Goal: Task Accomplishment & Management: Use online tool/utility

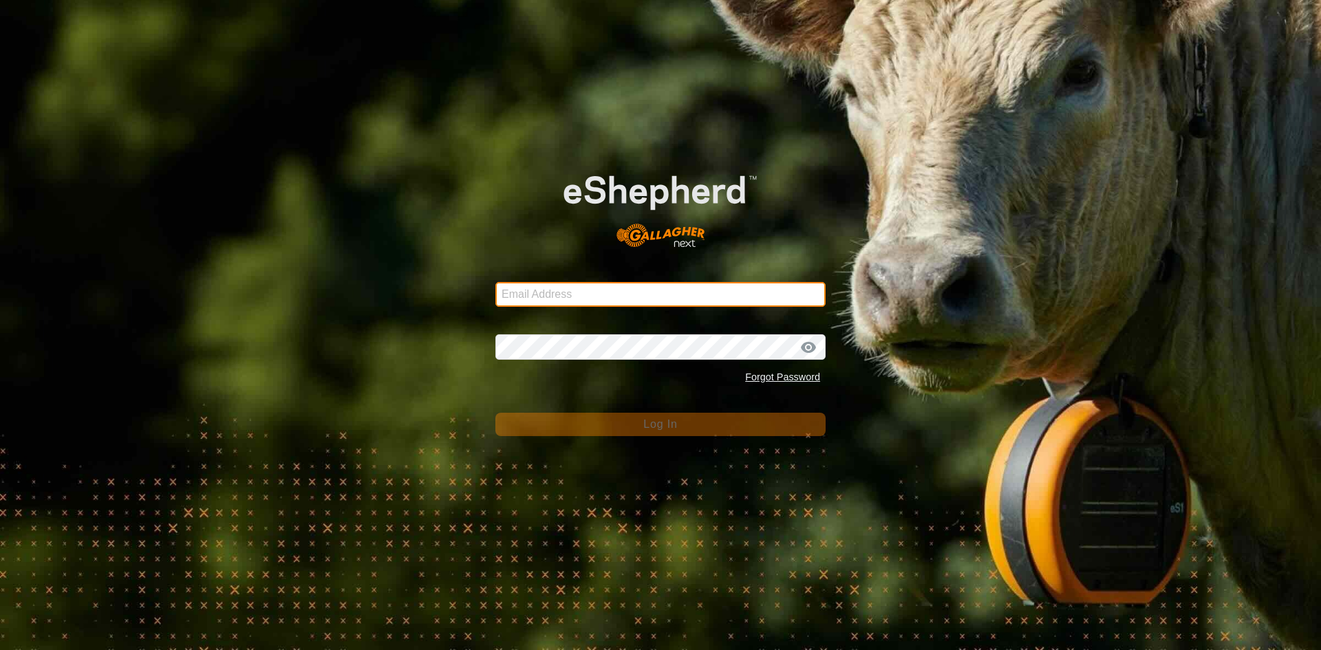
type input "[EMAIL_ADDRESS][DOMAIN_NAME]"
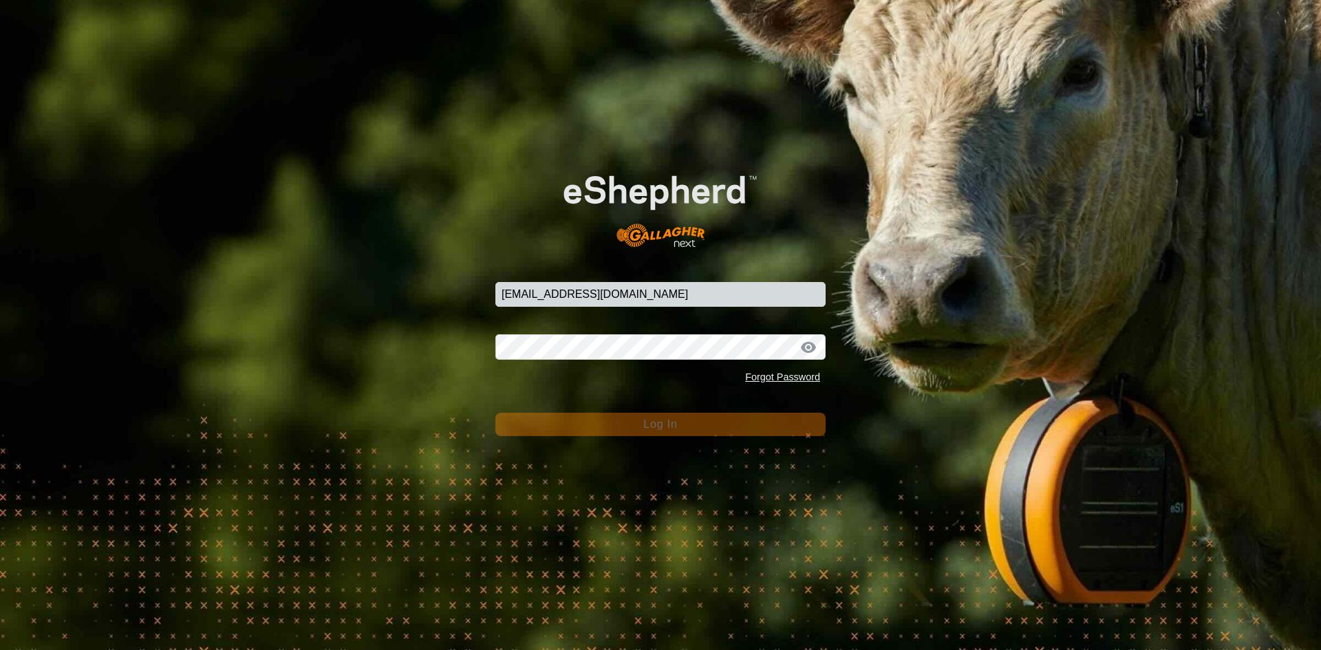
click at [649, 424] on span "Log In" at bounding box center [660, 424] width 34 height 12
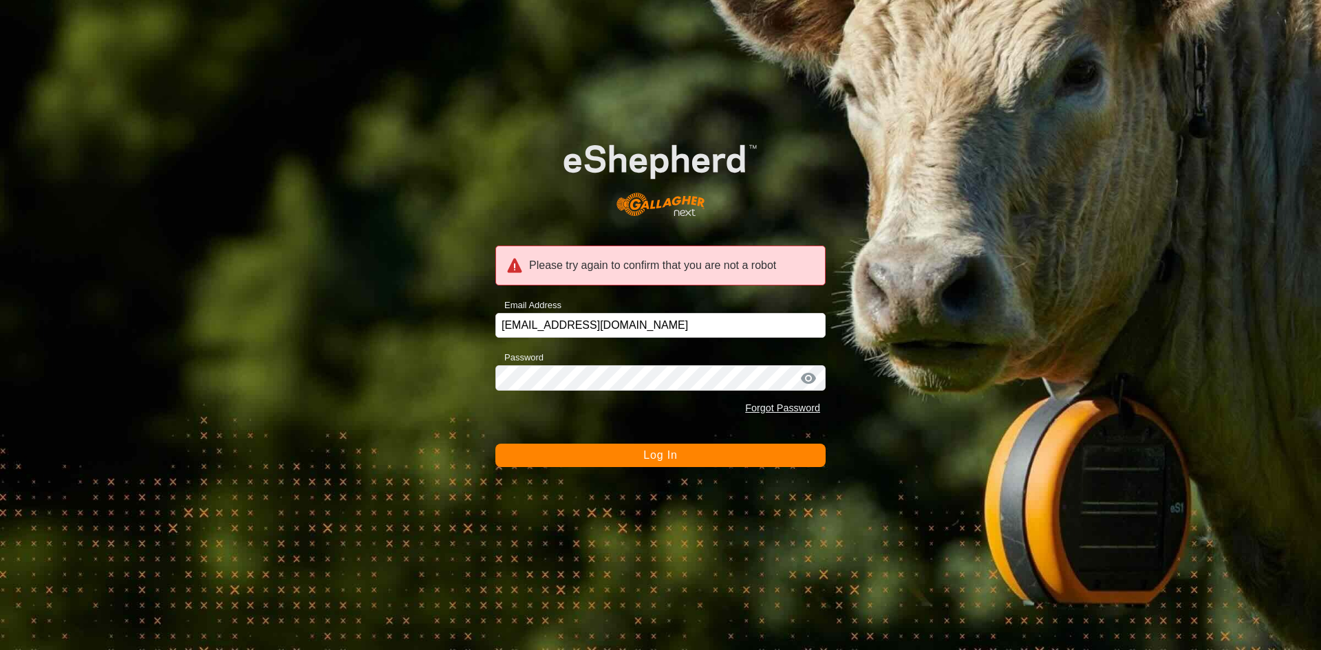
click at [633, 459] on button "Log In" at bounding box center [660, 455] width 330 height 23
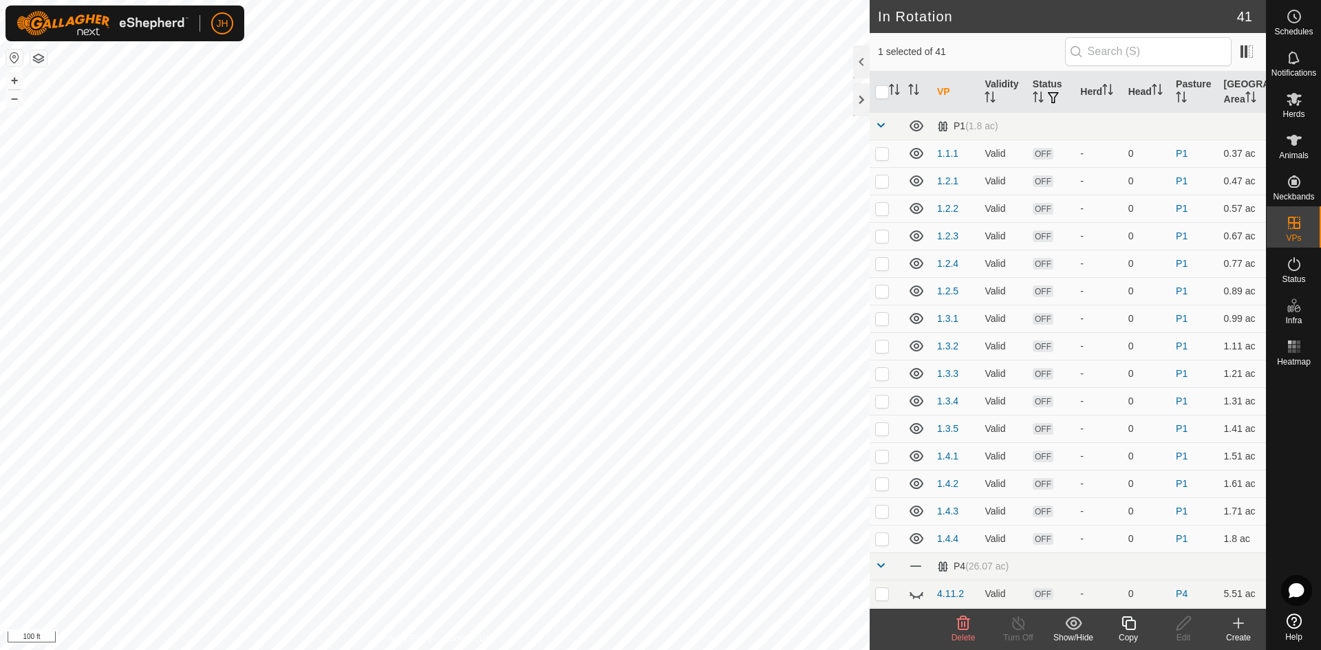
click at [1126, 630] on icon at bounding box center [1128, 623] width 17 height 17
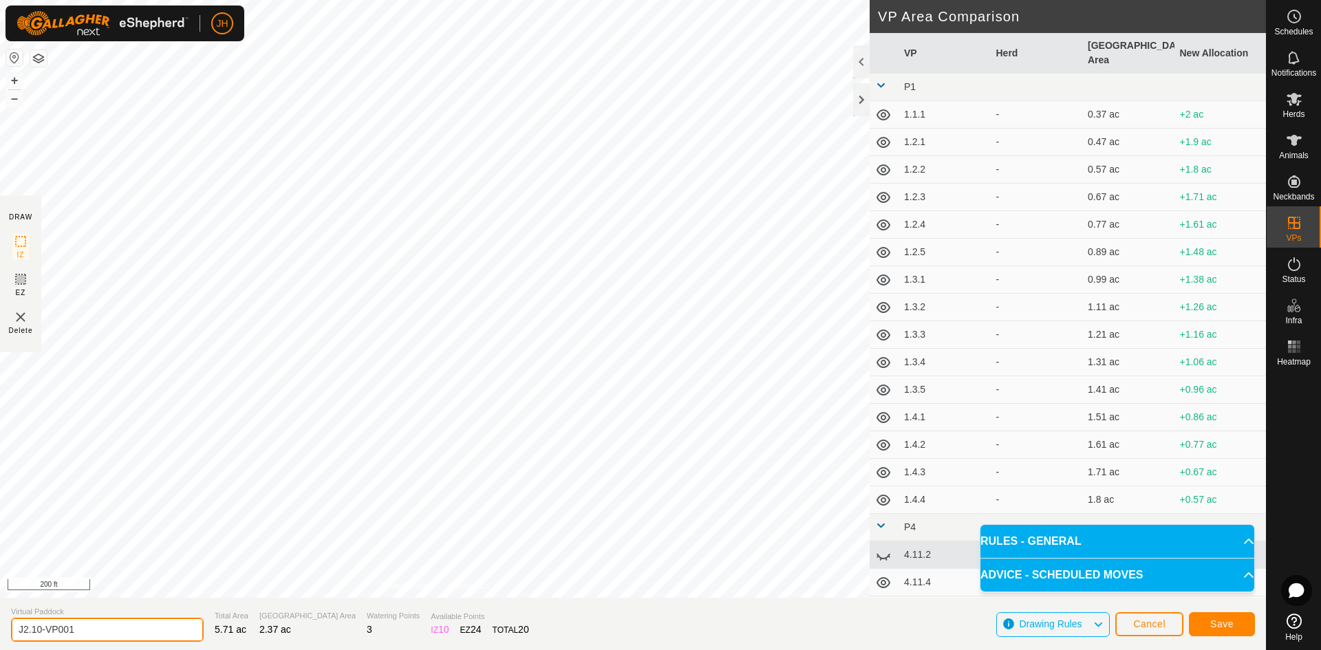
click at [83, 632] on input "J2.10-VP001" at bounding box center [107, 630] width 193 height 24
type input "J2.10-ALT1"
click at [1236, 630] on button "Save" at bounding box center [1222, 624] width 66 height 24
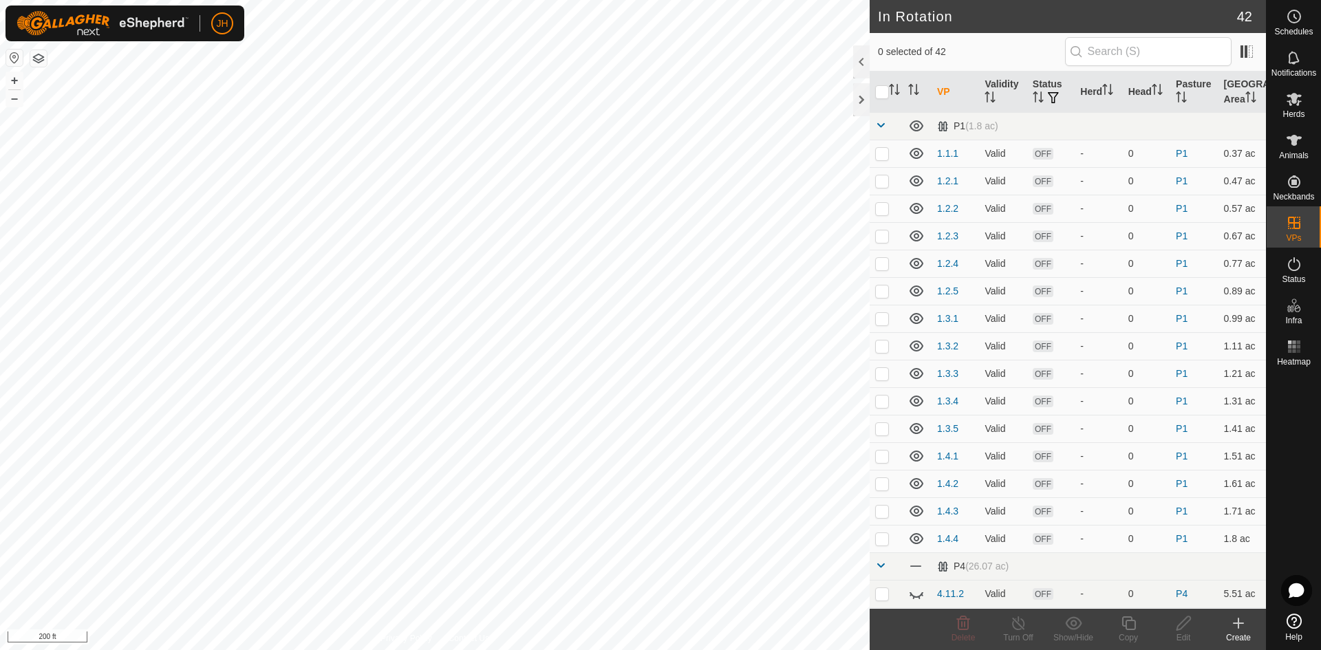
checkbox input "true"
click at [1128, 627] on icon at bounding box center [1128, 623] width 17 height 17
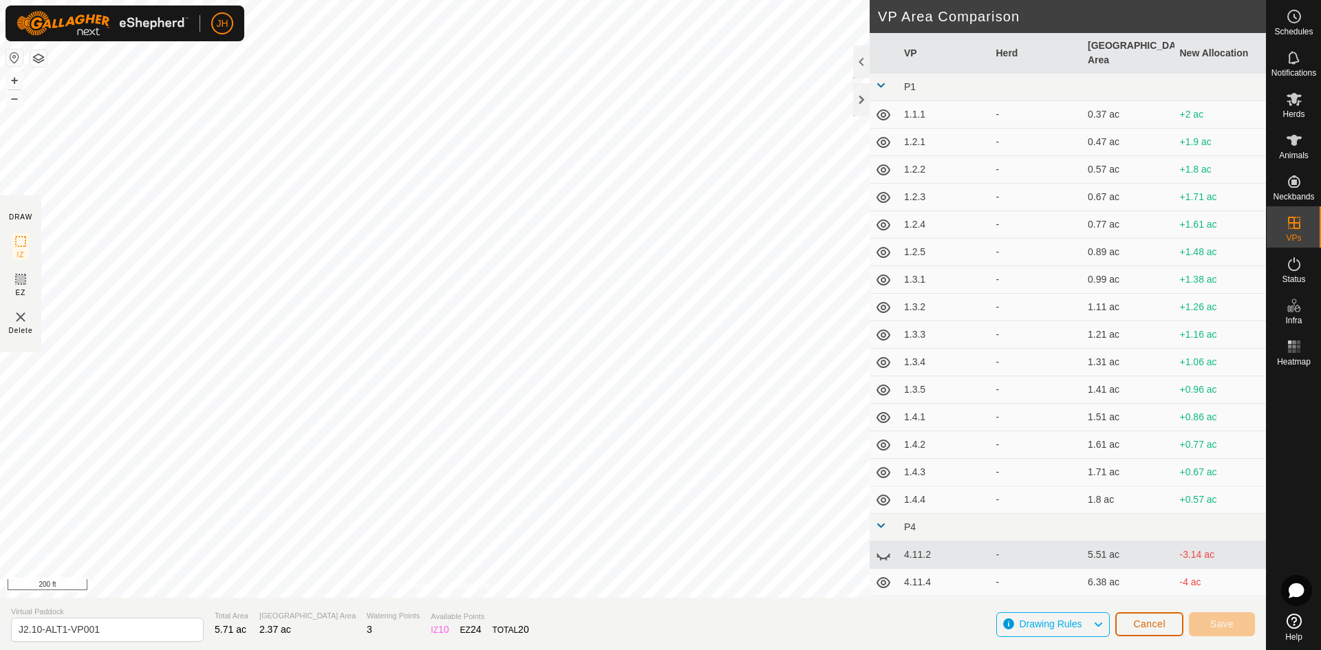
click at [1150, 631] on button "Cancel" at bounding box center [1149, 624] width 68 height 24
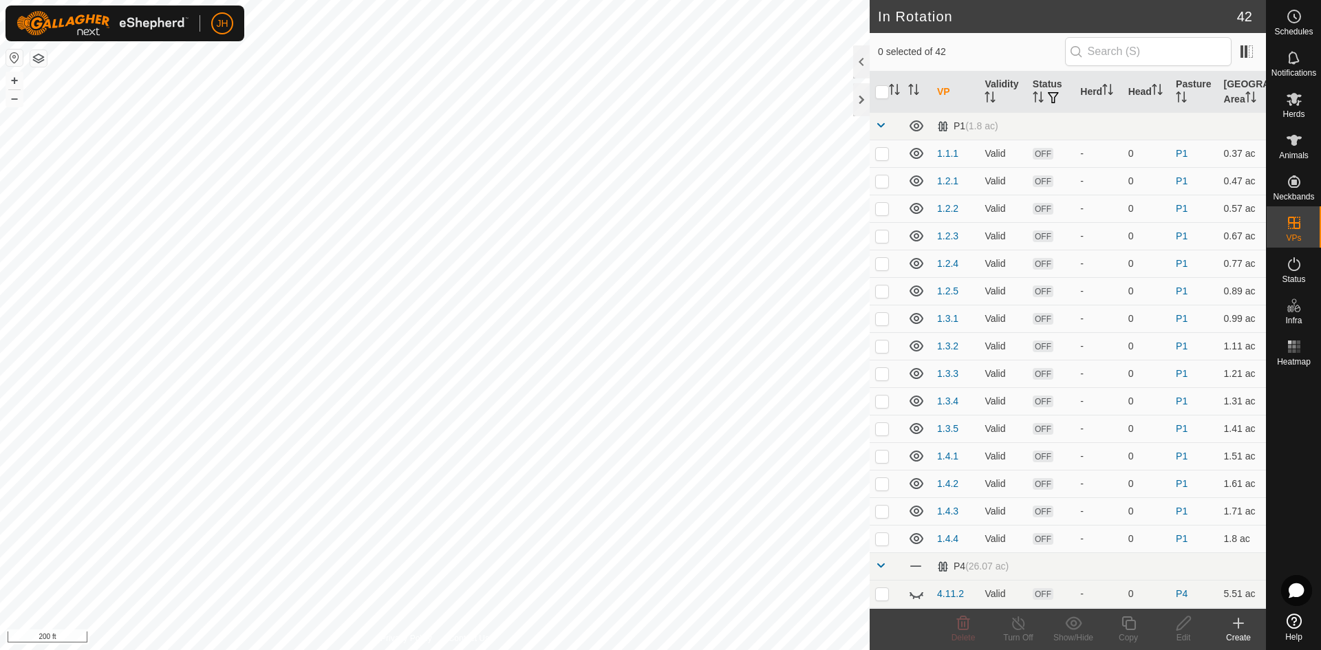
click at [1244, 628] on icon at bounding box center [1238, 623] width 17 height 17
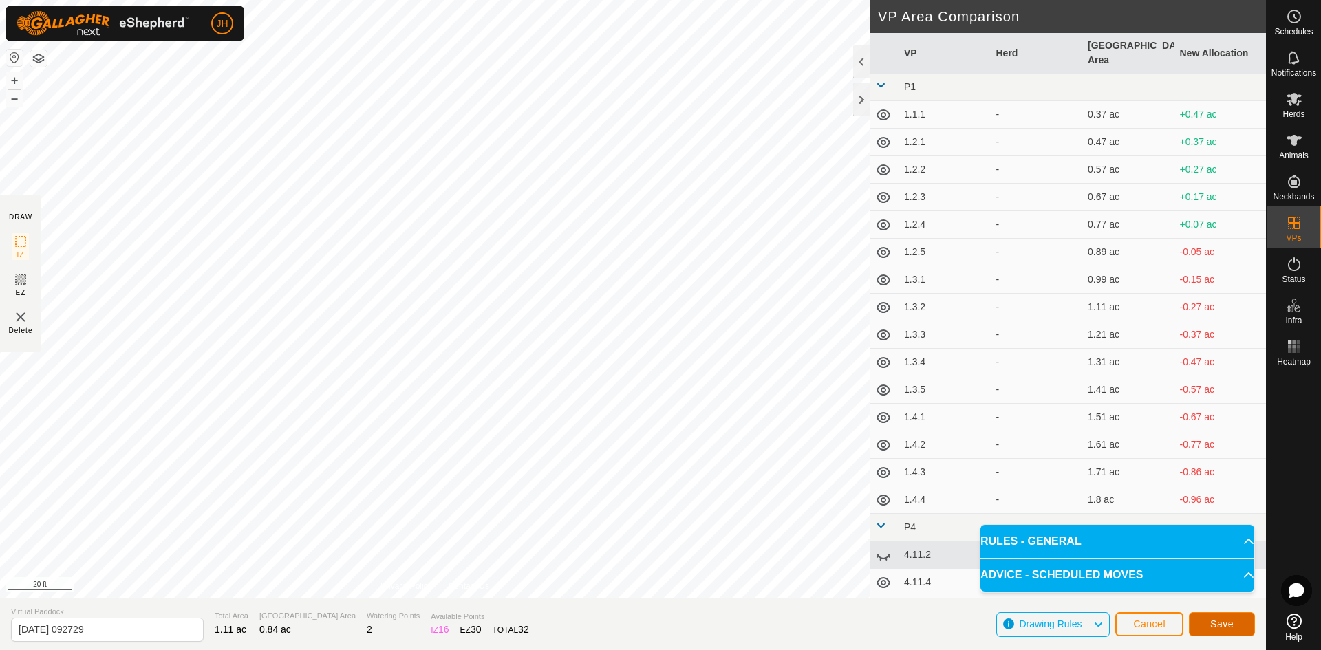
click at [1223, 621] on span "Save" at bounding box center [1221, 623] width 23 height 11
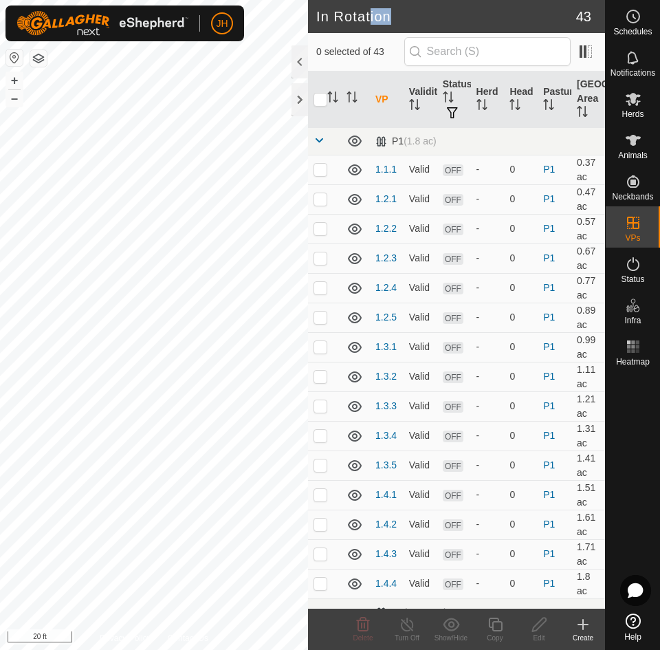
drag, startPoint x: 402, startPoint y: 7, endPoint x: 371, endPoint y: -3, distance: 32.6
click at [371, 0] on html "JH Schedules Notifications Herds Animals Neckbands VPs Status Infra Heatmap Hel…" at bounding box center [330, 325] width 660 height 650
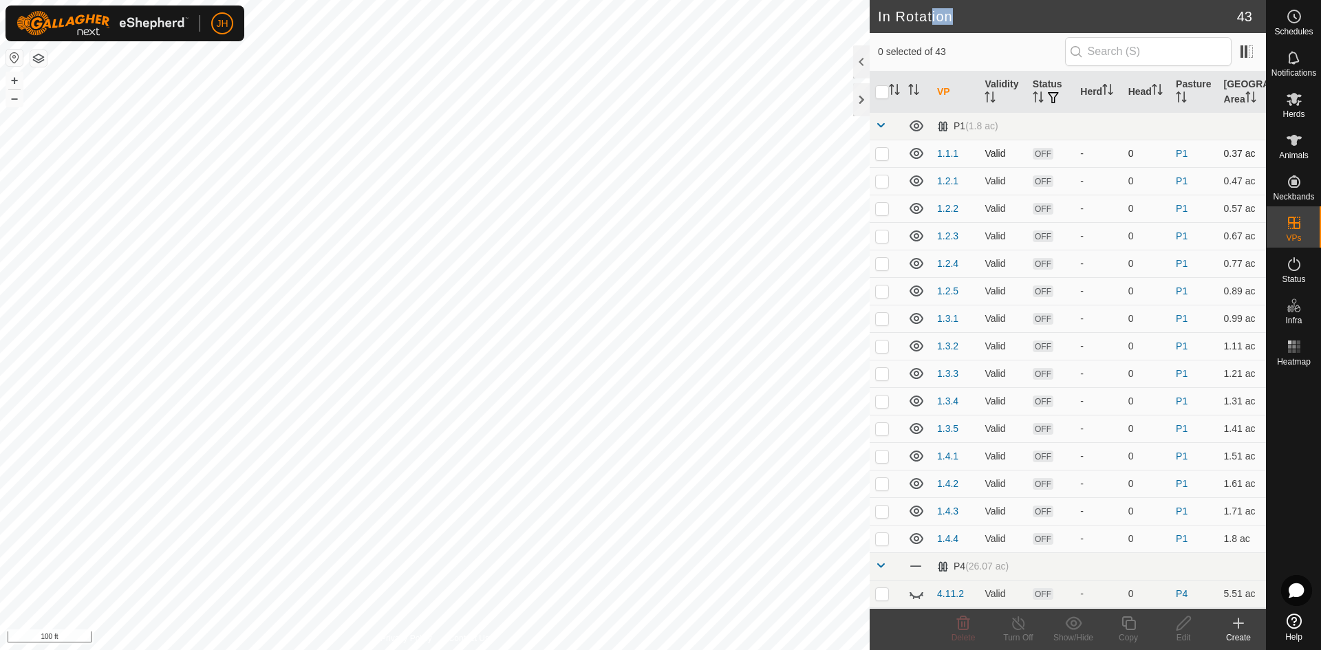
click at [916, 158] on icon at bounding box center [916, 153] width 14 height 11
click at [918, 181] on icon at bounding box center [916, 180] width 14 height 11
click at [918, 210] on icon at bounding box center [916, 208] width 17 height 17
click at [919, 233] on icon at bounding box center [916, 236] width 17 height 17
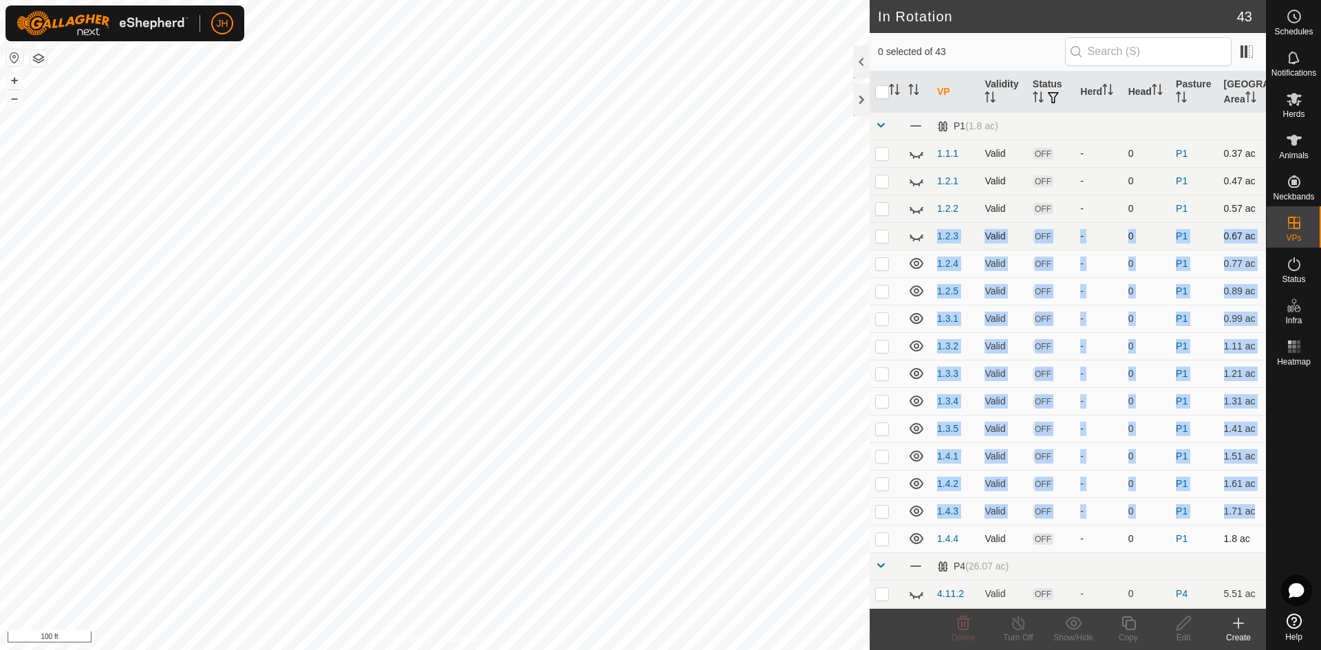
click at [916, 537] on icon at bounding box center [916, 538] width 14 height 11
click at [917, 513] on icon at bounding box center [916, 511] width 14 height 11
click at [916, 263] on icon at bounding box center [916, 263] width 17 height 17
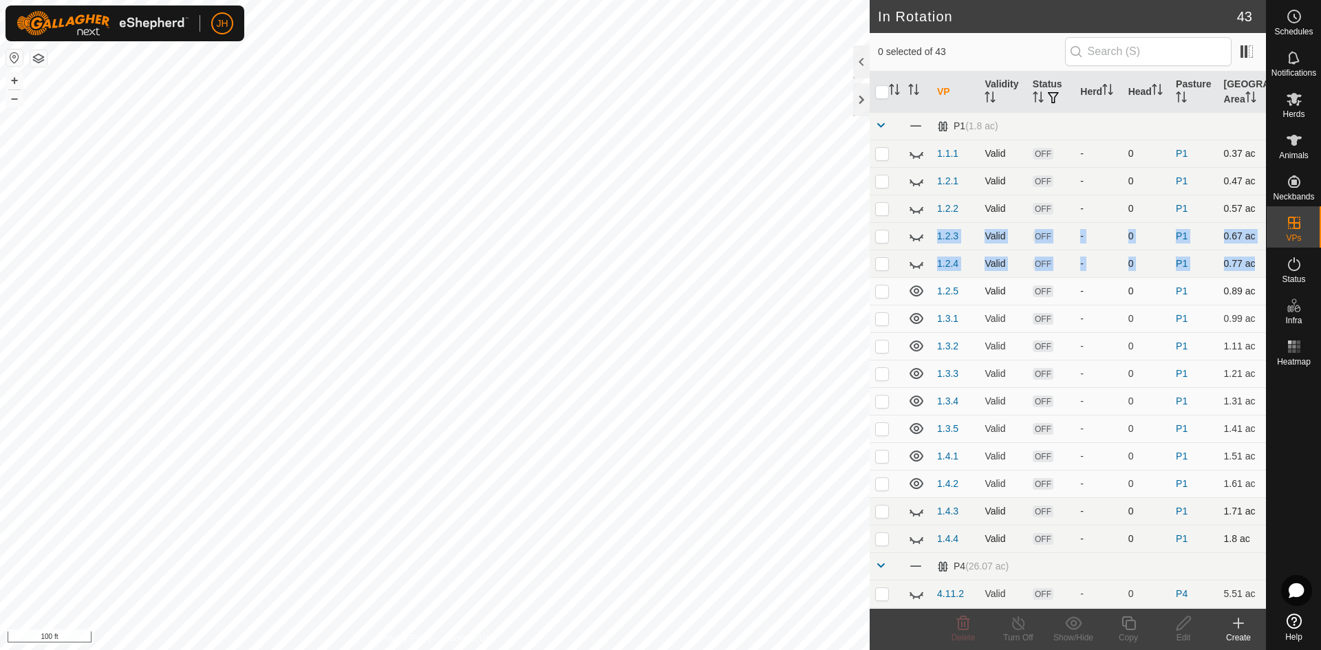
click at [913, 291] on icon at bounding box center [916, 290] width 14 height 11
click at [916, 320] on icon at bounding box center [916, 318] width 14 height 11
drag, startPoint x: 918, startPoint y: 348, endPoint x: 915, endPoint y: 367, distance: 19.5
click at [918, 349] on icon at bounding box center [916, 346] width 17 height 17
click at [883, 154] on p-checkbox at bounding box center [882, 153] width 14 height 11
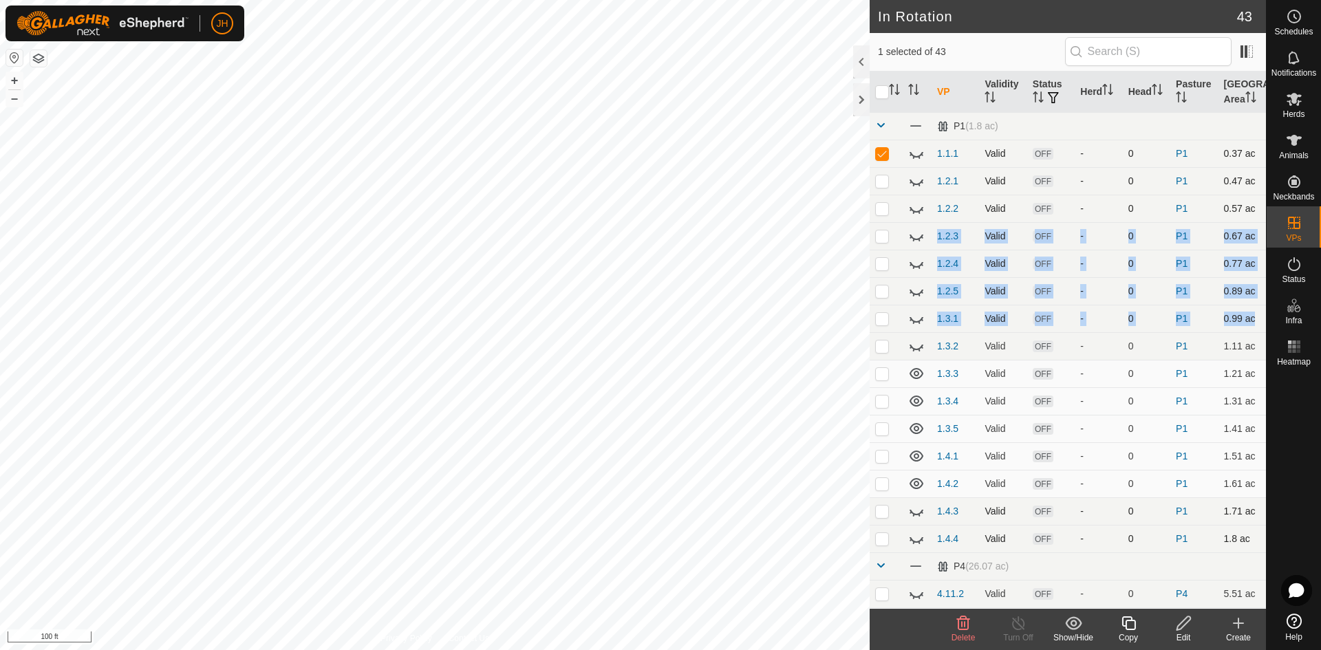
checkbox input "true"
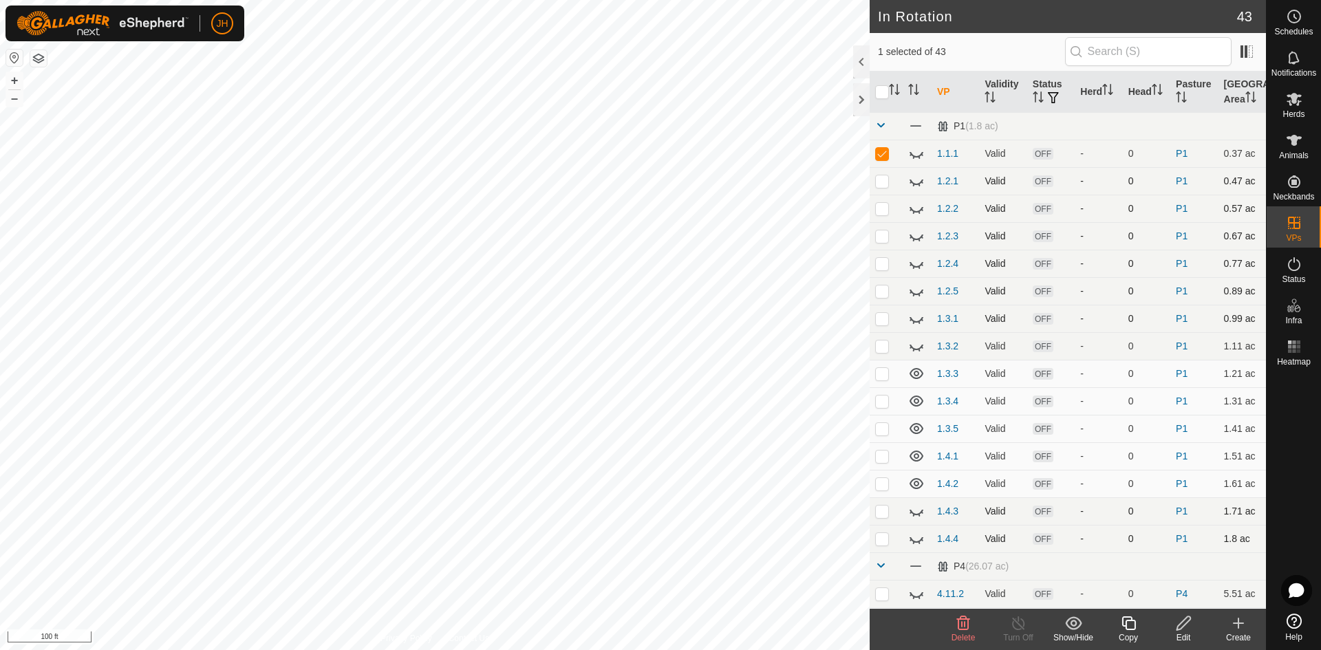
click at [882, 540] on p-checkbox at bounding box center [882, 538] width 14 height 11
checkbox input "true"
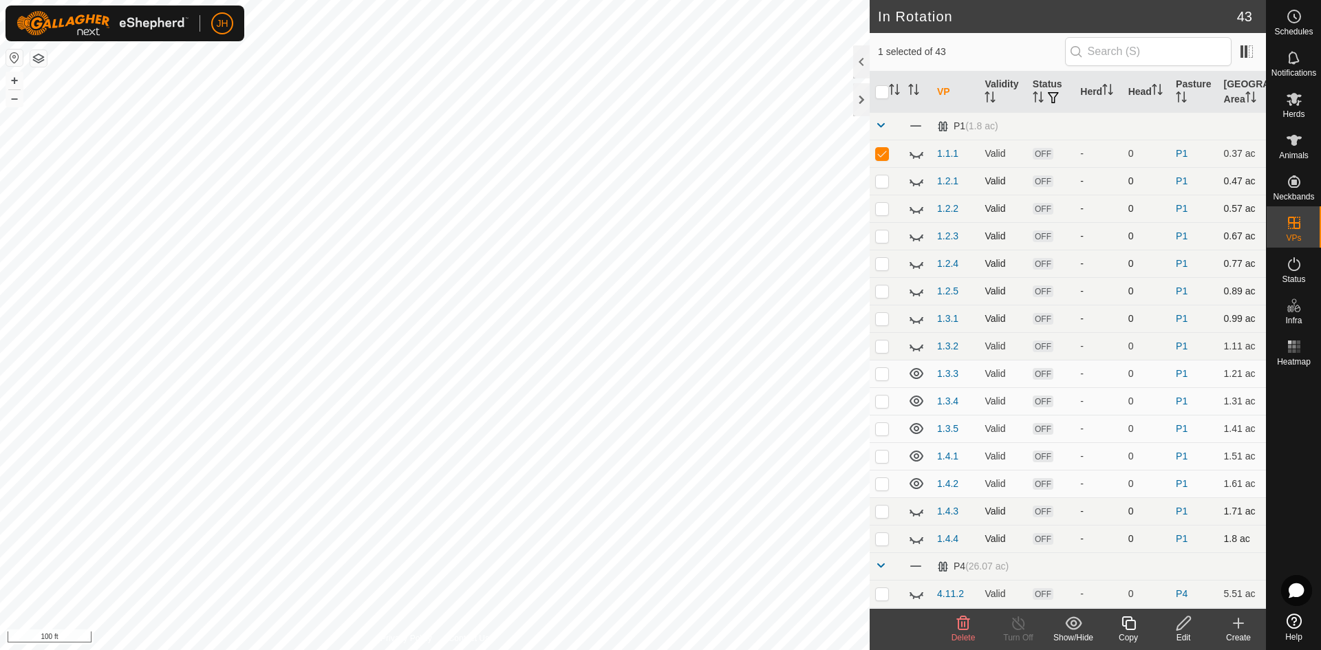
checkbox input "true"
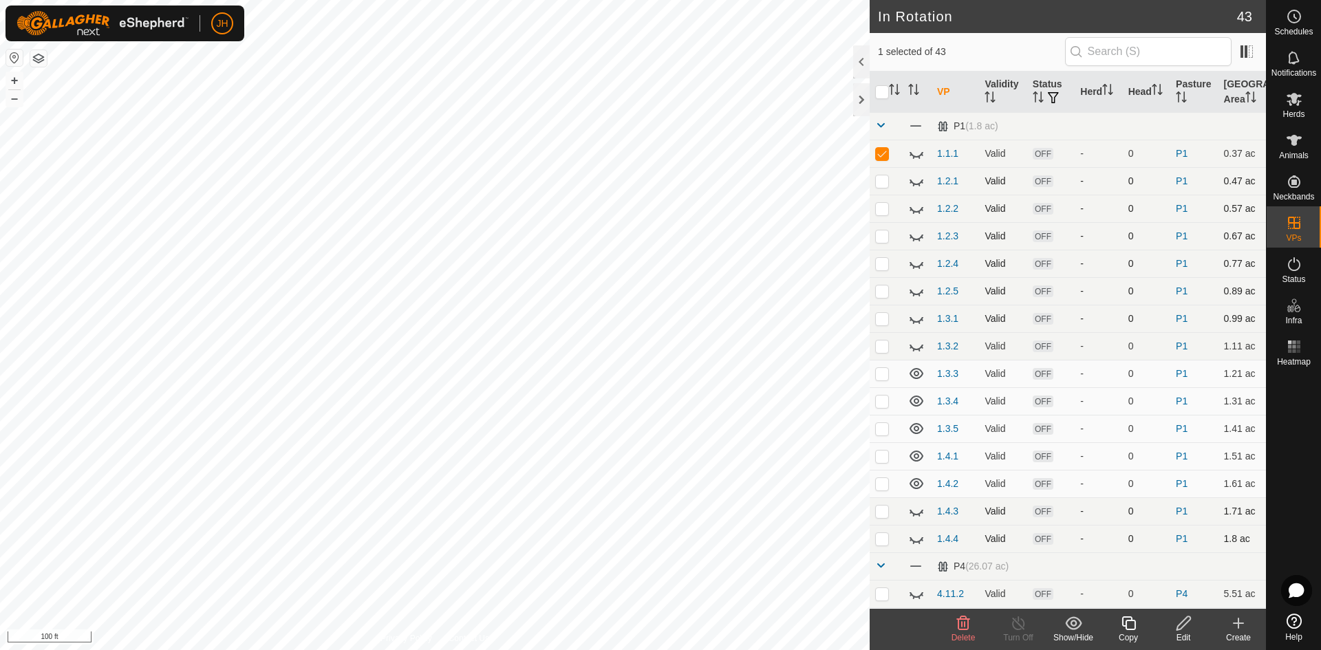
checkbox input "true"
click at [917, 538] on icon at bounding box center [916, 538] width 17 height 17
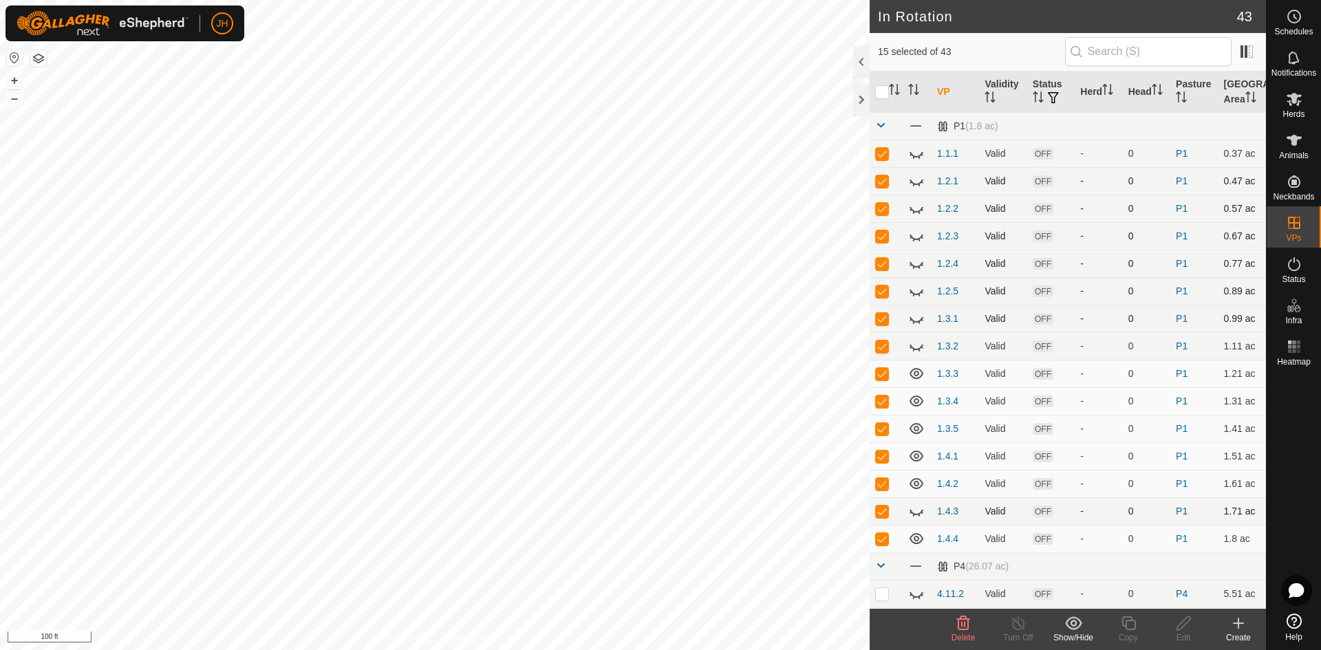
click at [917, 538] on icon at bounding box center [916, 538] width 14 height 11
click at [916, 484] on icon at bounding box center [916, 483] width 17 height 17
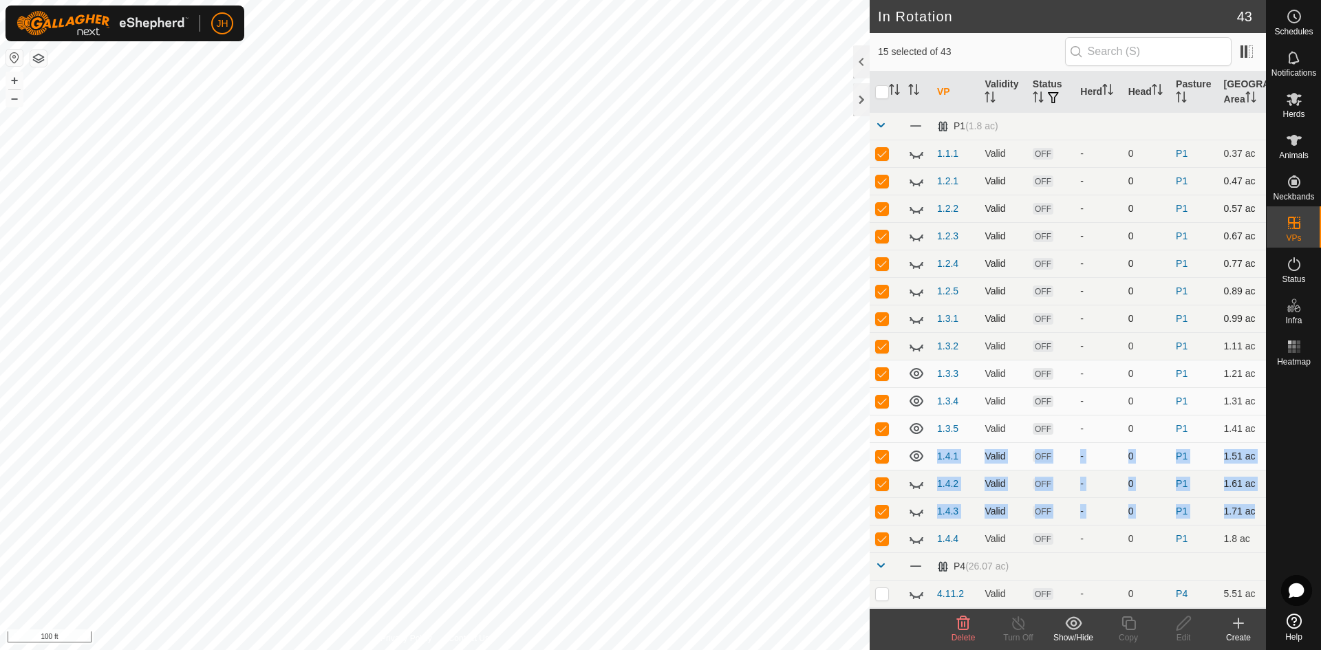
click at [913, 453] on icon at bounding box center [916, 456] width 17 height 17
click at [917, 428] on icon at bounding box center [916, 428] width 17 height 17
click at [920, 400] on icon at bounding box center [916, 401] width 17 height 17
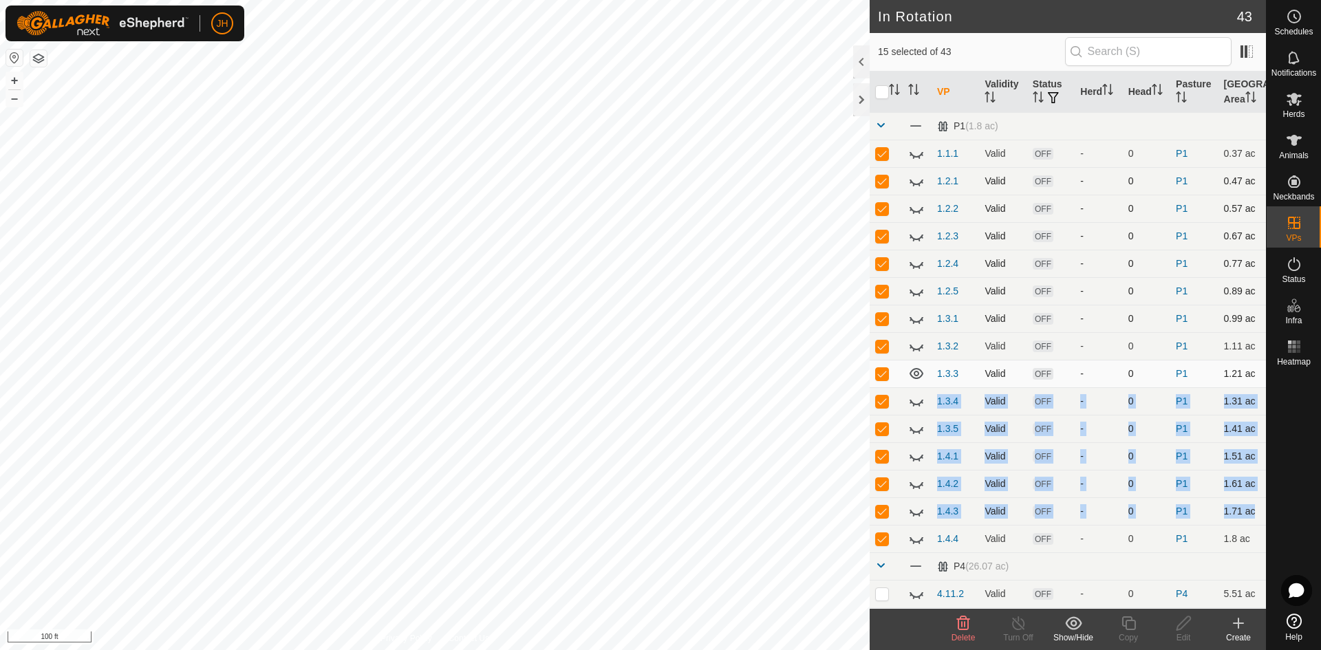
click at [916, 375] on icon at bounding box center [916, 373] width 14 height 11
click at [880, 544] on td at bounding box center [885, 539] width 33 height 28
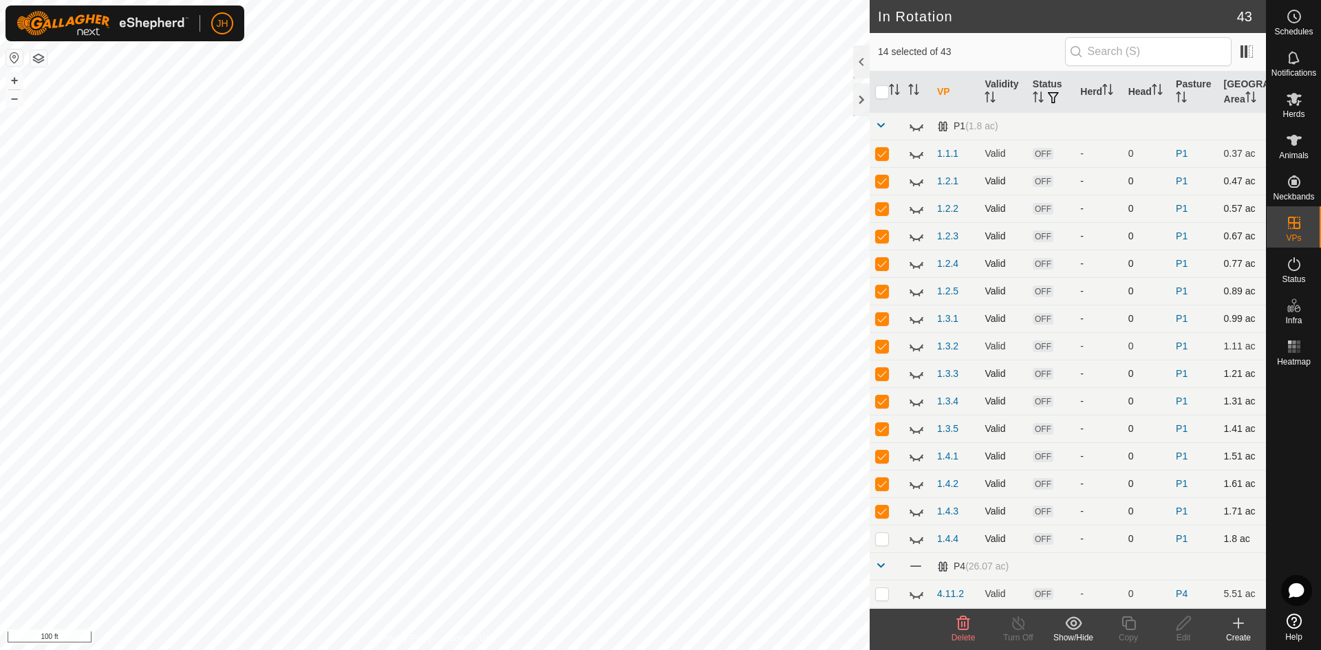
click at [885, 543] on p-checkbox at bounding box center [882, 538] width 14 height 11
checkbox input "true"
click at [914, 540] on icon at bounding box center [916, 538] width 17 height 17
click at [884, 154] on p-checkbox at bounding box center [882, 153] width 14 height 11
checkbox input "false"
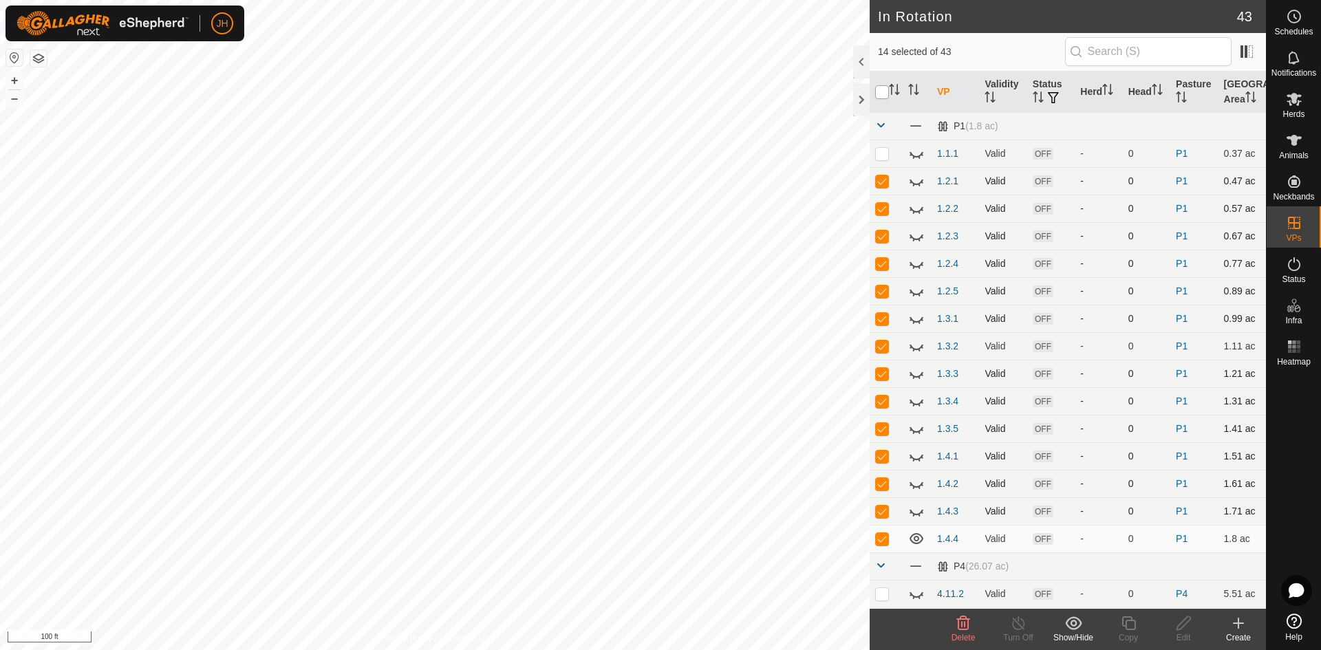
click at [880, 91] on input "checkbox" at bounding box center [882, 92] width 14 height 14
checkbox input "true"
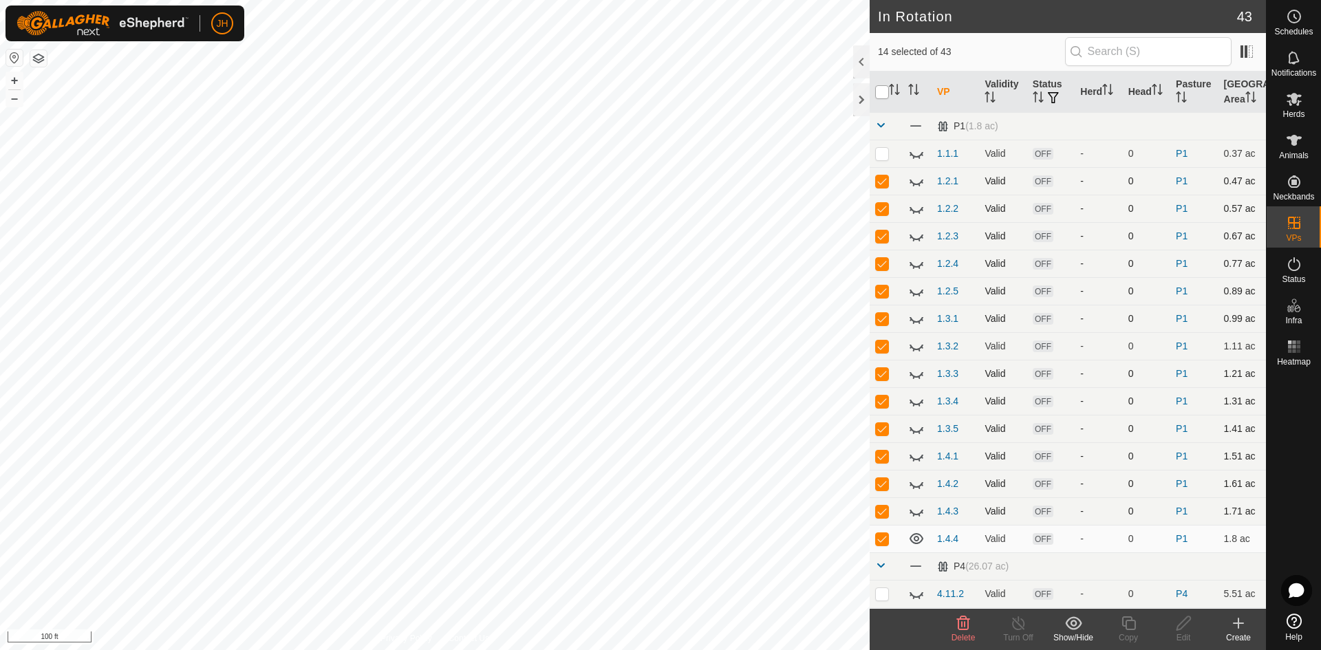
checkbox input "true"
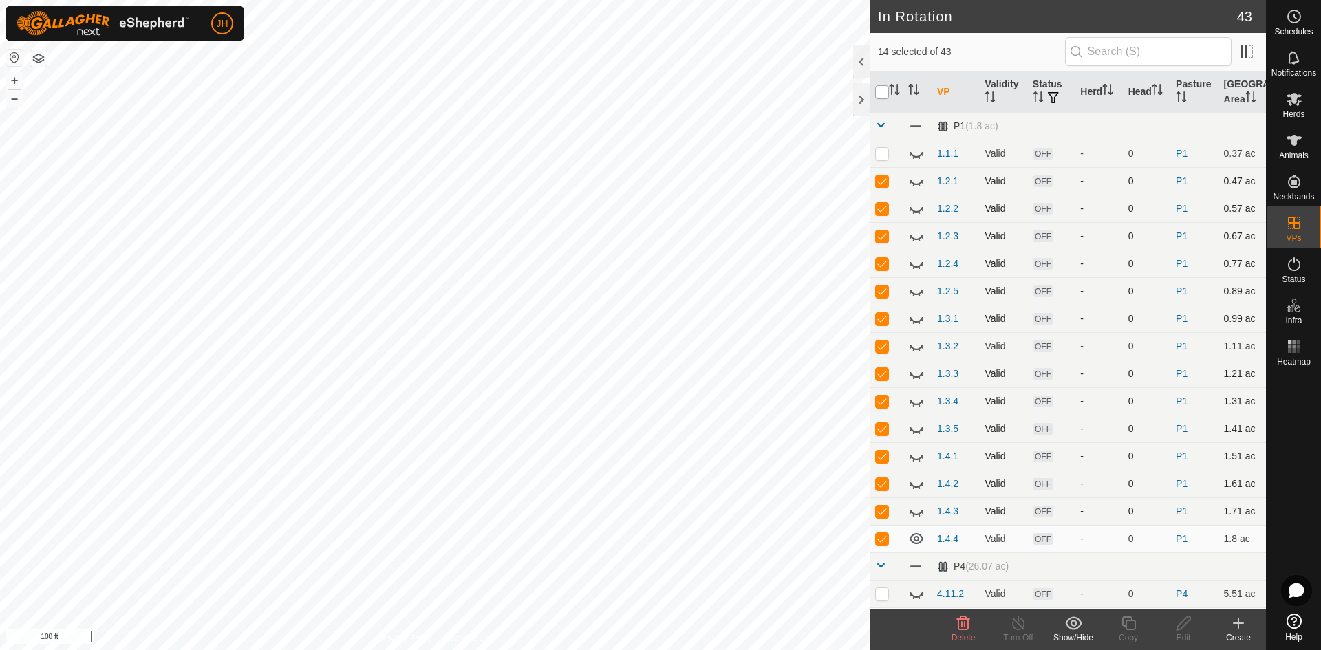
checkbox input "true"
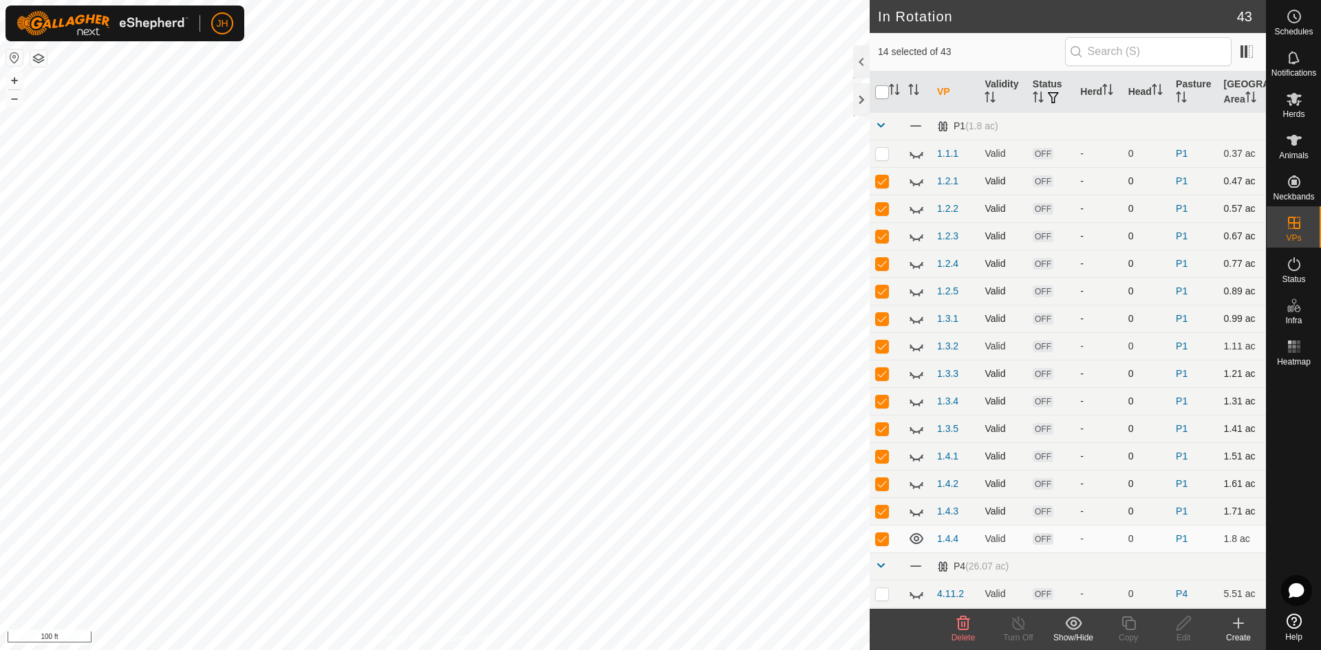
checkbox input "true"
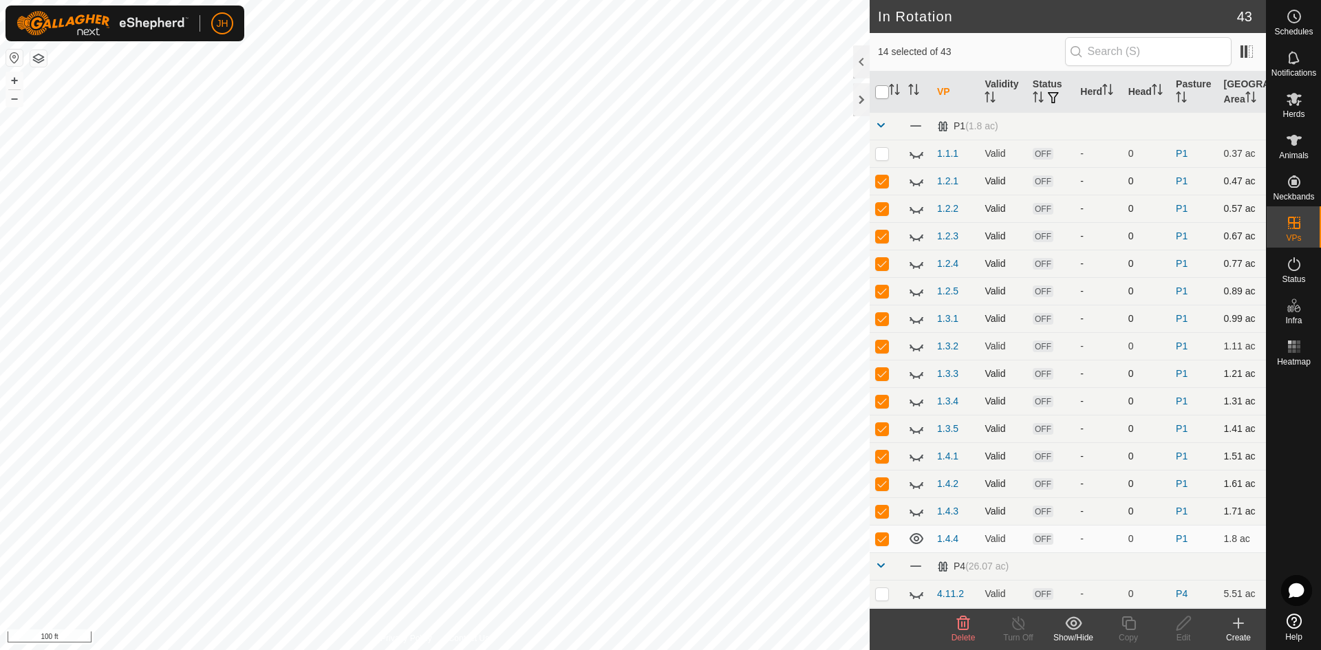
checkbox input "true"
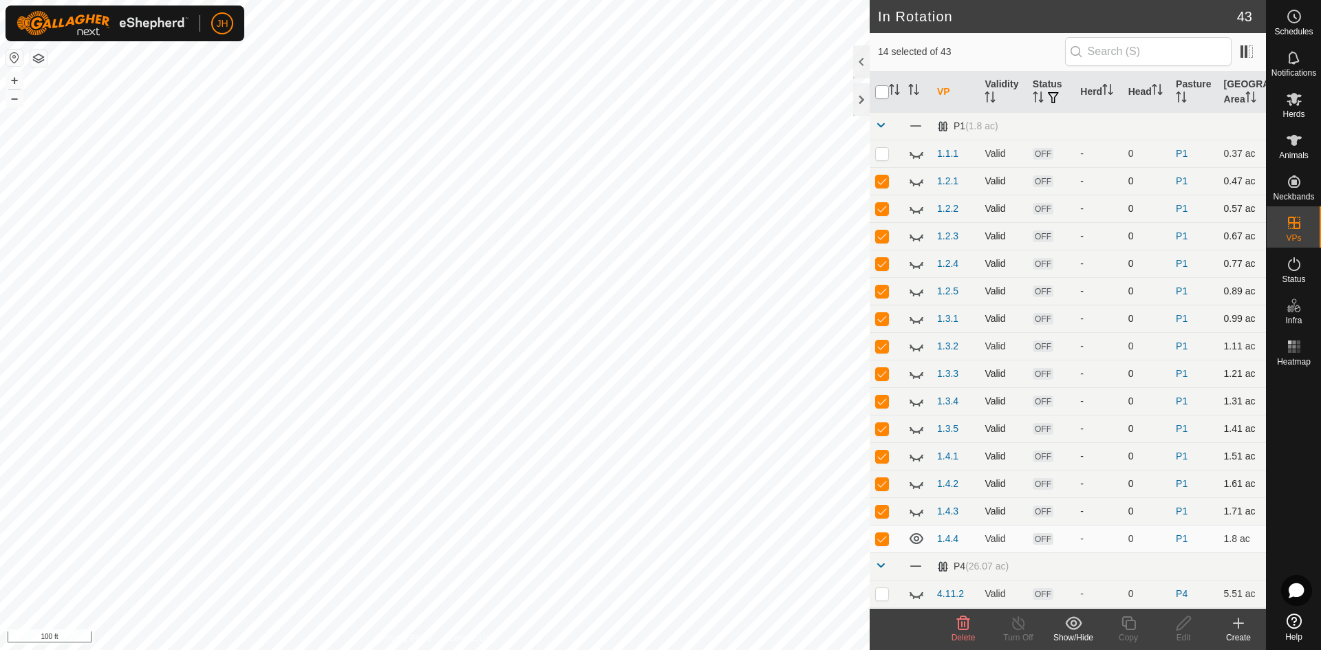
checkbox input "true"
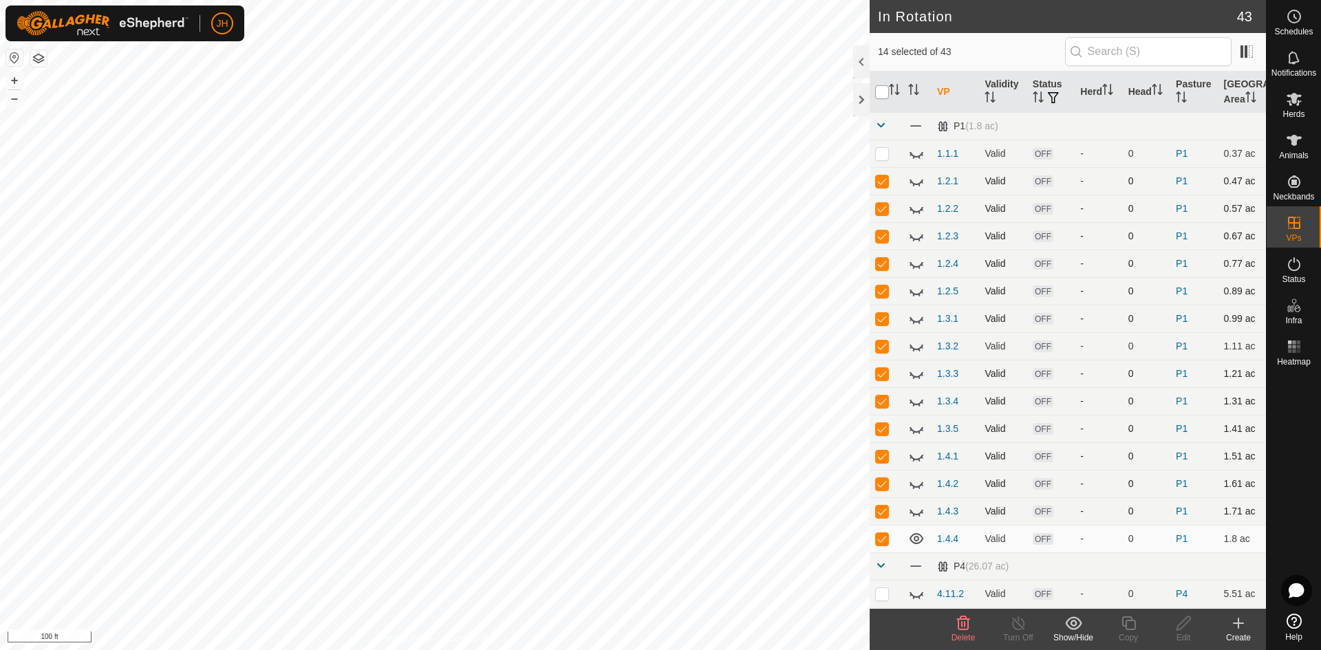
checkbox input "true"
click at [880, 91] on input "checkbox" at bounding box center [882, 92] width 14 height 14
checkbox input "false"
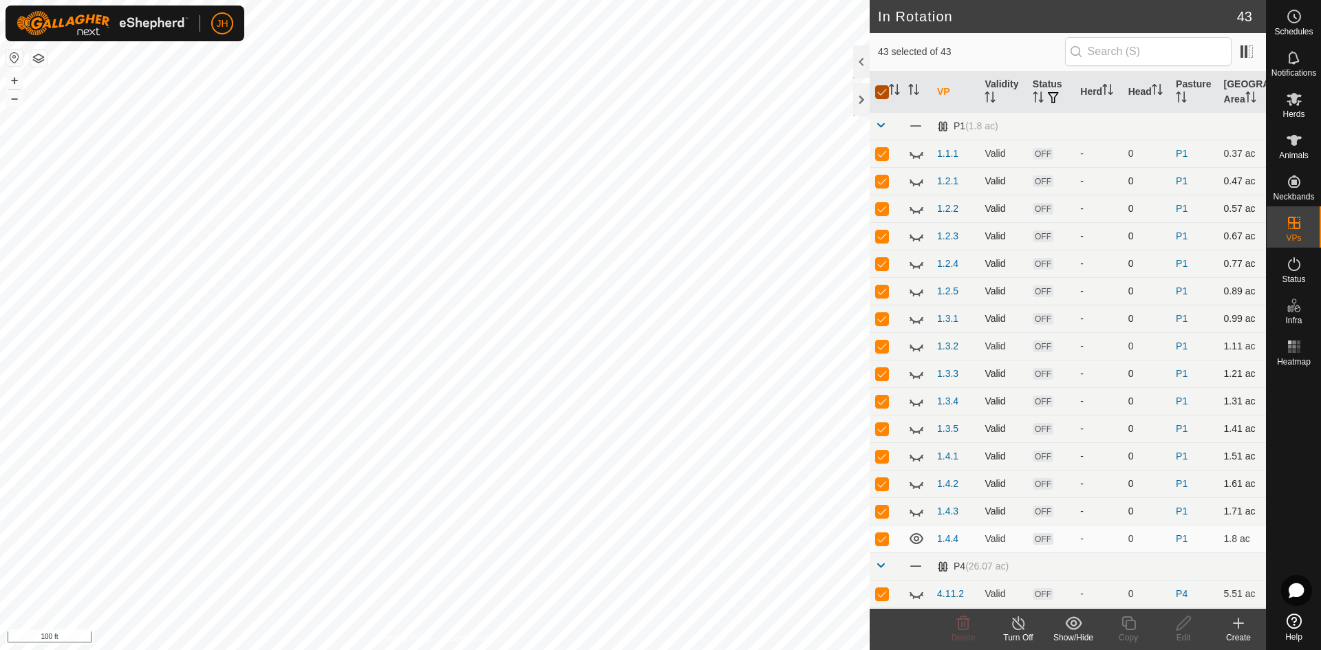
checkbox input "false"
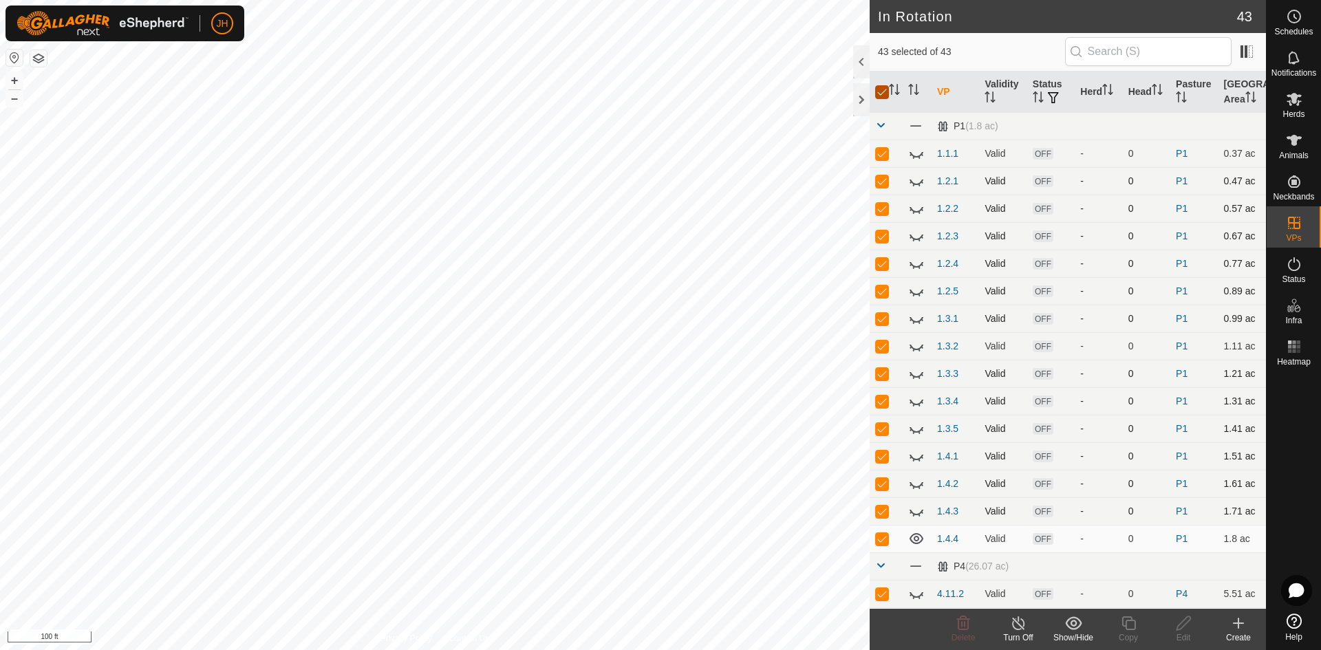
checkbox input "false"
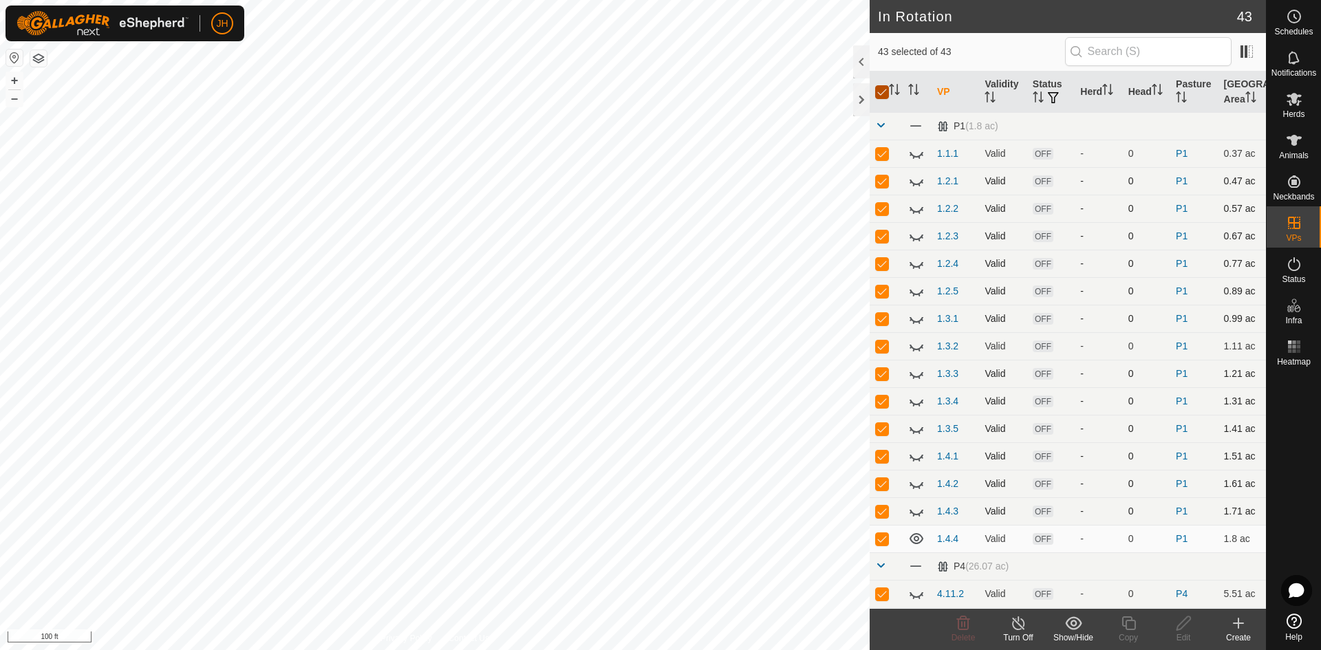
checkbox input "false"
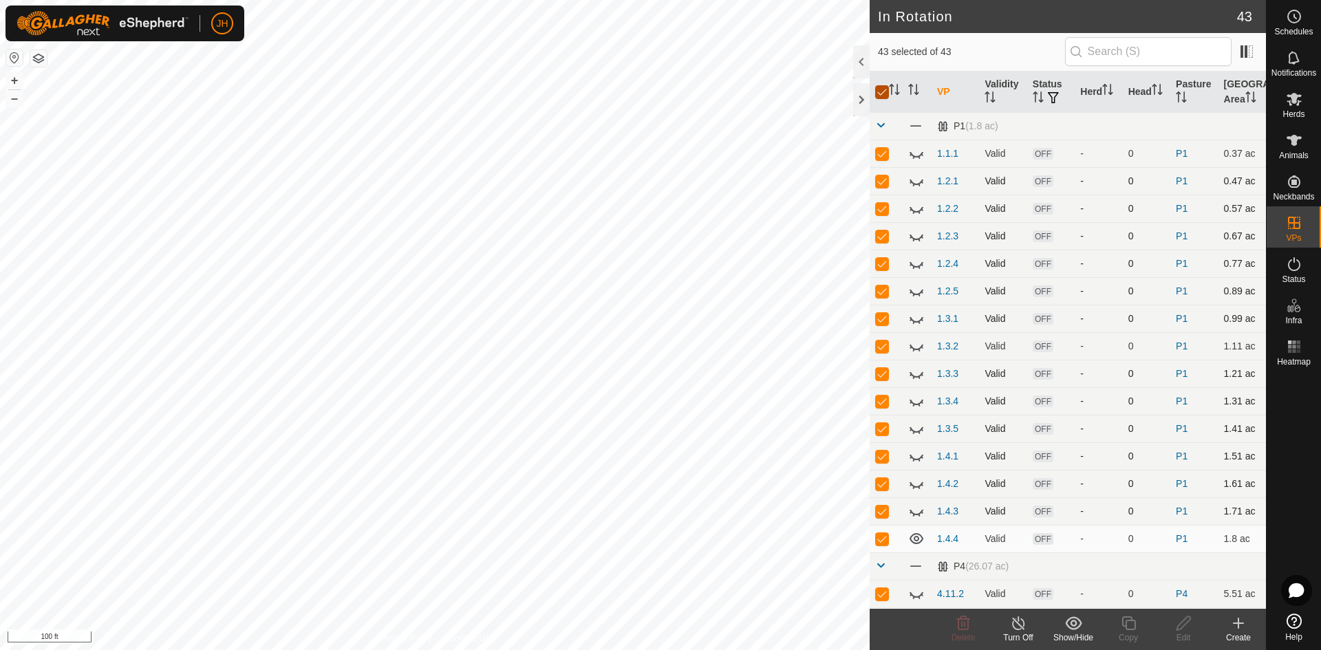
checkbox input "false"
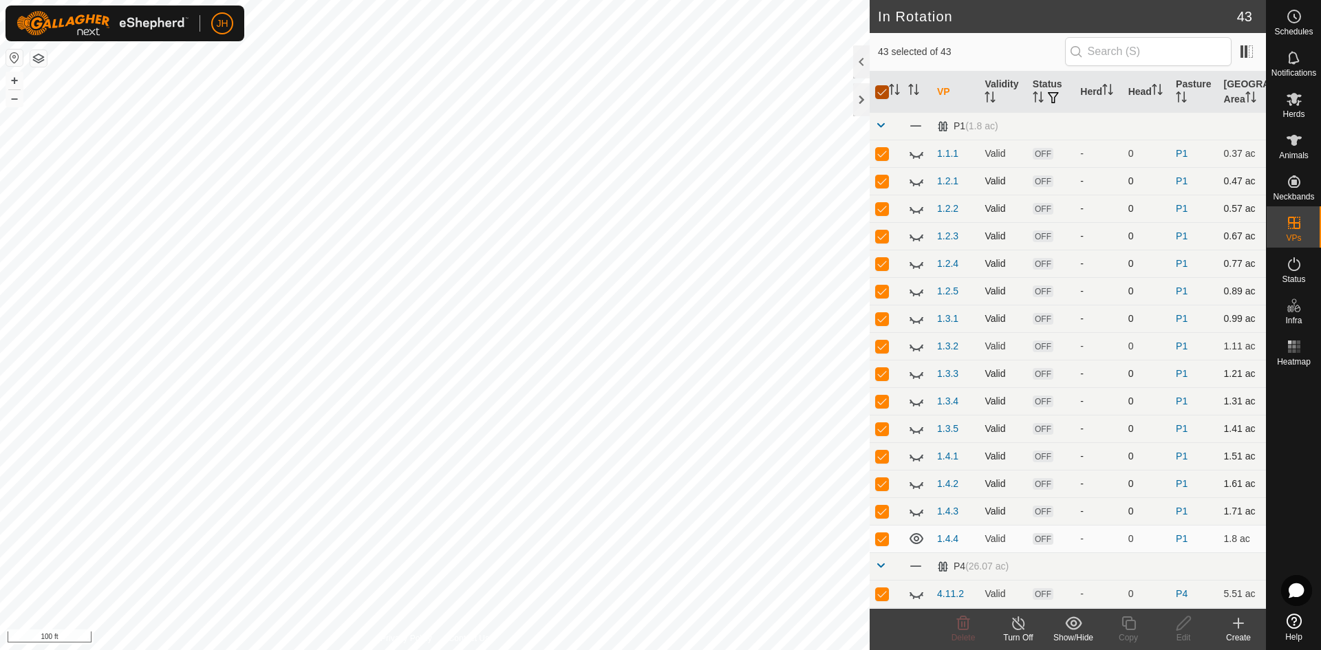
checkbox input "false"
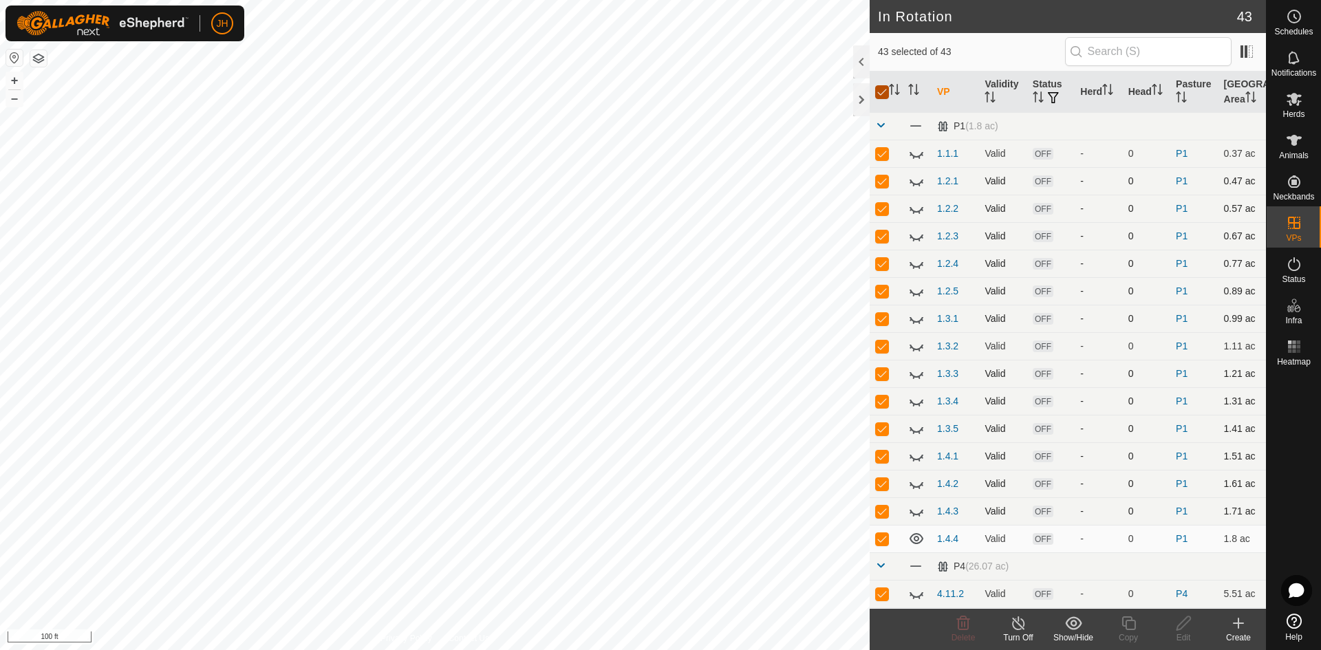
checkbox input "false"
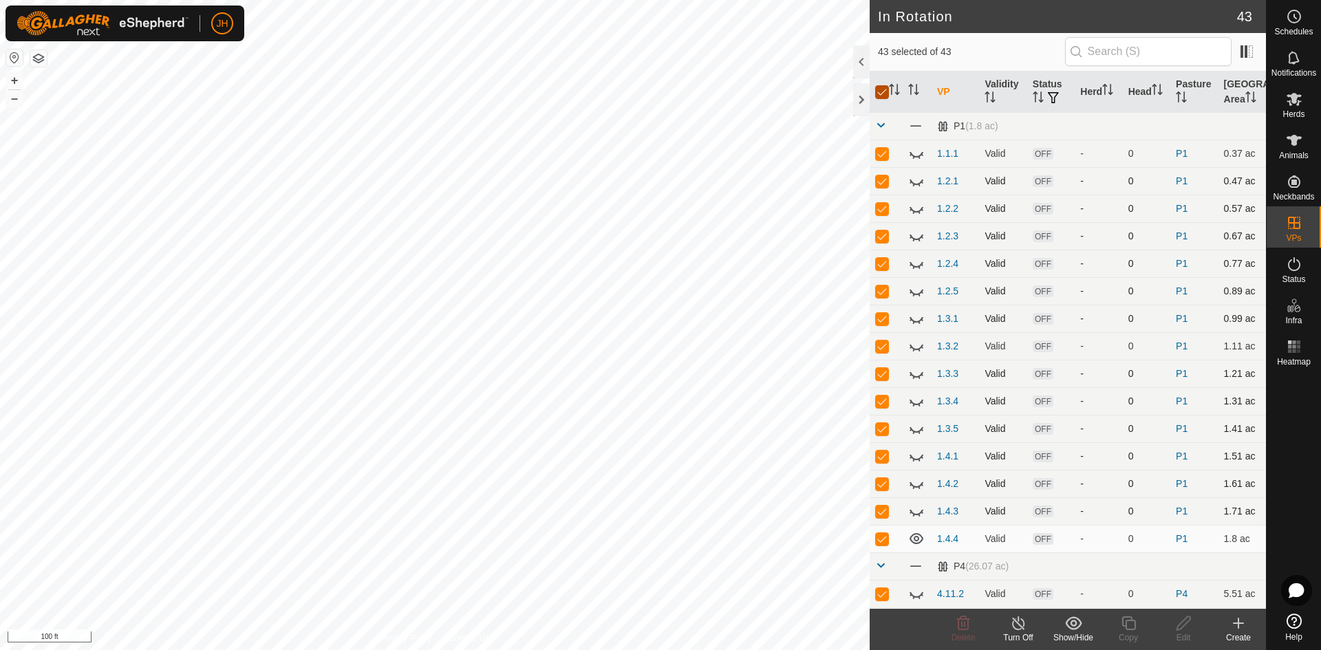
checkbox input "false"
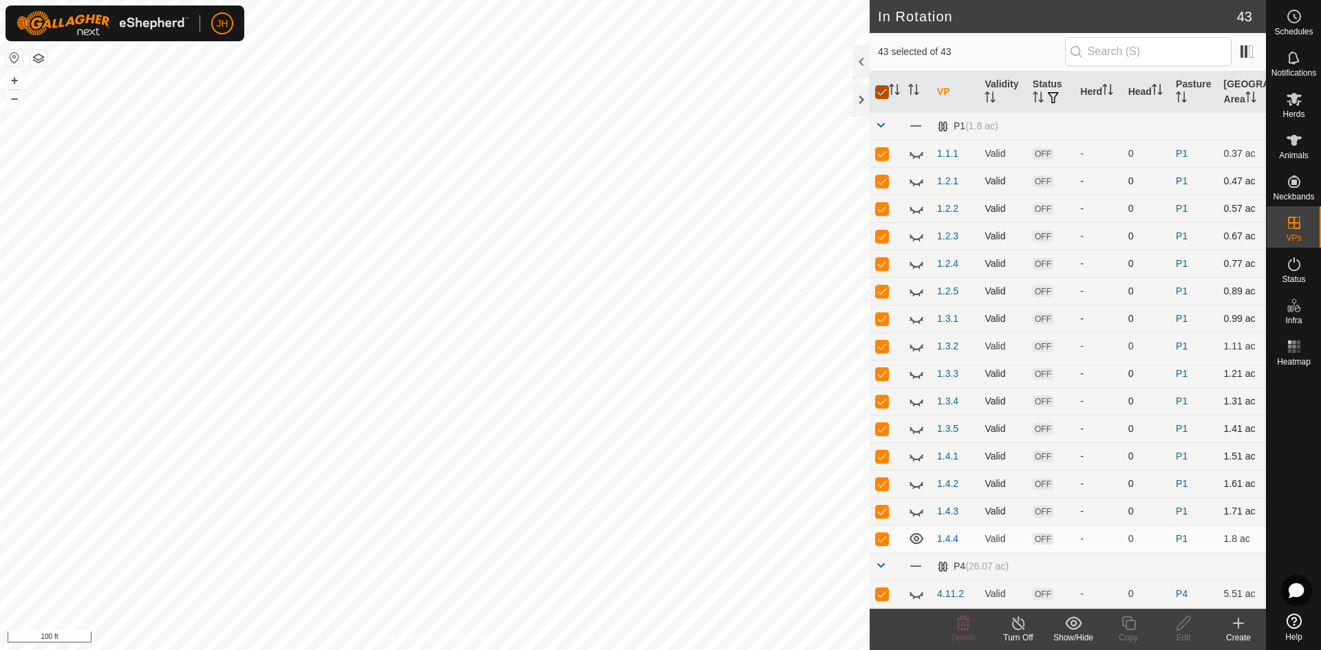
checkbox input "false"
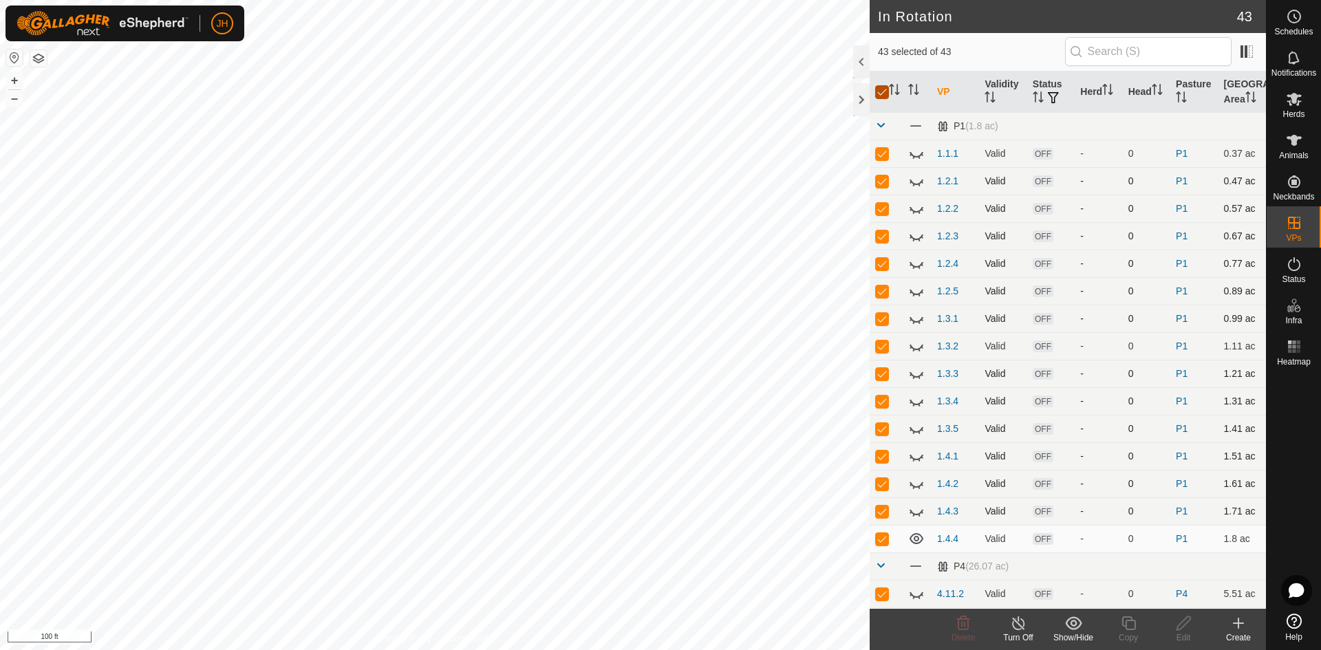
checkbox input "false"
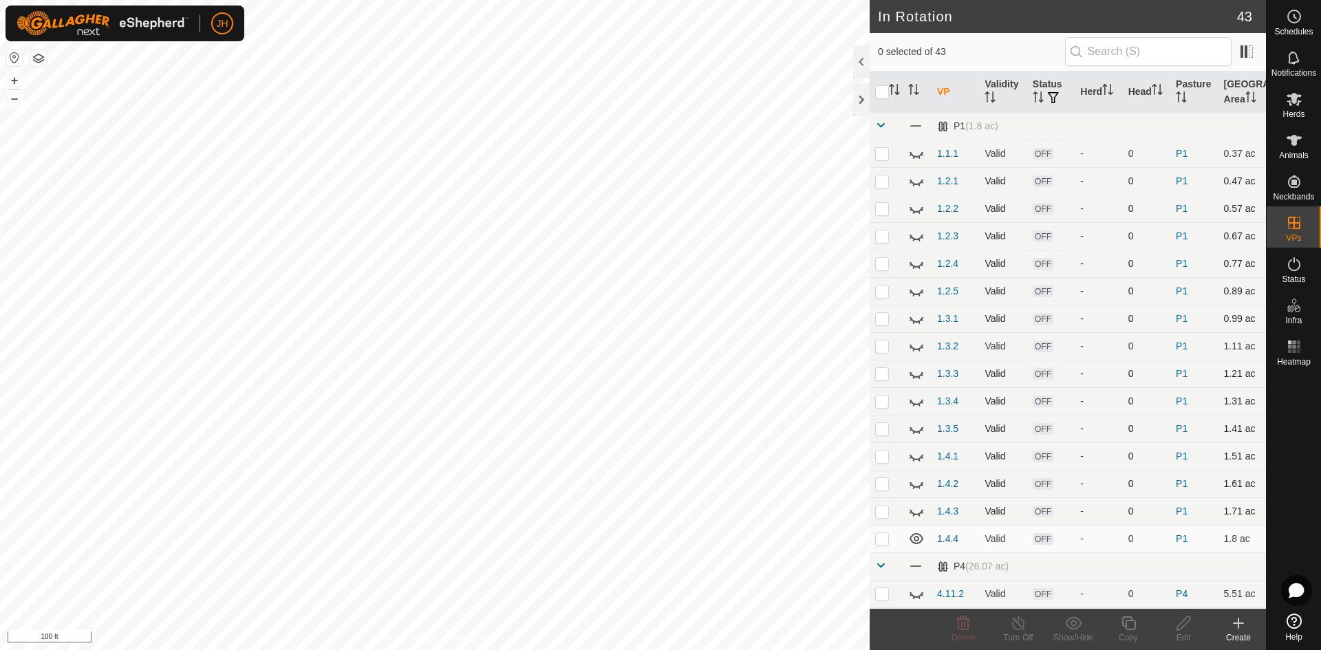
checkbox input "true"
click at [1133, 632] on div "Copy" at bounding box center [1128, 637] width 55 height 12
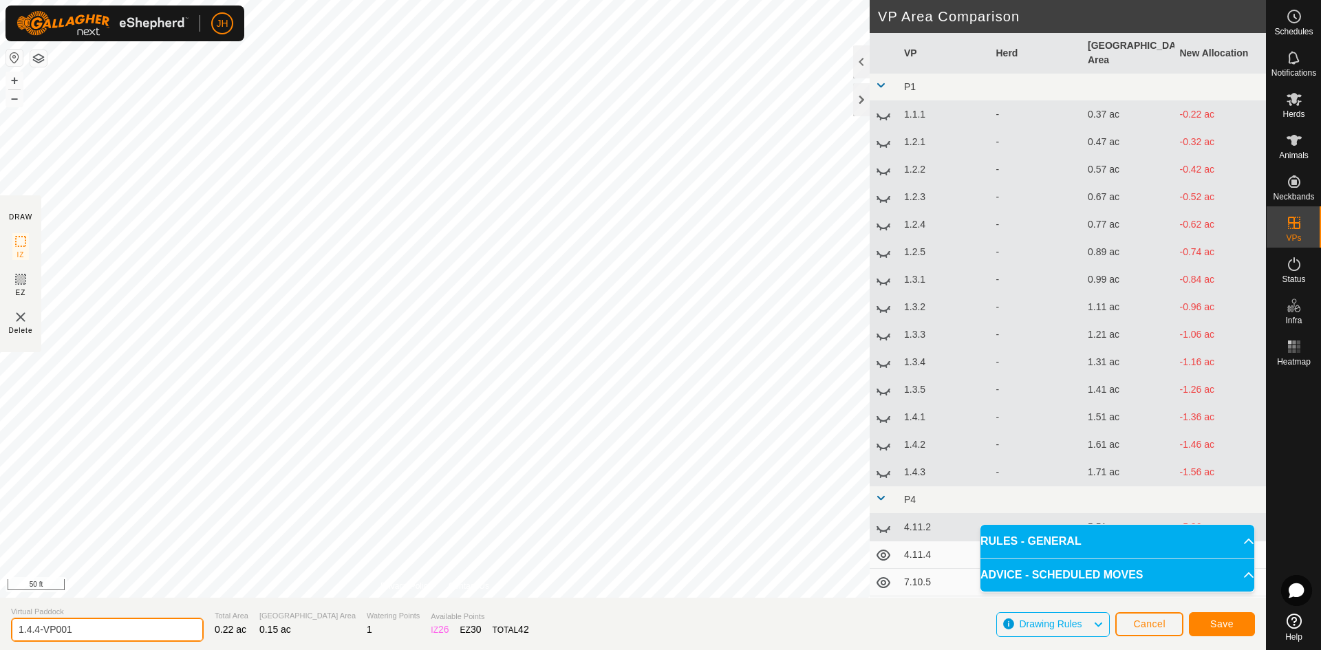
drag, startPoint x: 84, startPoint y: 632, endPoint x: 28, endPoint y: 632, distance: 56.4
click at [28, 632] on input "1.4.4-VP001" at bounding box center [107, 630] width 193 height 24
type input "[DATE]"
click at [1222, 628] on span "Save" at bounding box center [1221, 623] width 23 height 11
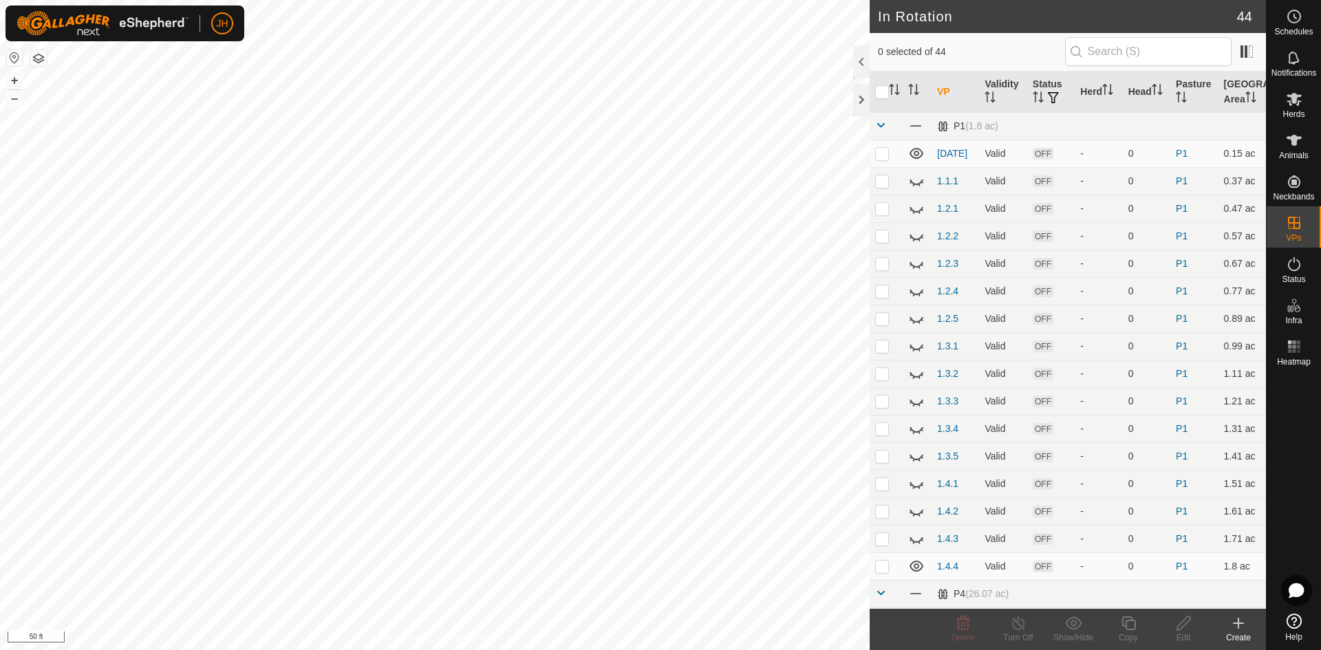
checkbox input "true"
click at [1136, 633] on div "Copy" at bounding box center [1128, 637] width 55 height 12
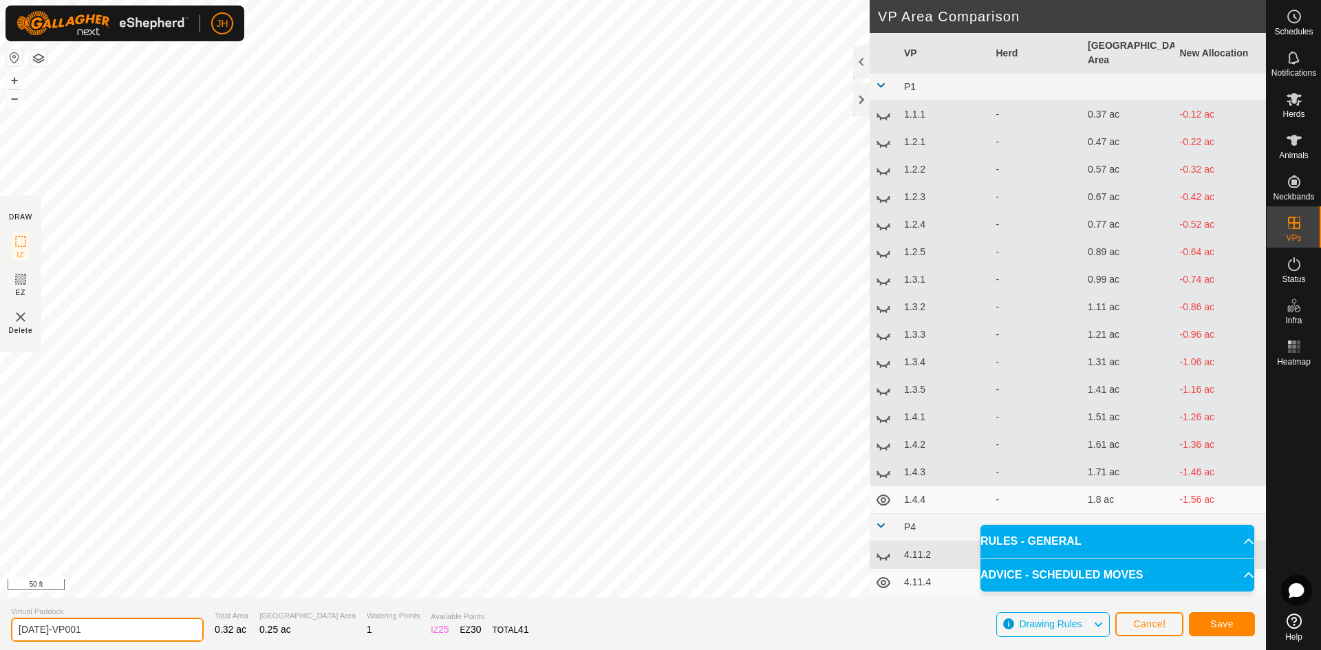
drag, startPoint x: 54, startPoint y: 634, endPoint x: 42, endPoint y: 633, distance: 11.7
click at [42, 633] on input "[DATE]-VP001" at bounding box center [107, 630] width 193 height 24
type input "[DATE]"
click at [1232, 626] on button "Save" at bounding box center [1222, 624] width 66 height 24
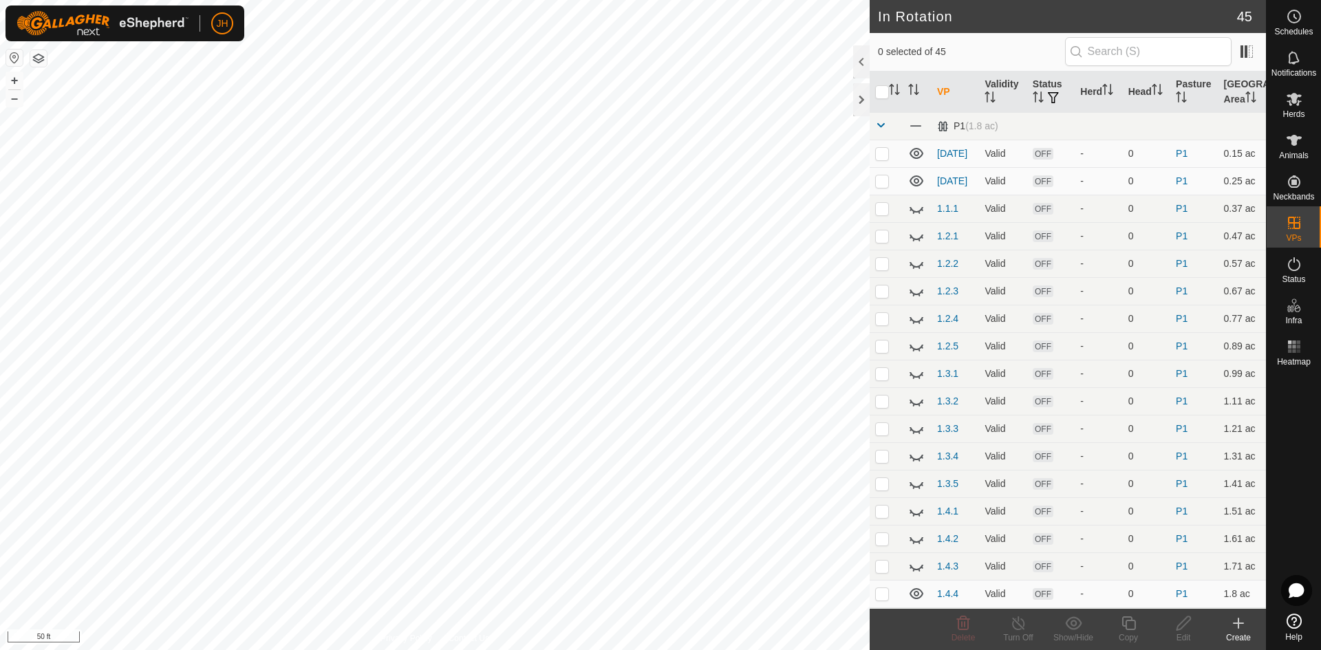
checkbox input "true"
click at [1130, 631] on div "Copy" at bounding box center [1128, 637] width 55 height 12
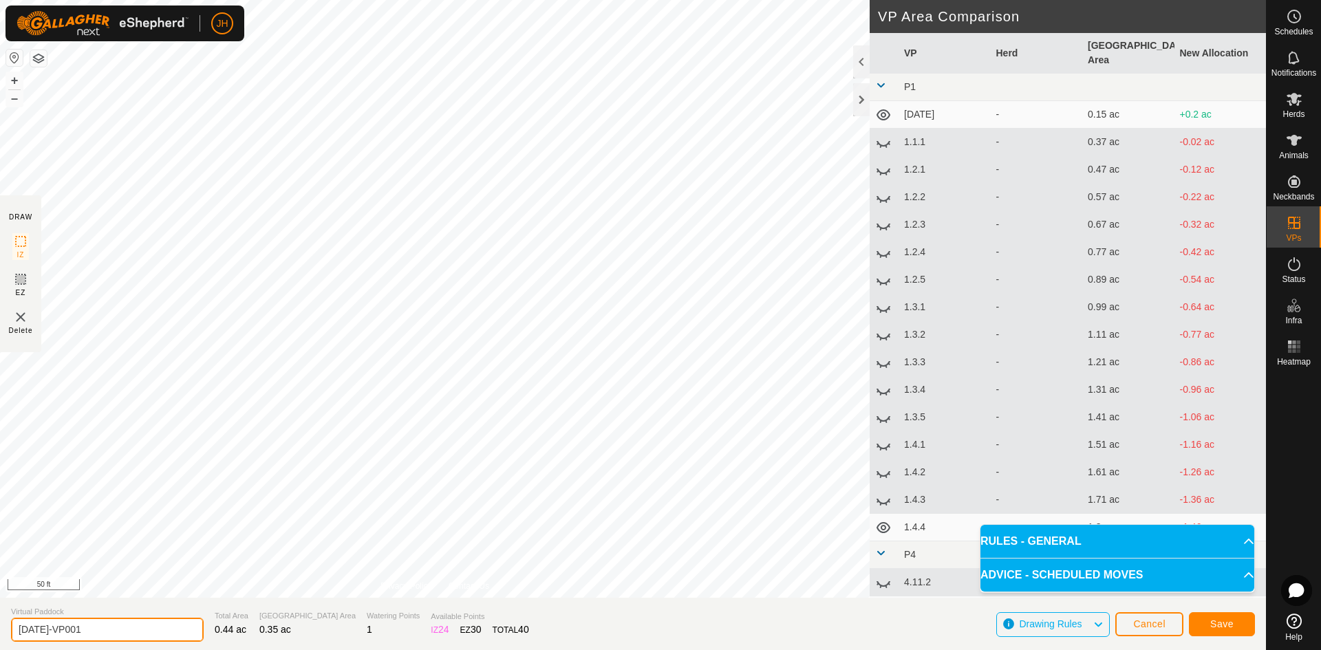
drag, startPoint x: 90, startPoint y: 631, endPoint x: 41, endPoint y: 634, distance: 49.6
click at [41, 634] on input "[DATE]-VP001" at bounding box center [107, 630] width 193 height 24
type input "[DATE]"
click at [1217, 621] on span "Save" at bounding box center [1221, 623] width 23 height 11
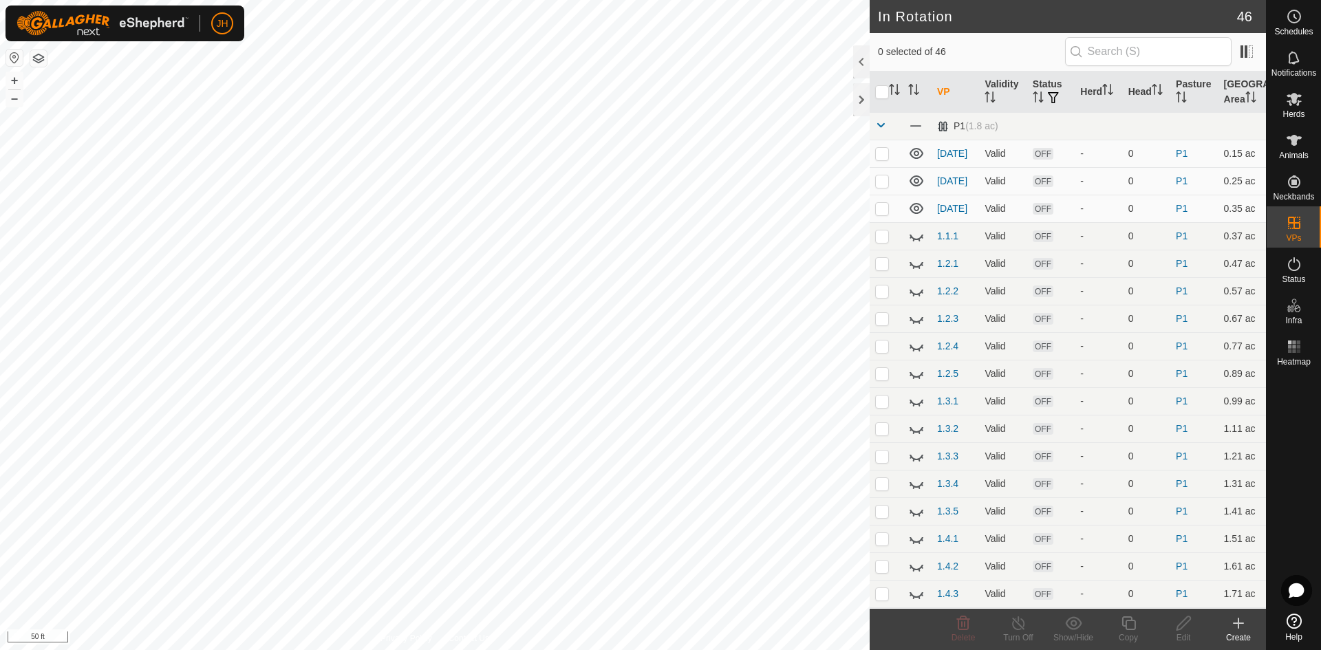
checkbox input "true"
click at [1133, 627] on icon at bounding box center [1128, 623] width 17 height 17
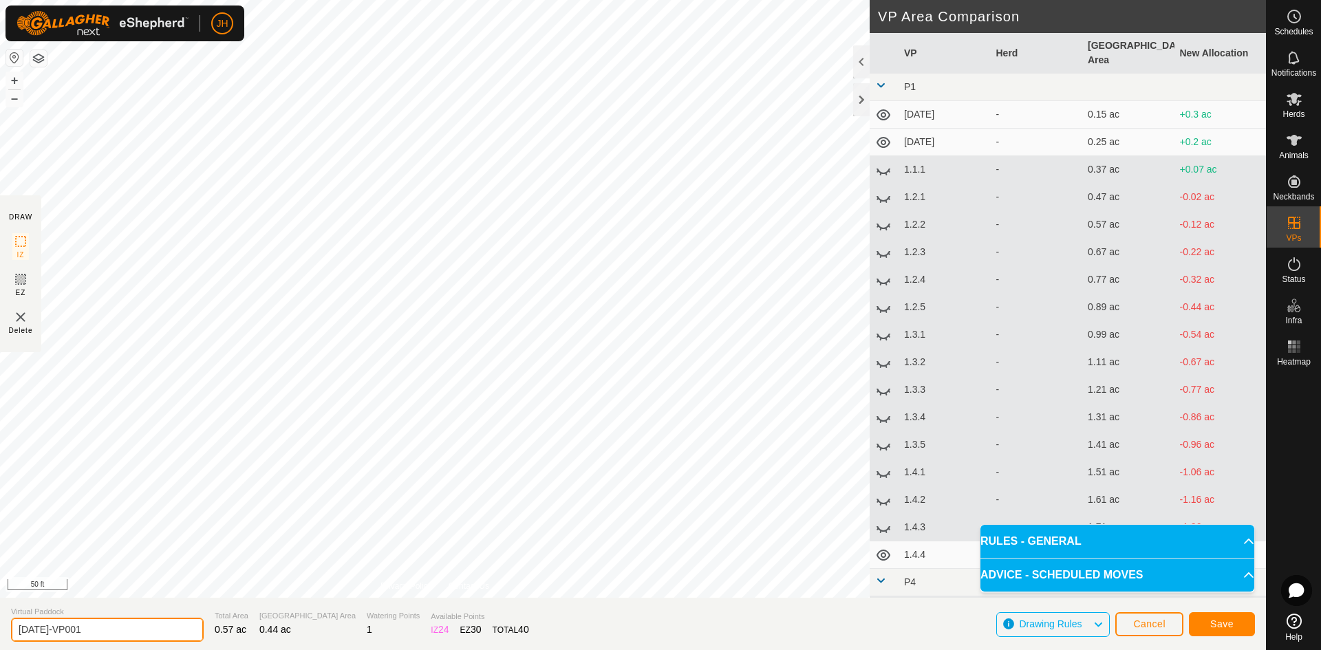
drag, startPoint x: 60, startPoint y: 634, endPoint x: 40, endPoint y: 633, distance: 20.0
click at [40, 633] on input "[DATE]-VP001" at bounding box center [107, 630] width 193 height 24
drag, startPoint x: 94, startPoint y: 632, endPoint x: 43, endPoint y: 629, distance: 51.7
click at [43, 629] on input "[DATE]-VP001" at bounding box center [107, 630] width 193 height 24
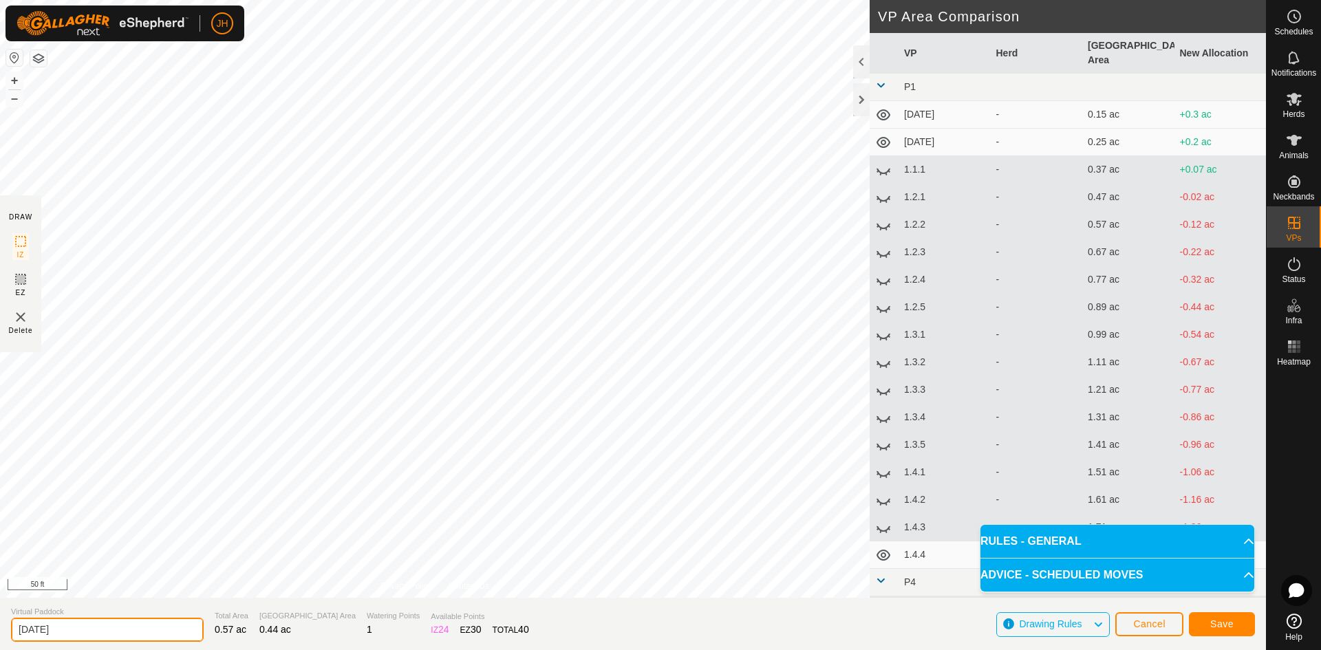
type input "[DATE]"
click at [1232, 631] on button "Save" at bounding box center [1222, 624] width 66 height 24
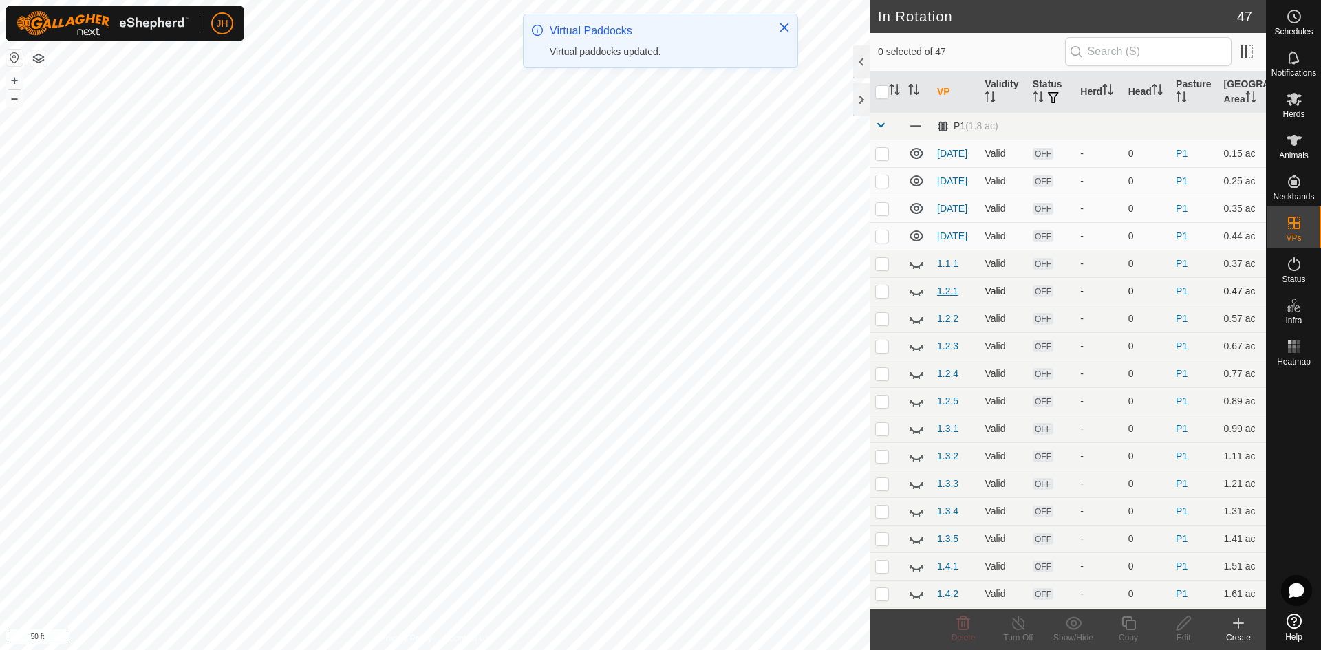
checkbox input "true"
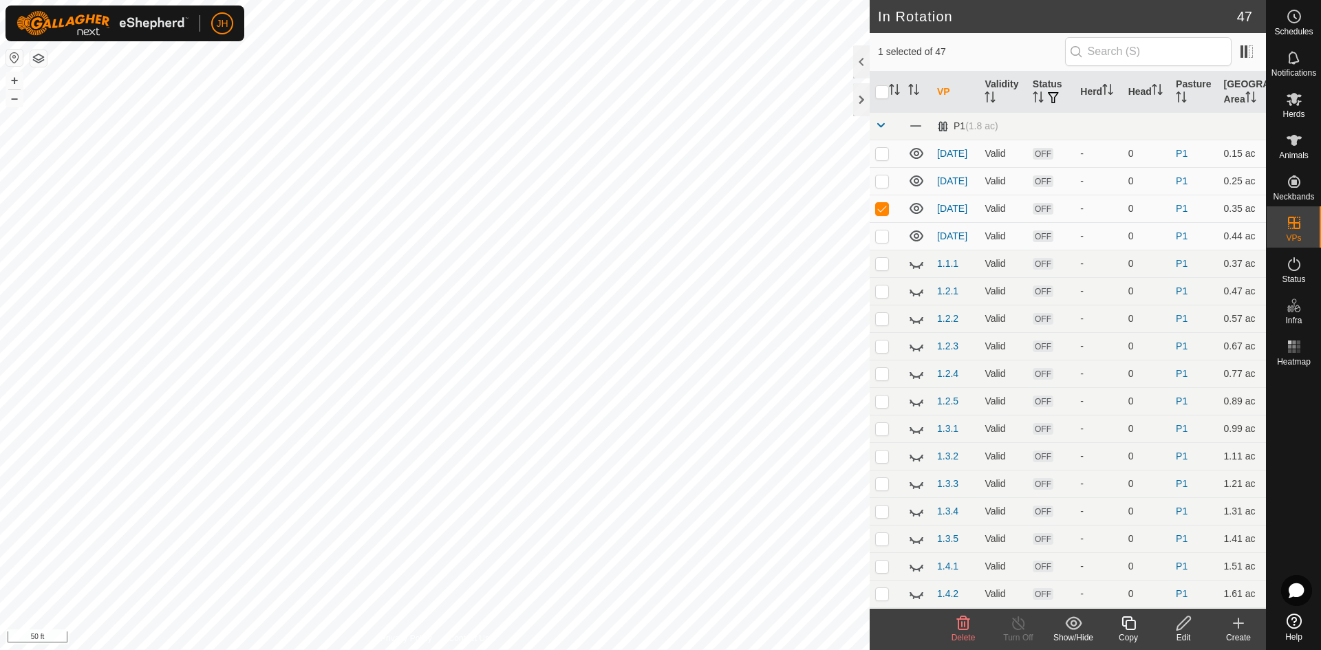
click at [1182, 629] on icon at bounding box center [1183, 623] width 17 height 17
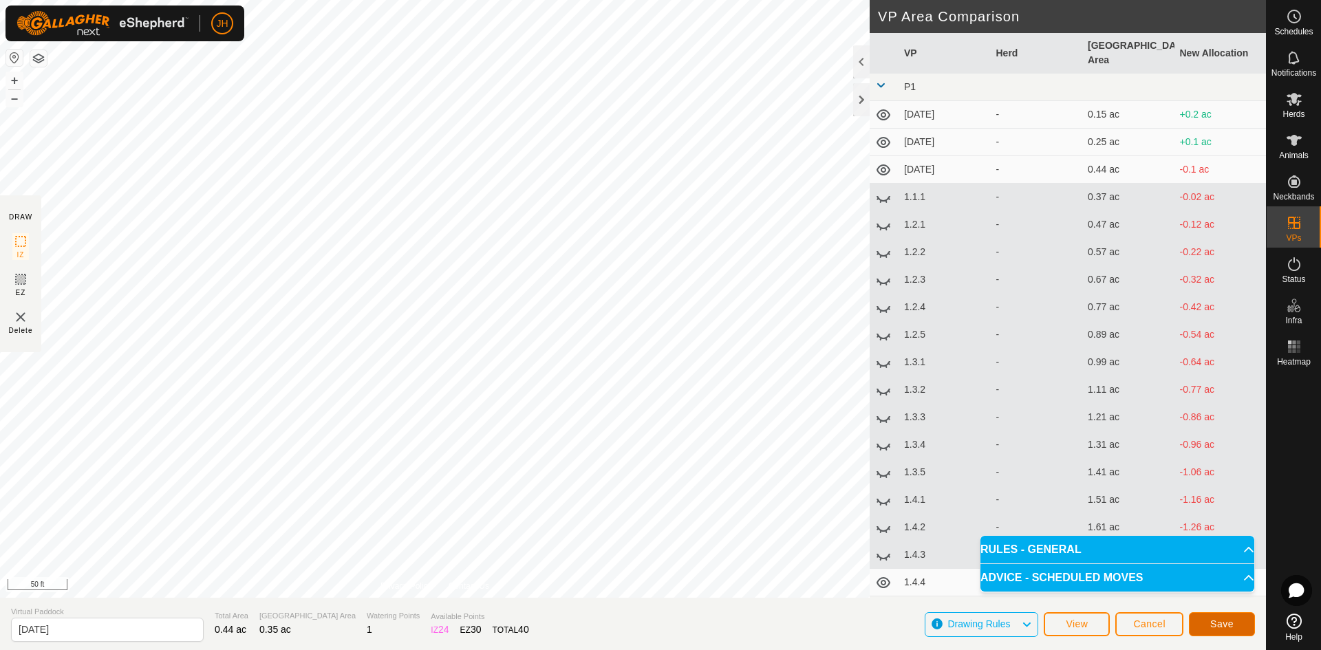
click at [1224, 624] on span "Save" at bounding box center [1221, 623] width 23 height 11
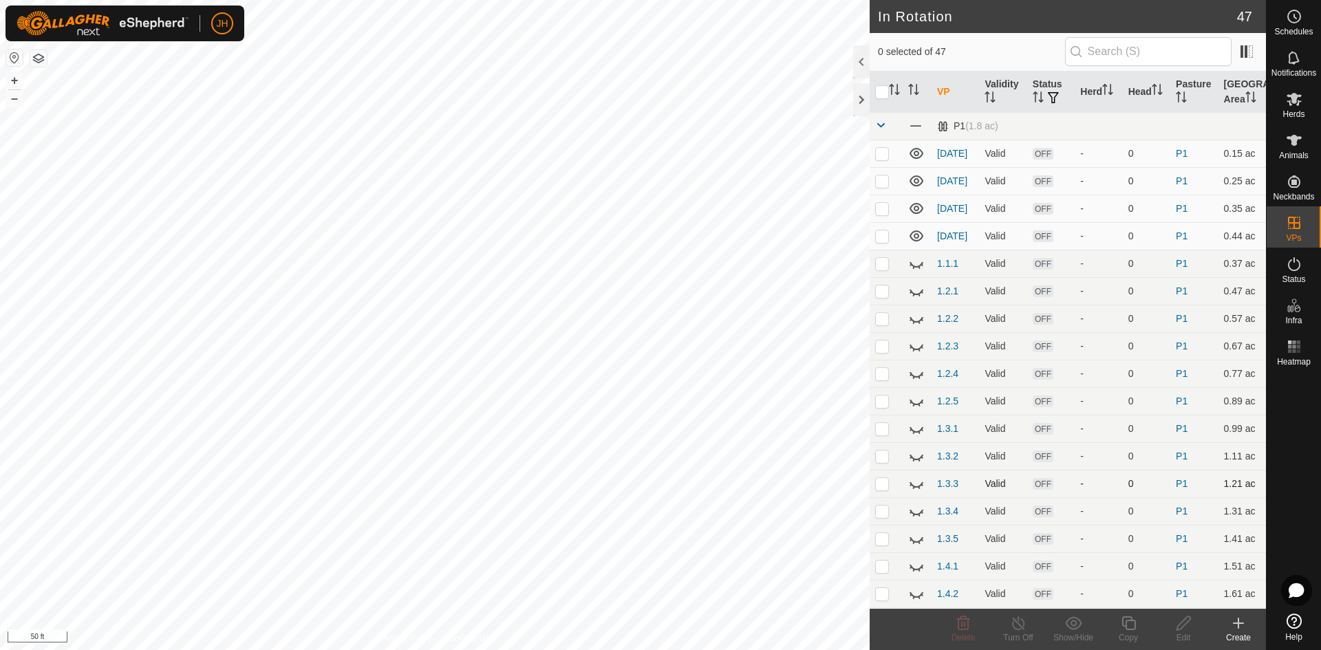
checkbox input "true"
click at [1188, 636] on div "Edit" at bounding box center [1183, 637] width 55 height 12
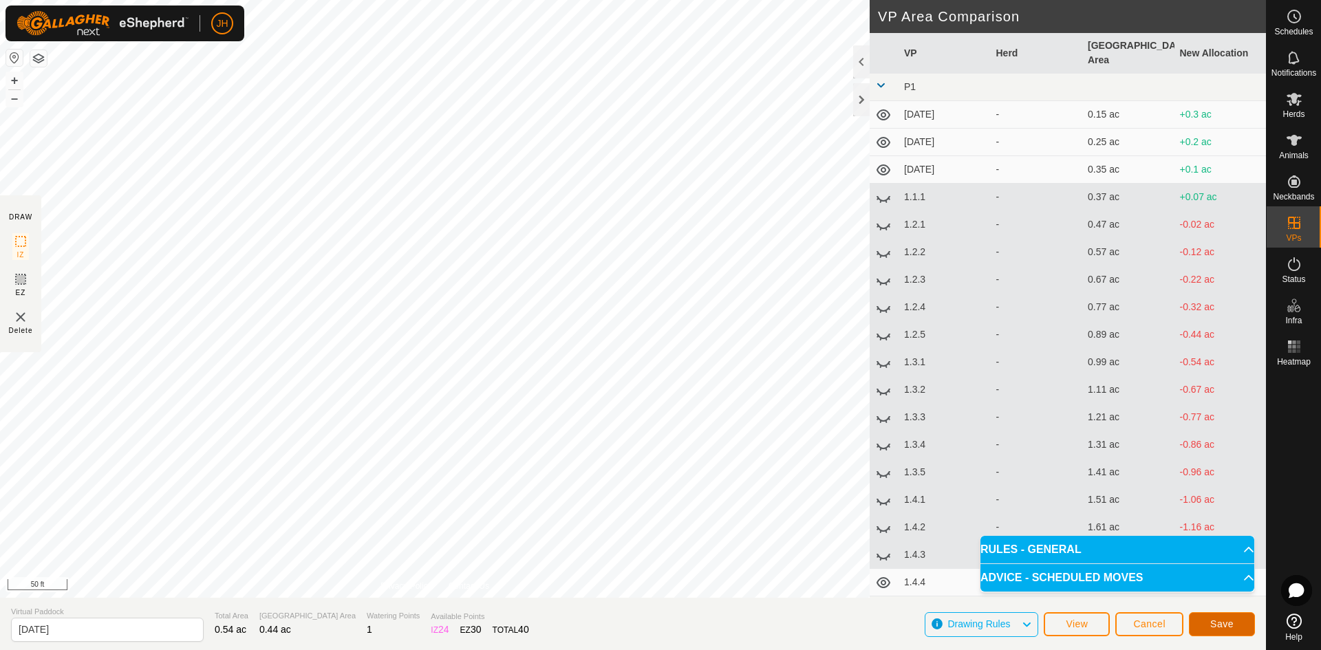
click at [1219, 625] on span "Save" at bounding box center [1221, 623] width 23 height 11
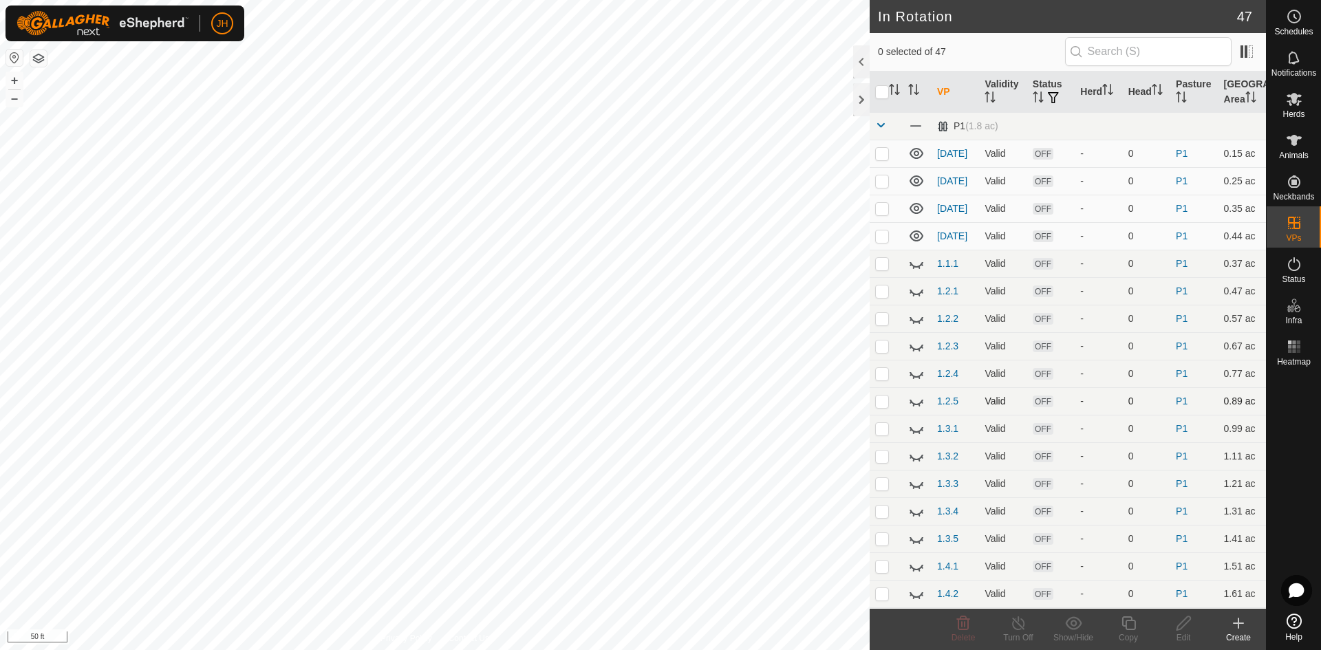
checkbox input "true"
checkbox input "false"
click at [1132, 631] on div "Copy" at bounding box center [1128, 637] width 55 height 12
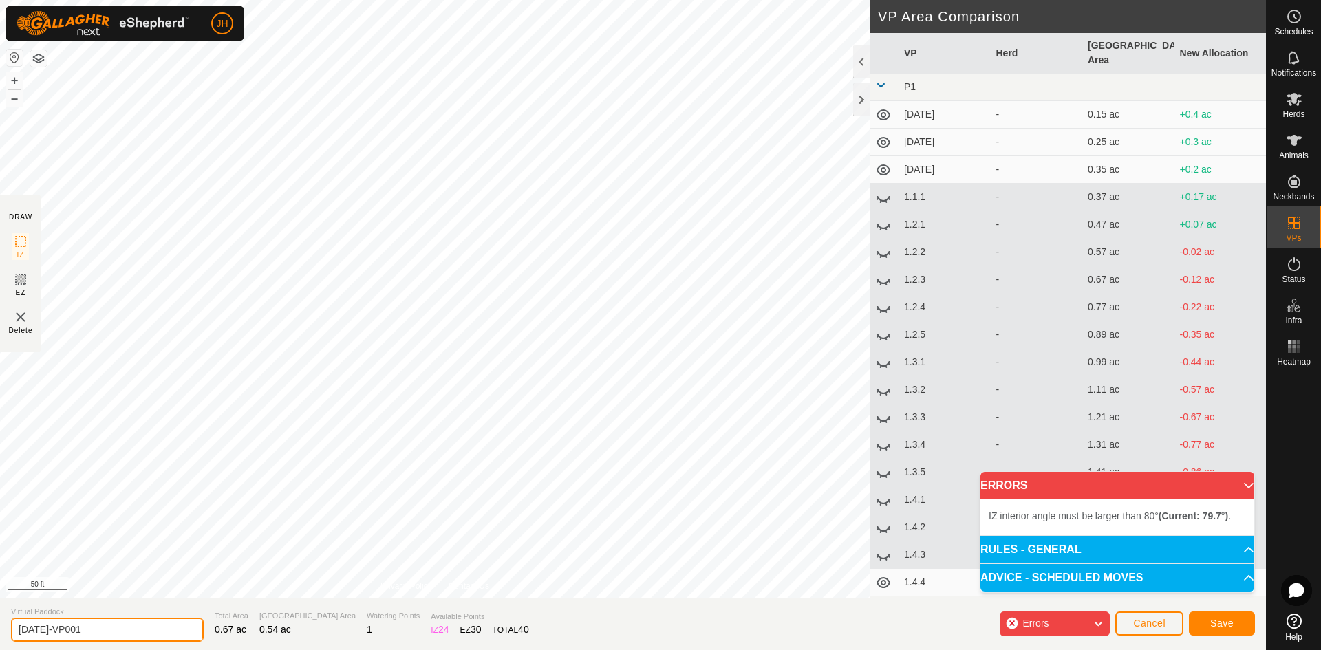
drag, startPoint x: 84, startPoint y: 636, endPoint x: 43, endPoint y: 631, distance: 40.9
click at [43, 631] on input "[DATE]-VP001" at bounding box center [107, 630] width 193 height 24
type input "[DATE]"
click at [1222, 630] on button "Save" at bounding box center [1222, 623] width 66 height 24
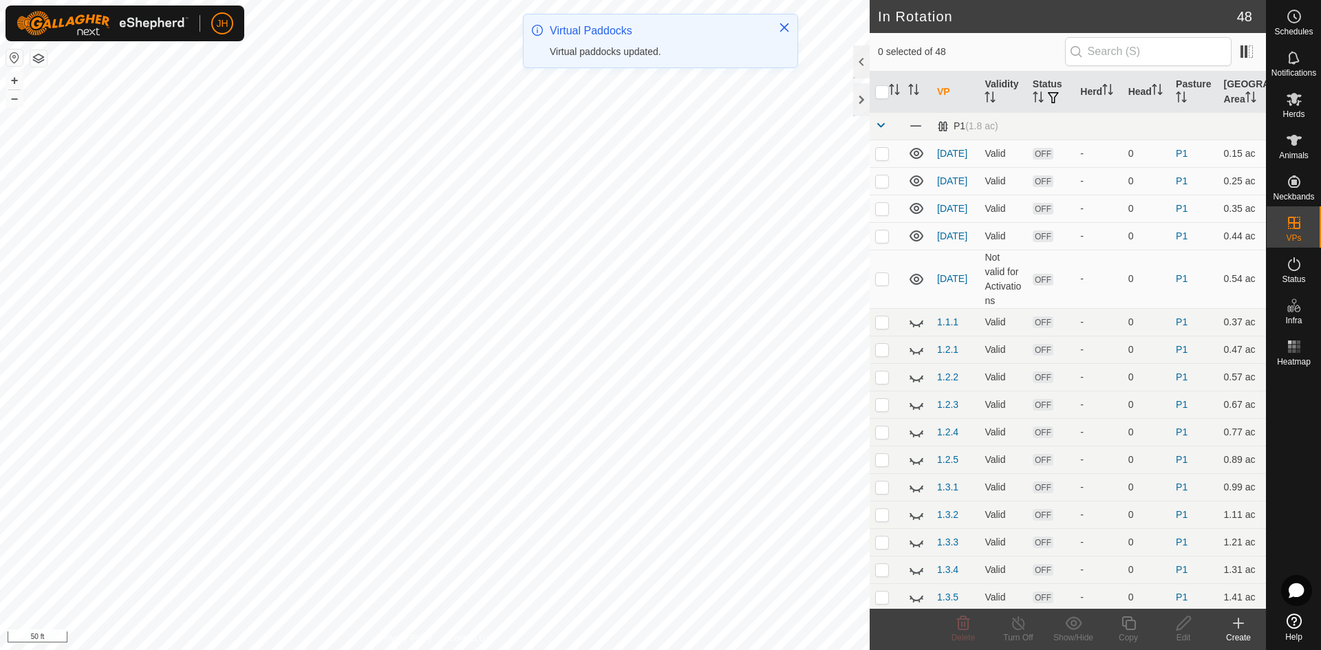
checkbox input "true"
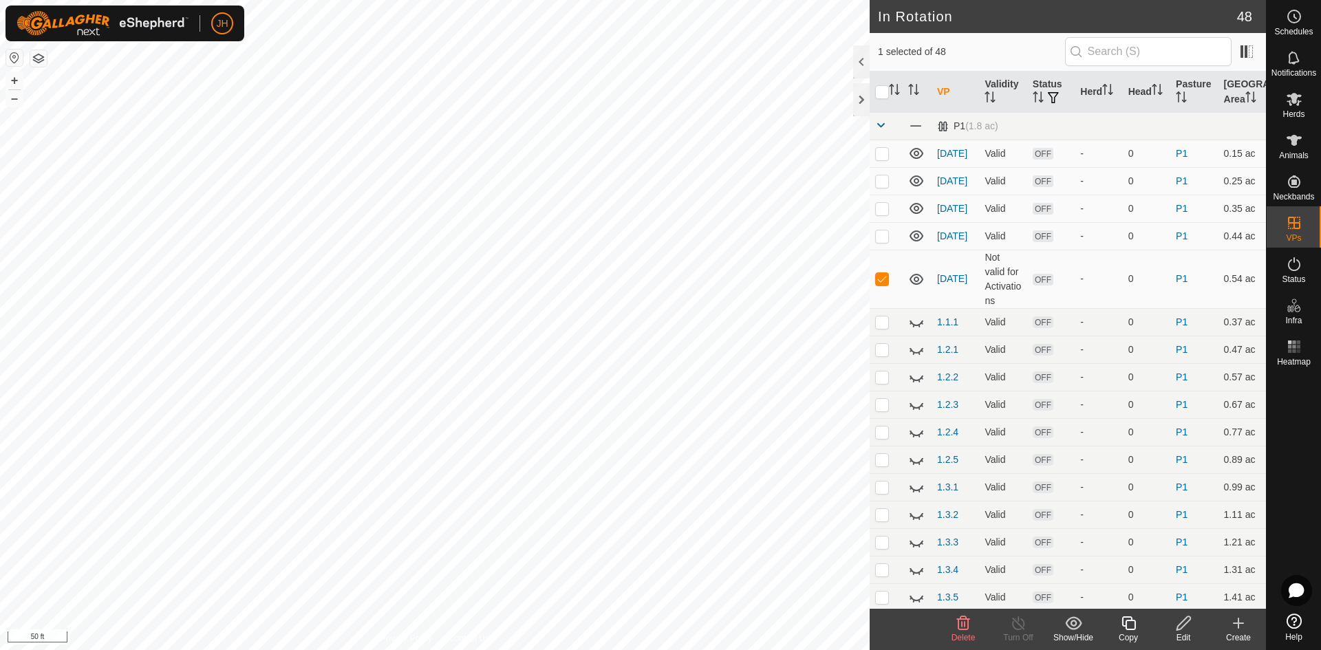
click at [1134, 625] on icon at bounding box center [1128, 623] width 14 height 14
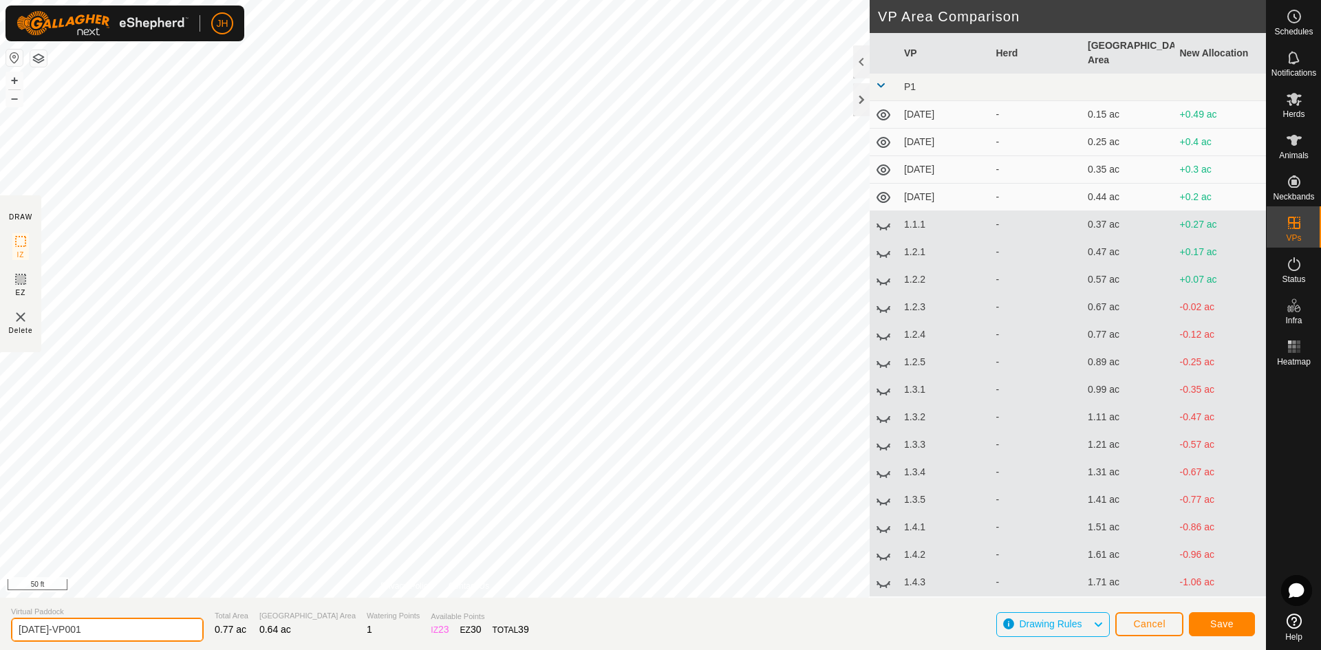
drag, startPoint x: 30, startPoint y: 632, endPoint x: 183, endPoint y: 618, distance: 153.3
click at [30, 631] on input "[DATE]-VP001" at bounding box center [107, 630] width 193 height 24
type input "[DATE]"
click at [1217, 632] on button "Save" at bounding box center [1222, 624] width 66 height 24
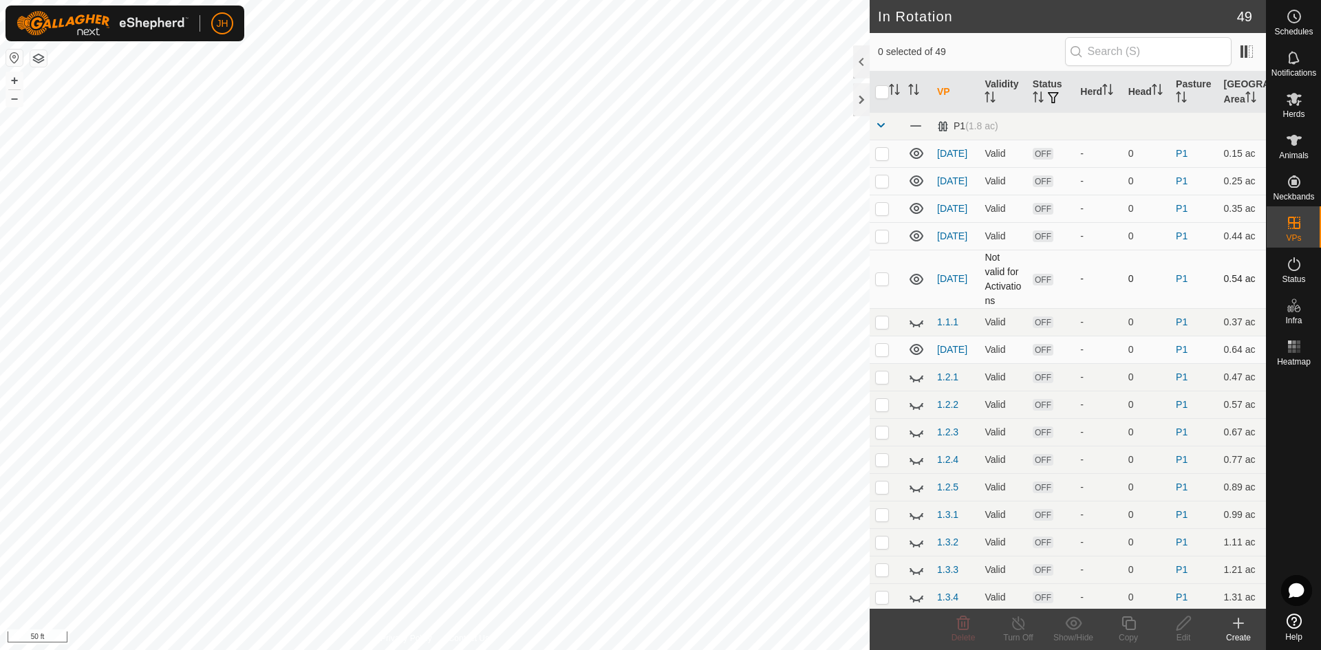
checkbox input "true"
checkbox input "false"
click at [1181, 634] on div "Edit" at bounding box center [1183, 637] width 55 height 12
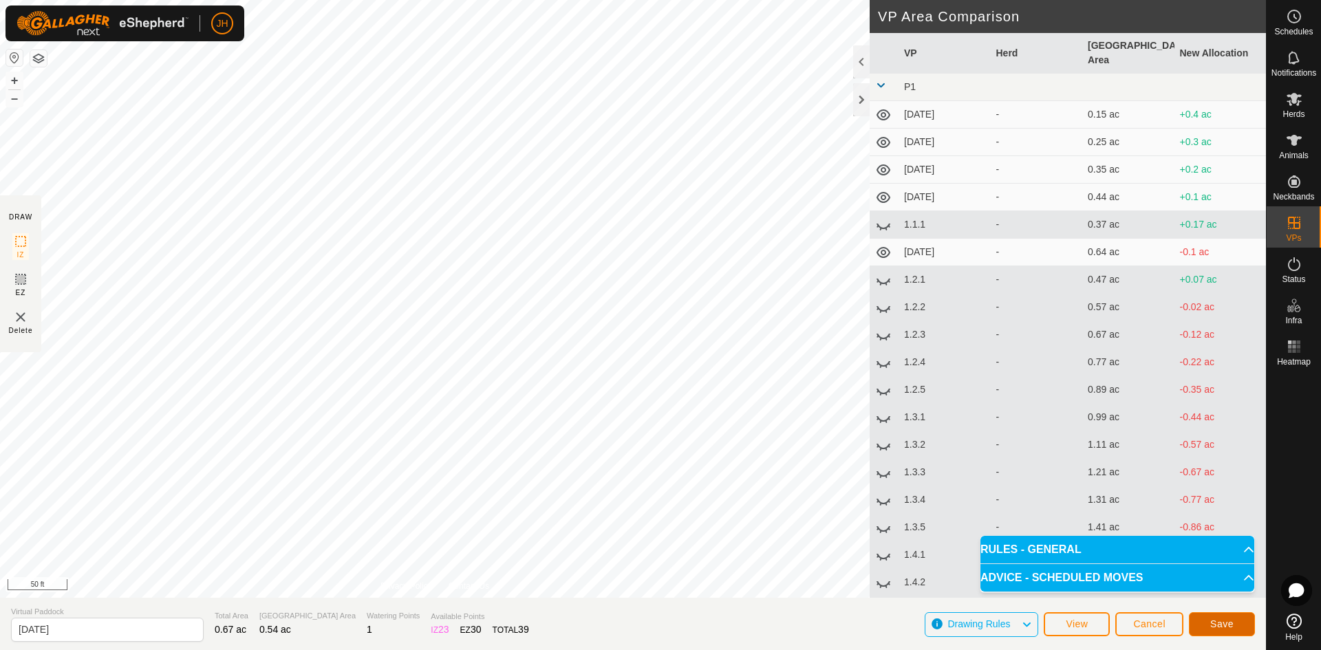
click at [1203, 626] on button "Save" at bounding box center [1222, 624] width 66 height 24
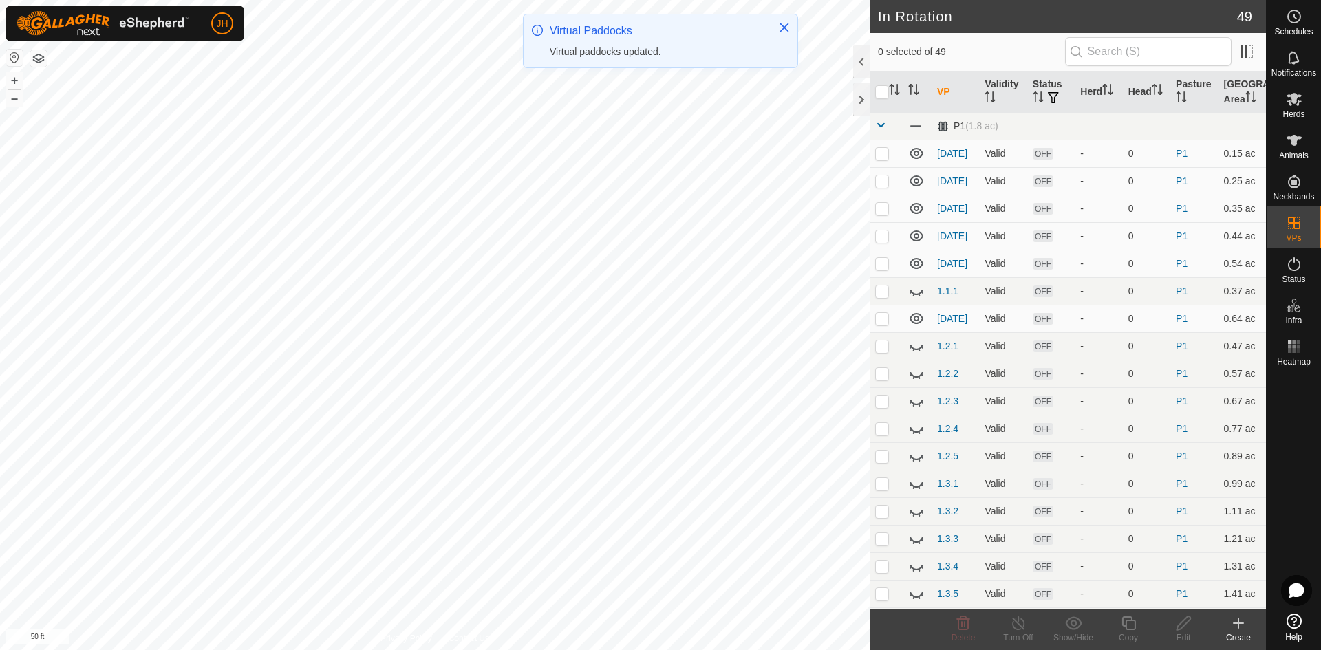
checkbox input "true"
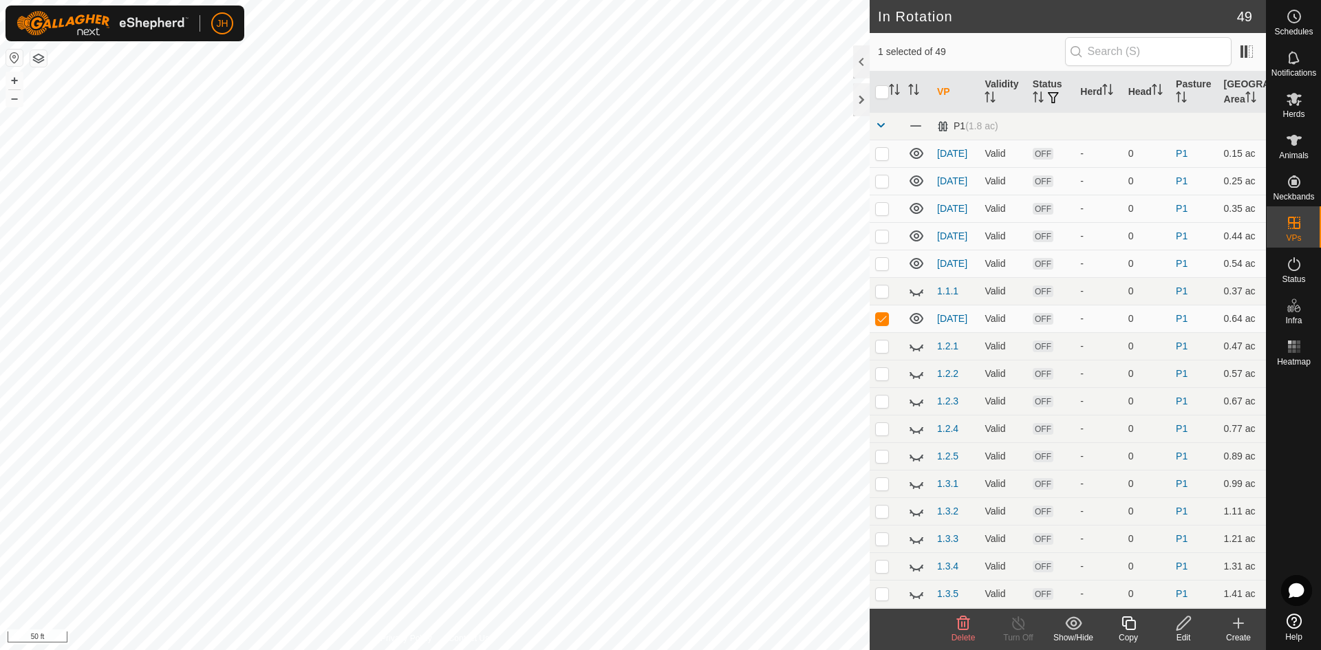
click at [1129, 627] on icon at bounding box center [1128, 623] width 17 height 17
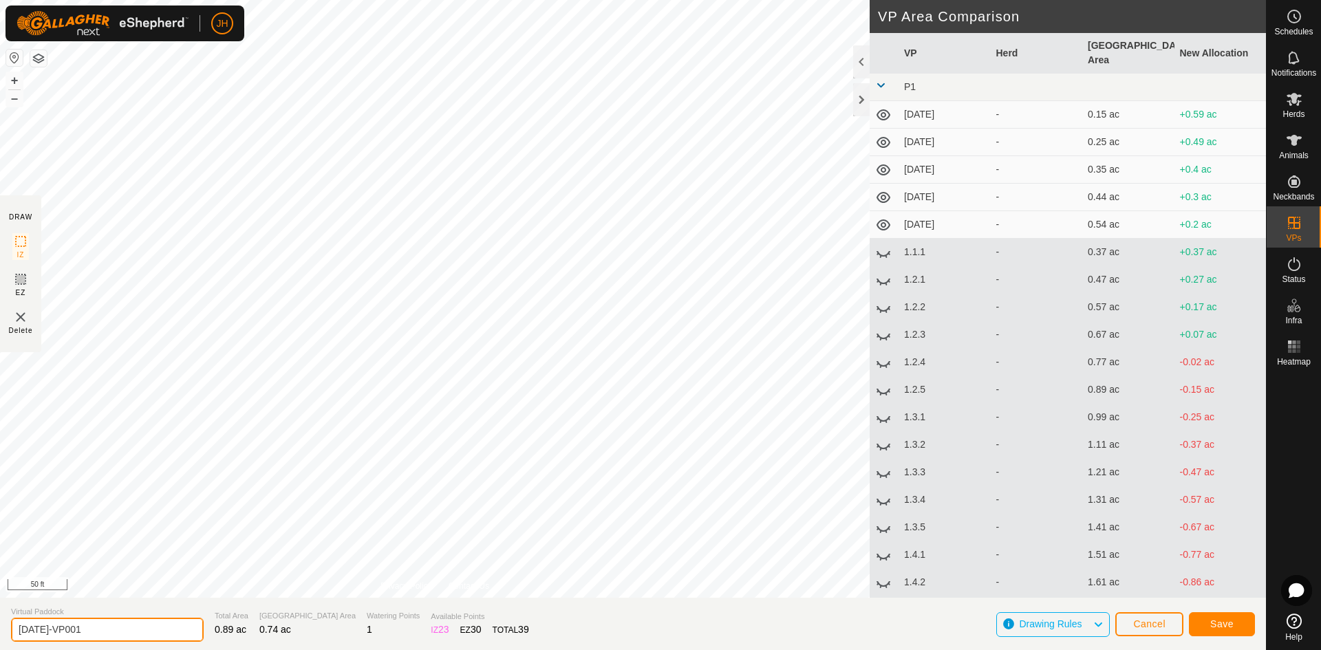
drag, startPoint x: 91, startPoint y: 632, endPoint x: 67, endPoint y: 620, distance: 26.1
click at [43, 634] on input "[DATE]-VP001" at bounding box center [107, 630] width 193 height 24
type input "[DATE]"
click at [1219, 630] on button "Save" at bounding box center [1222, 624] width 66 height 24
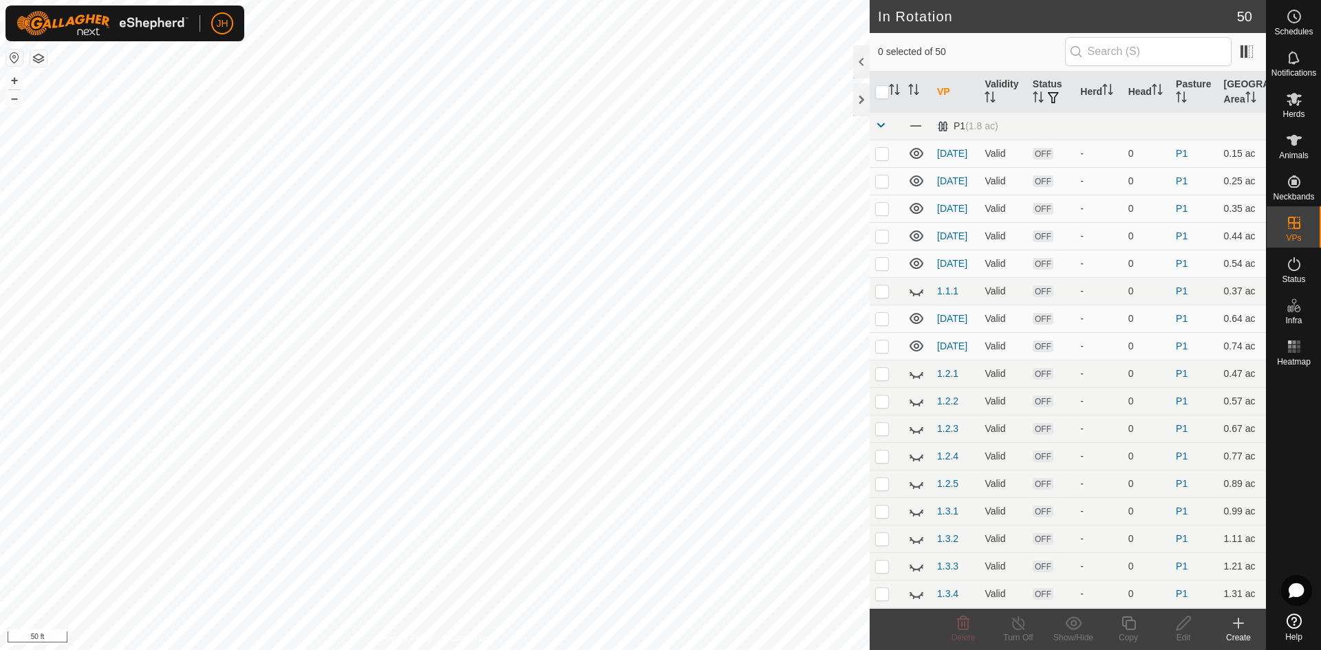
checkbox input "true"
click at [1129, 631] on div "Copy" at bounding box center [1128, 637] width 55 height 12
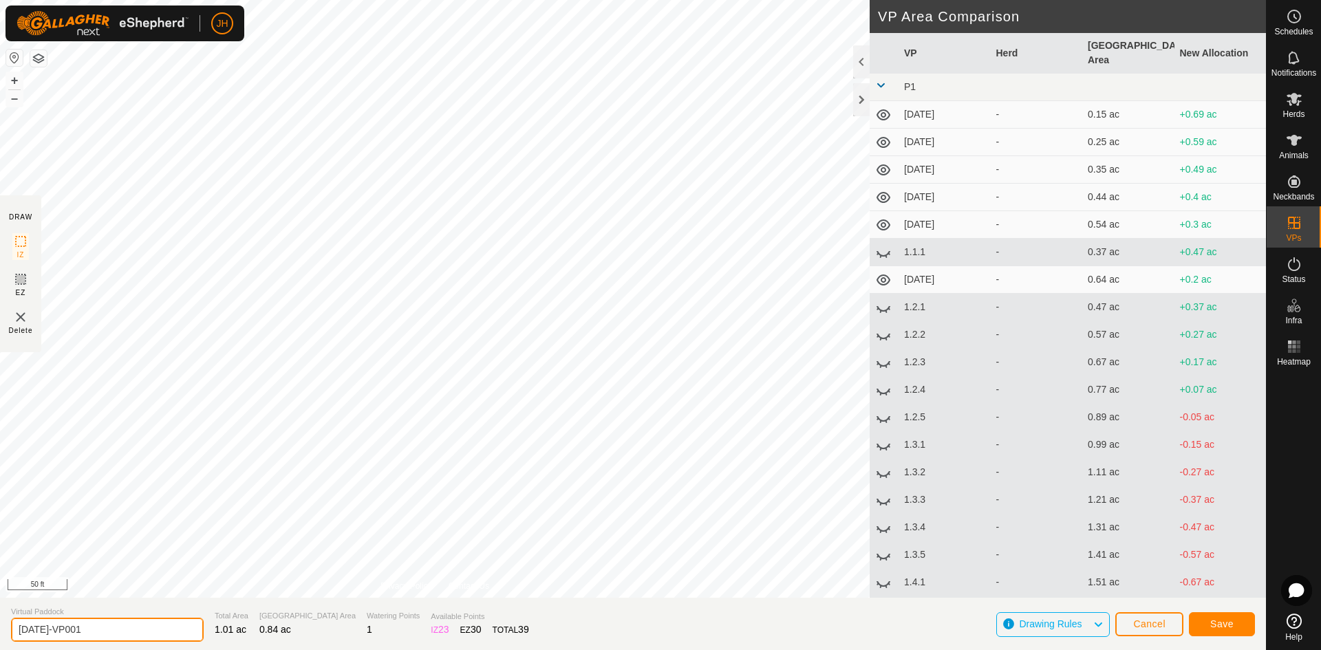
drag, startPoint x: 45, startPoint y: 631, endPoint x: 231, endPoint y: 625, distance: 185.8
click at [45, 631] on input "[DATE]-VP001" at bounding box center [107, 630] width 193 height 24
type input "[DATE]"
click at [1222, 622] on span "Save" at bounding box center [1221, 623] width 23 height 11
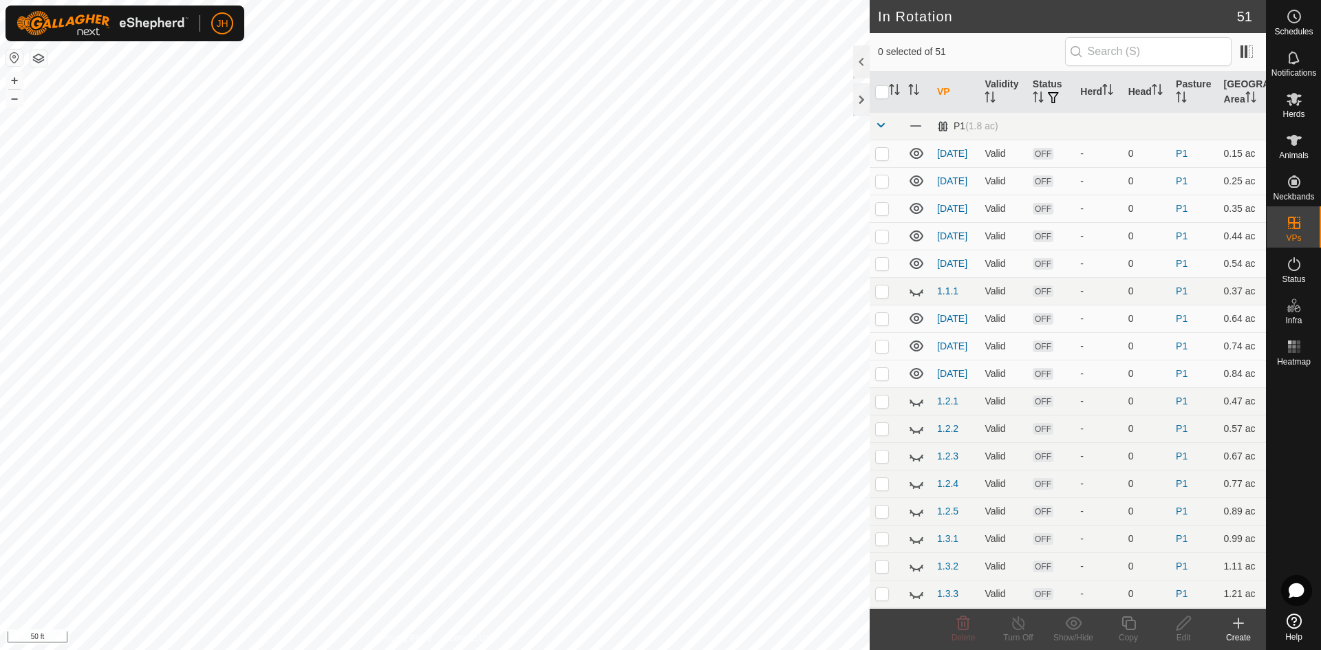
checkbox input "true"
click at [1128, 625] on icon at bounding box center [1128, 623] width 17 height 17
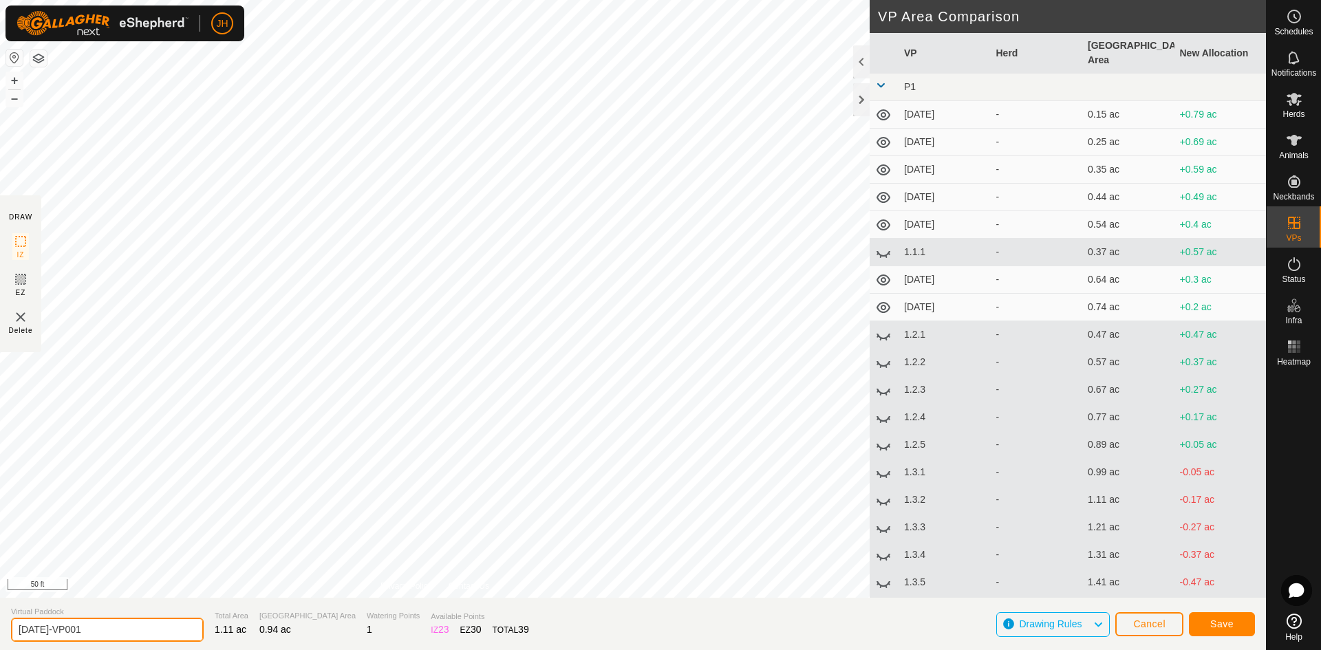
click at [41, 633] on input "[DATE]-VP001" at bounding box center [107, 630] width 193 height 24
type input "[DATE]"
click at [1212, 626] on span "Save" at bounding box center [1221, 623] width 23 height 11
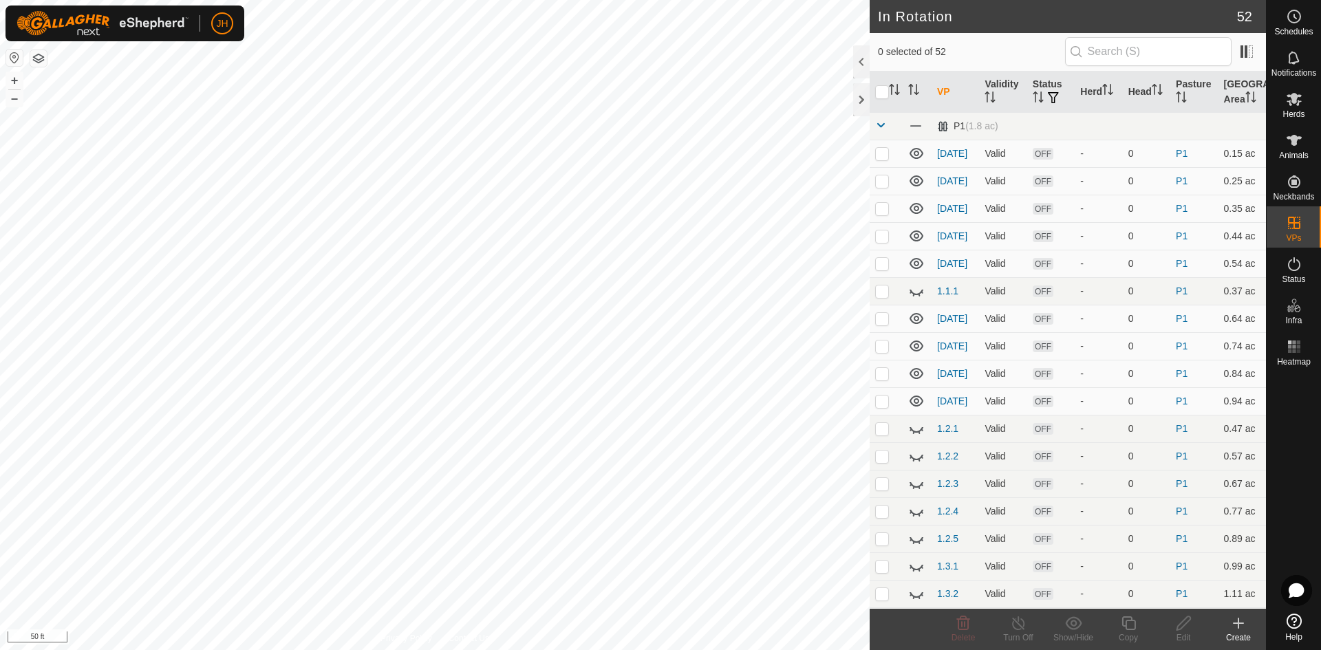
checkbox input "true"
click at [1127, 631] on div "Copy" at bounding box center [1128, 637] width 55 height 12
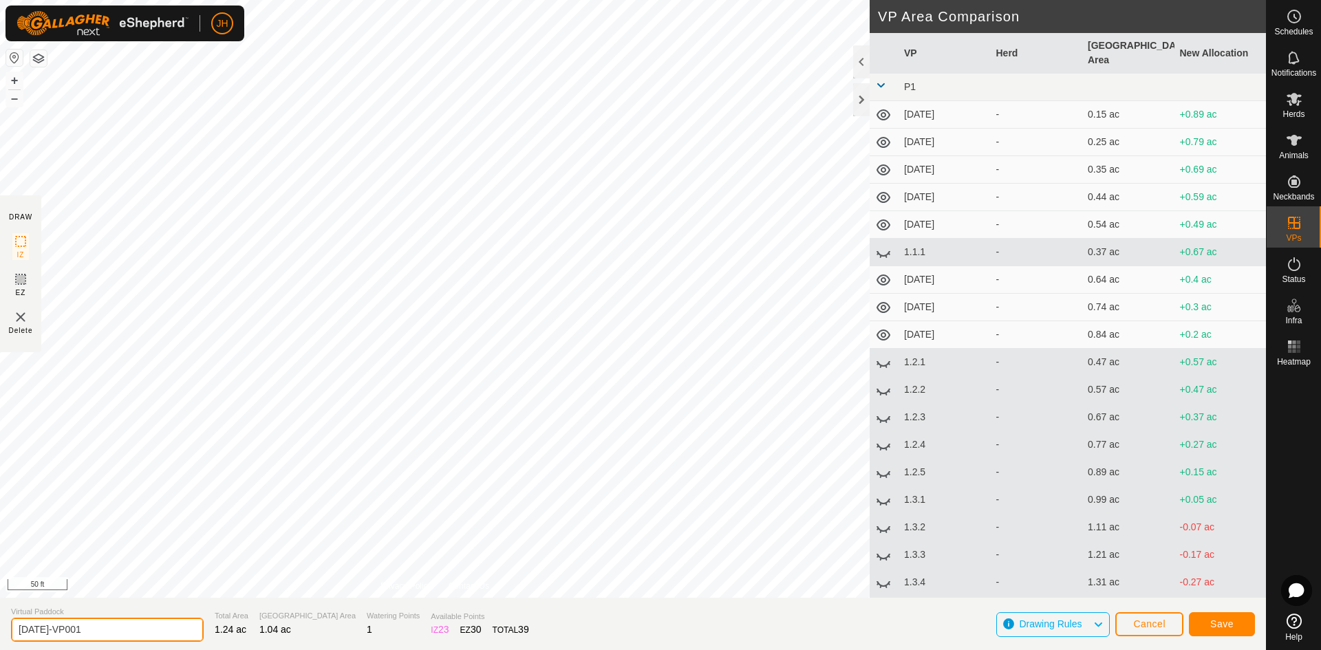
drag, startPoint x: 59, startPoint y: 634, endPoint x: 43, endPoint y: 628, distance: 17.4
click at [43, 628] on input "[DATE]-VP001" at bounding box center [107, 630] width 193 height 24
type input "[DATE]"
click at [1211, 621] on span "Save" at bounding box center [1221, 623] width 23 height 11
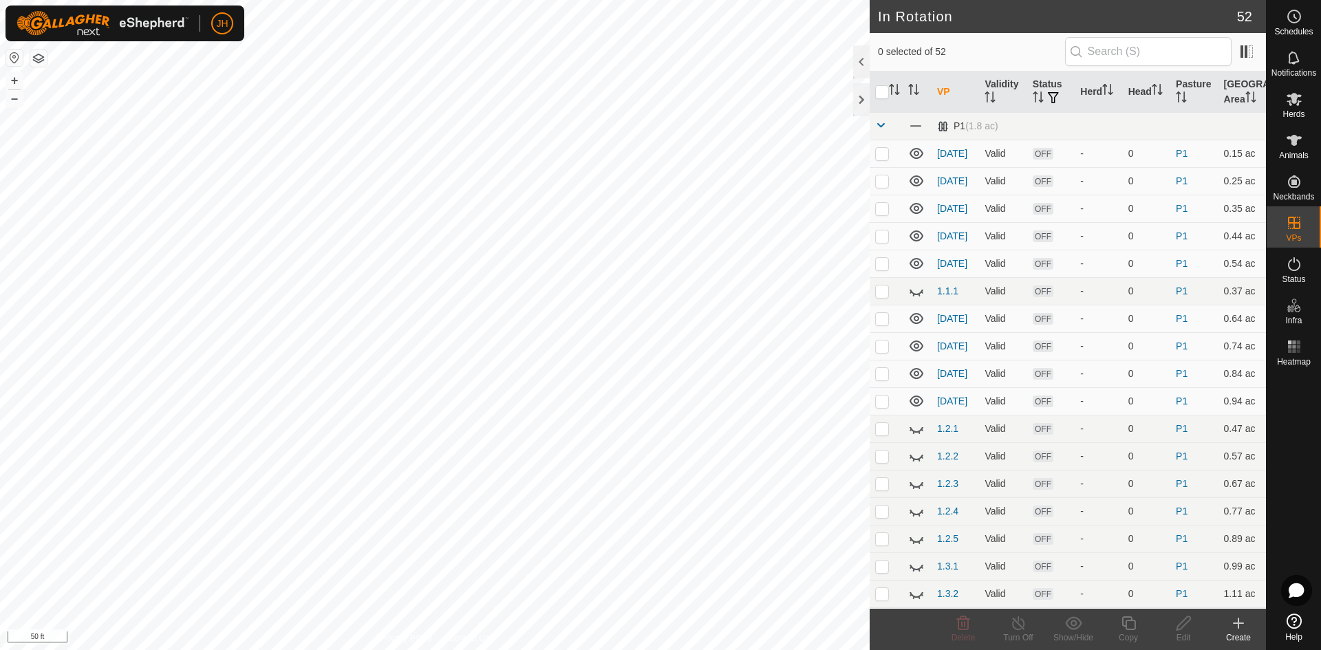
checkbox input "true"
checkbox input "false"
click at [1128, 631] on div "Copy" at bounding box center [1128, 637] width 55 height 12
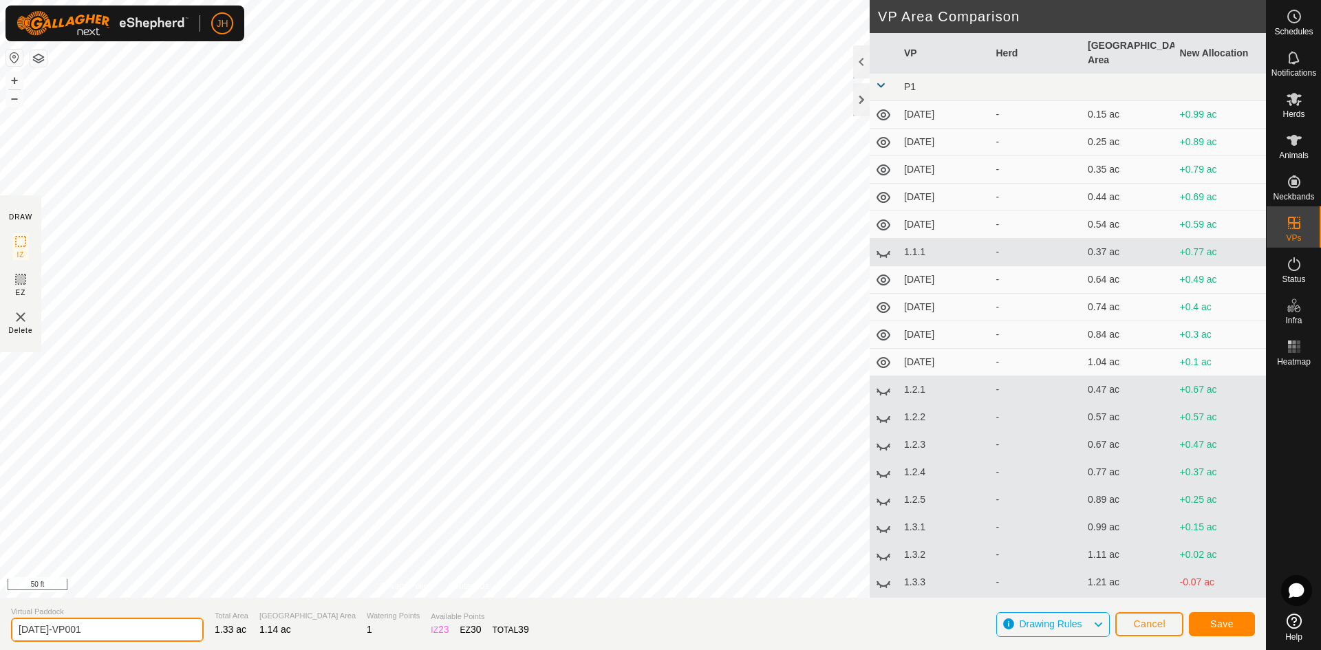
drag, startPoint x: 43, startPoint y: 631, endPoint x: 110, endPoint y: 614, distance: 69.7
click at [30, 631] on input "[DATE]-VP001" at bounding box center [107, 630] width 193 height 24
type input "[DATE]"
click at [1233, 623] on button "Save" at bounding box center [1222, 624] width 66 height 24
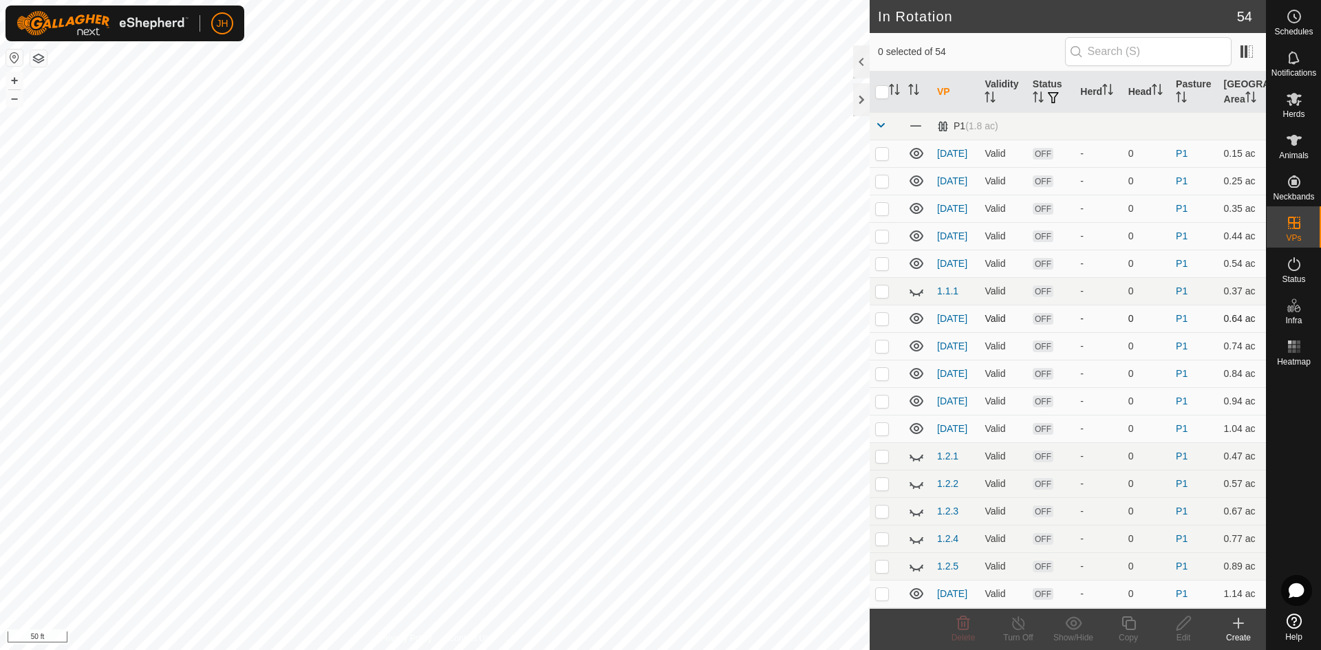
checkbox input "true"
click at [1129, 631] on div "Copy" at bounding box center [1128, 637] width 55 height 12
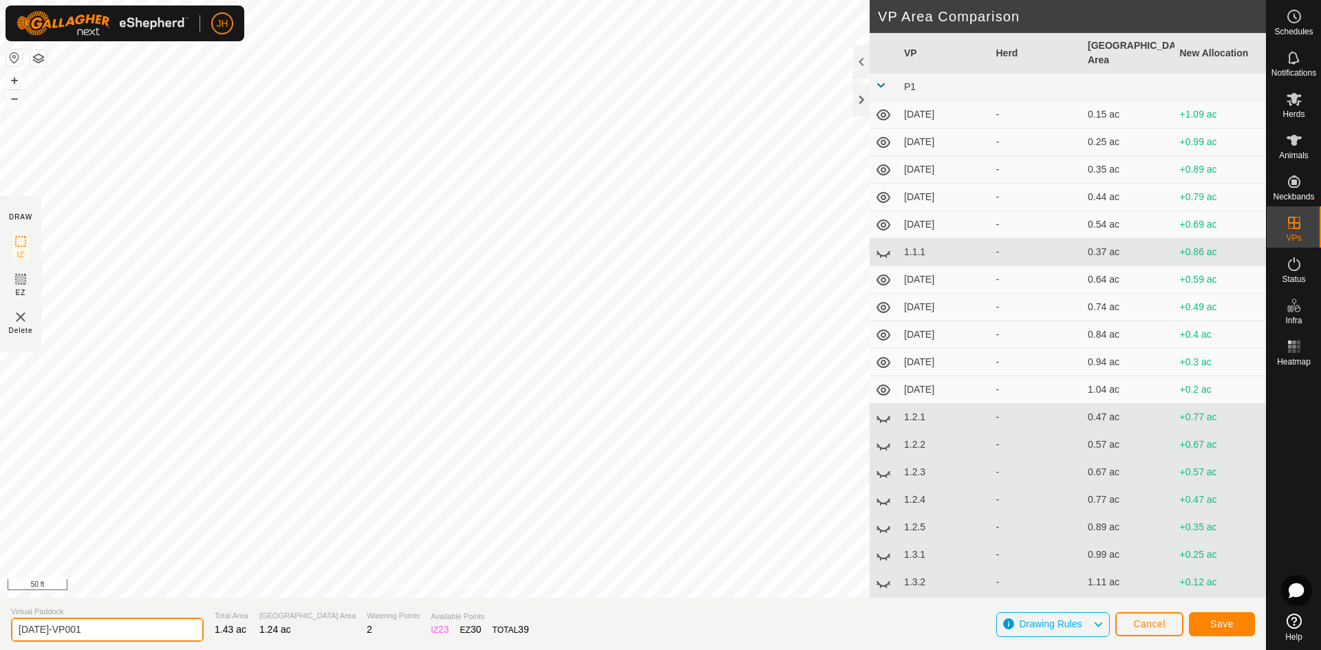
drag, startPoint x: 89, startPoint y: 634, endPoint x: 42, endPoint y: 627, distance: 47.3
click at [42, 627] on input "[DATE]-VP001" at bounding box center [107, 630] width 193 height 24
type input "[DATE]"
click at [1224, 627] on span "Save" at bounding box center [1221, 623] width 23 height 11
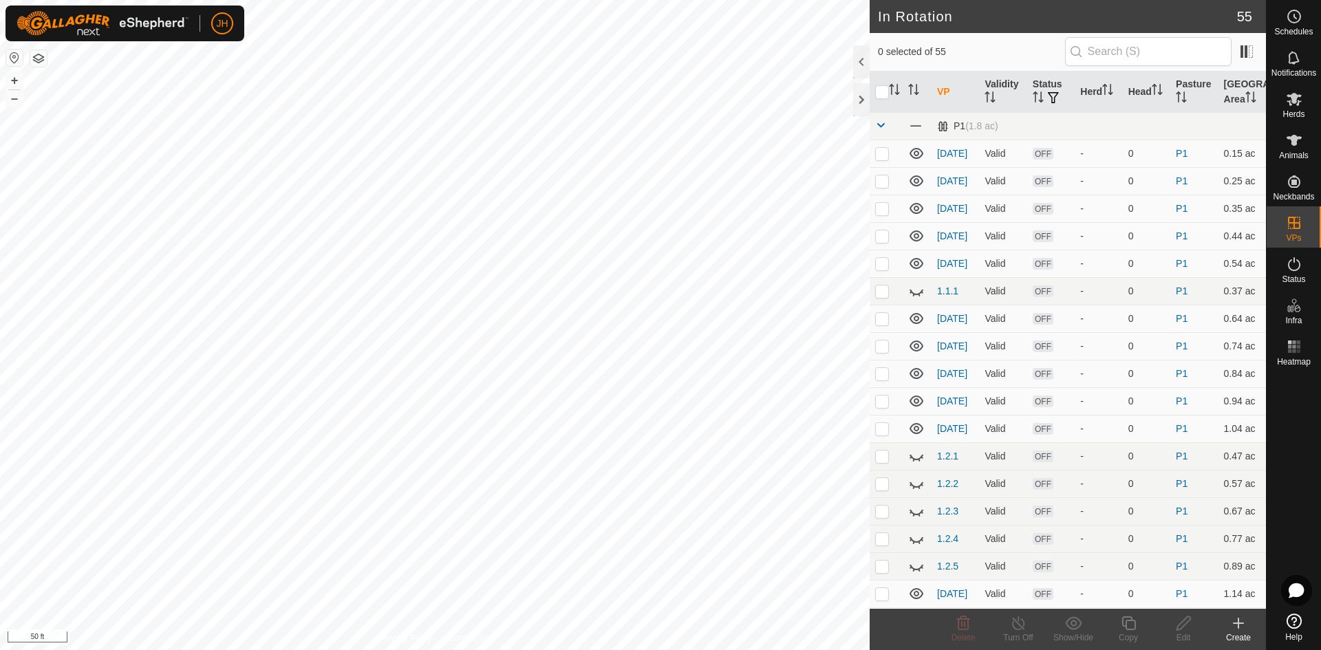
checkbox input "true"
click at [1133, 629] on icon at bounding box center [1128, 623] width 14 height 14
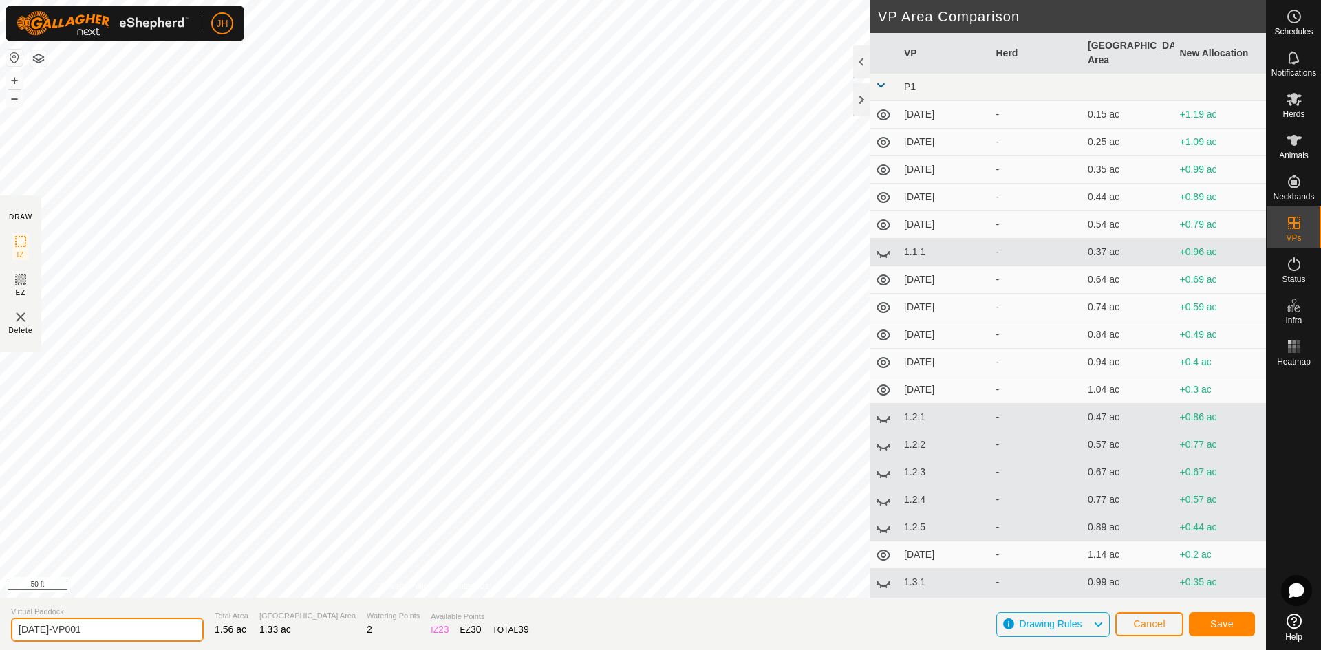
drag, startPoint x: 96, startPoint y: 634, endPoint x: 45, endPoint y: 630, distance: 51.1
click at [45, 630] on input "[DATE]-VP001" at bounding box center [107, 630] width 193 height 24
type input "[DATE]"
click at [1236, 629] on button "Save" at bounding box center [1222, 624] width 66 height 24
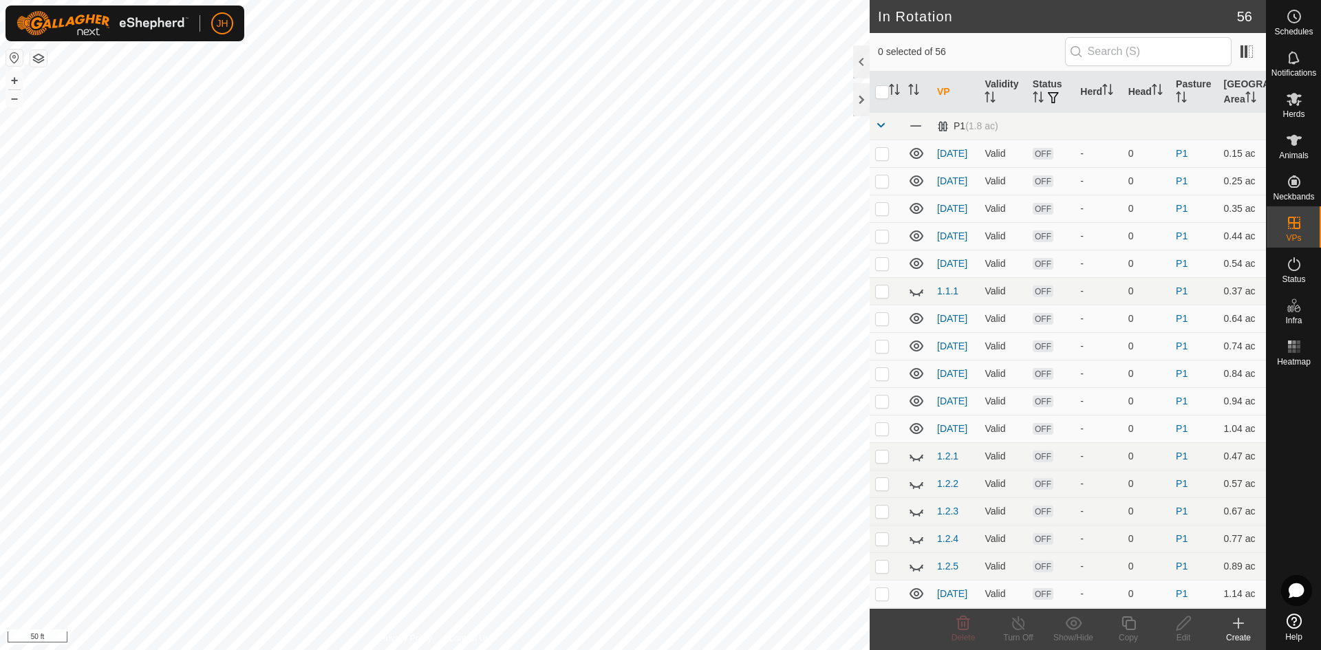
checkbox input "true"
click at [1128, 625] on icon at bounding box center [1128, 623] width 17 height 17
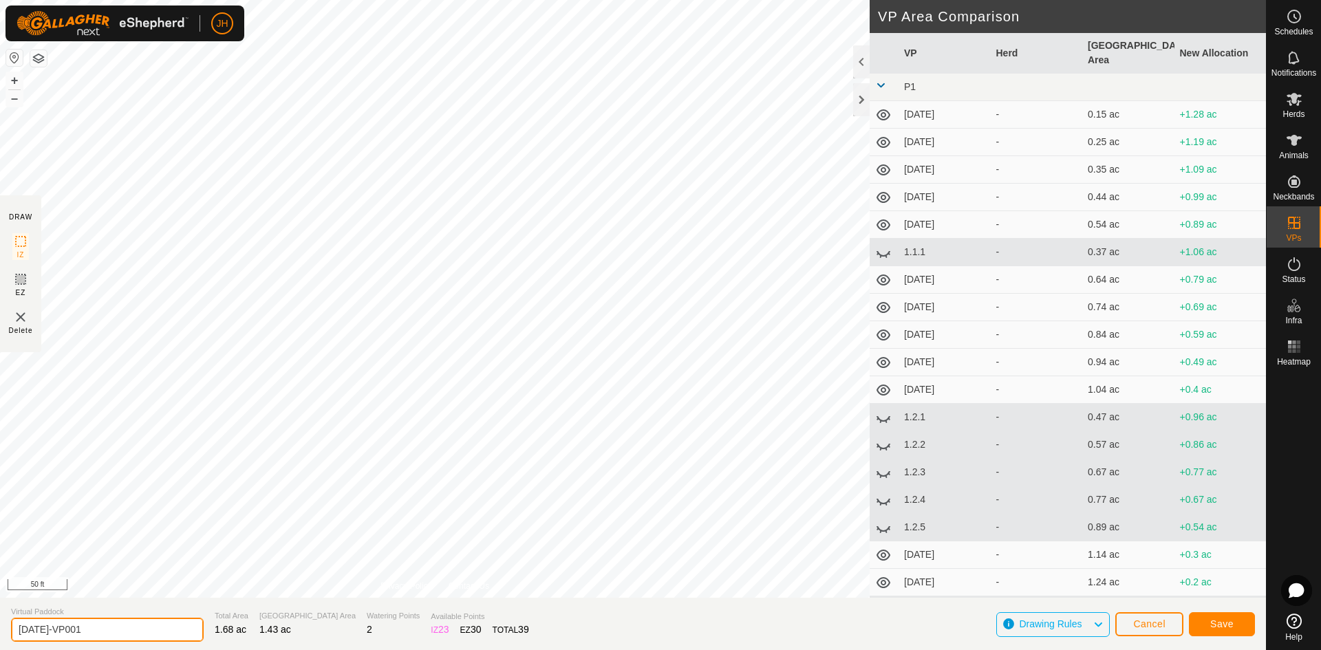
drag, startPoint x: 76, startPoint y: 630, endPoint x: 45, endPoint y: 632, distance: 31.7
click at [45, 632] on input "[DATE]-VP001" at bounding box center [107, 630] width 193 height 24
type input "[DATE]"
click at [1224, 625] on span "Save" at bounding box center [1221, 623] width 23 height 11
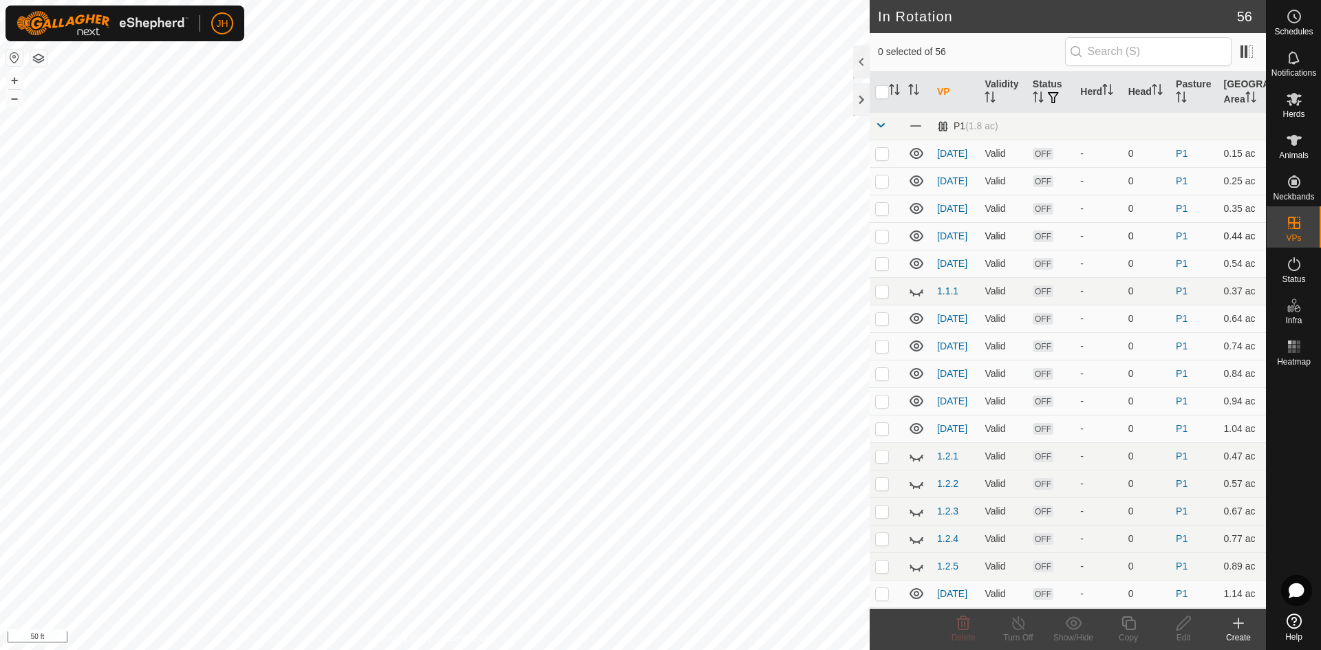
checkbox input "true"
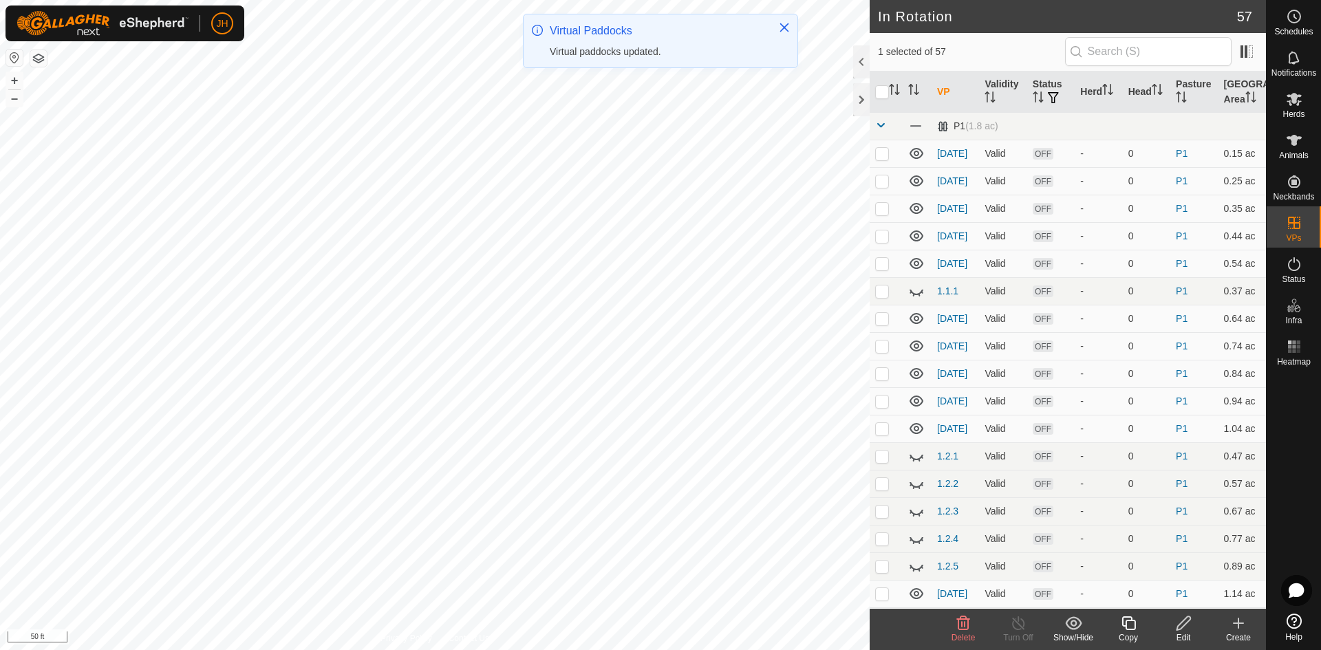
checkbox input "true"
checkbox input "false"
click at [1129, 632] on div "Copy" at bounding box center [1128, 637] width 55 height 12
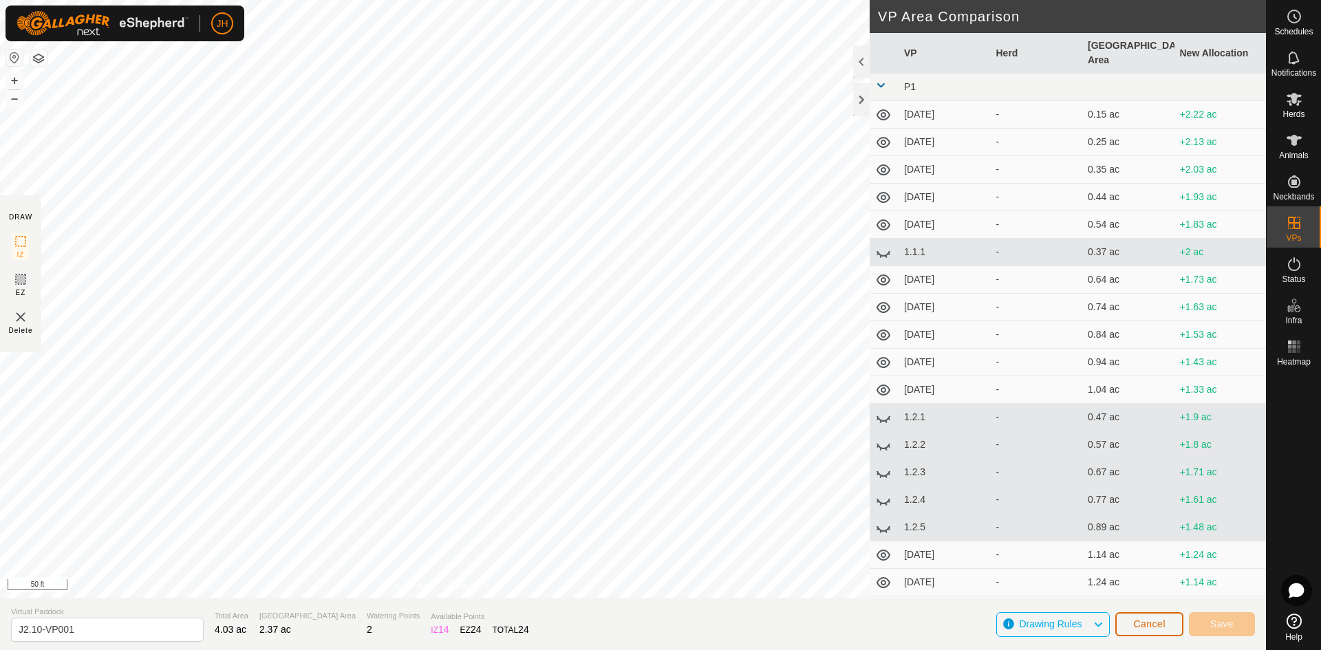
click at [1148, 628] on span "Cancel" at bounding box center [1149, 623] width 32 height 11
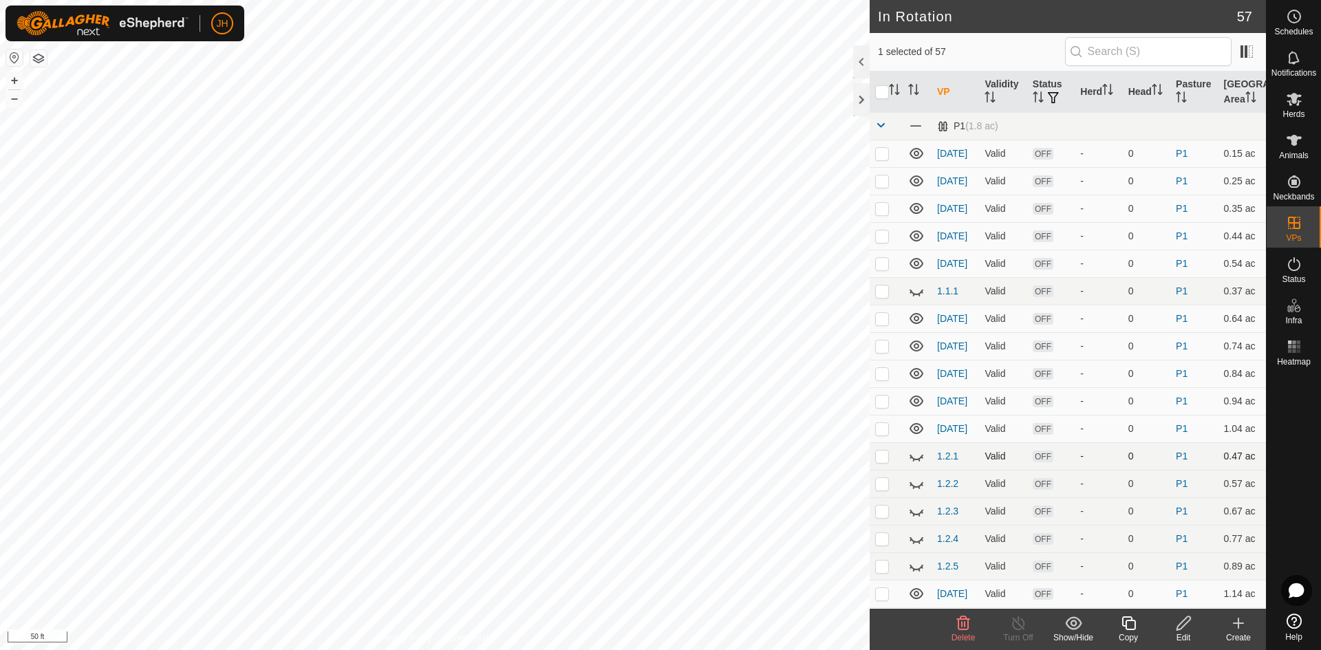
checkbox input "true"
click at [1126, 624] on icon at bounding box center [1128, 623] width 14 height 14
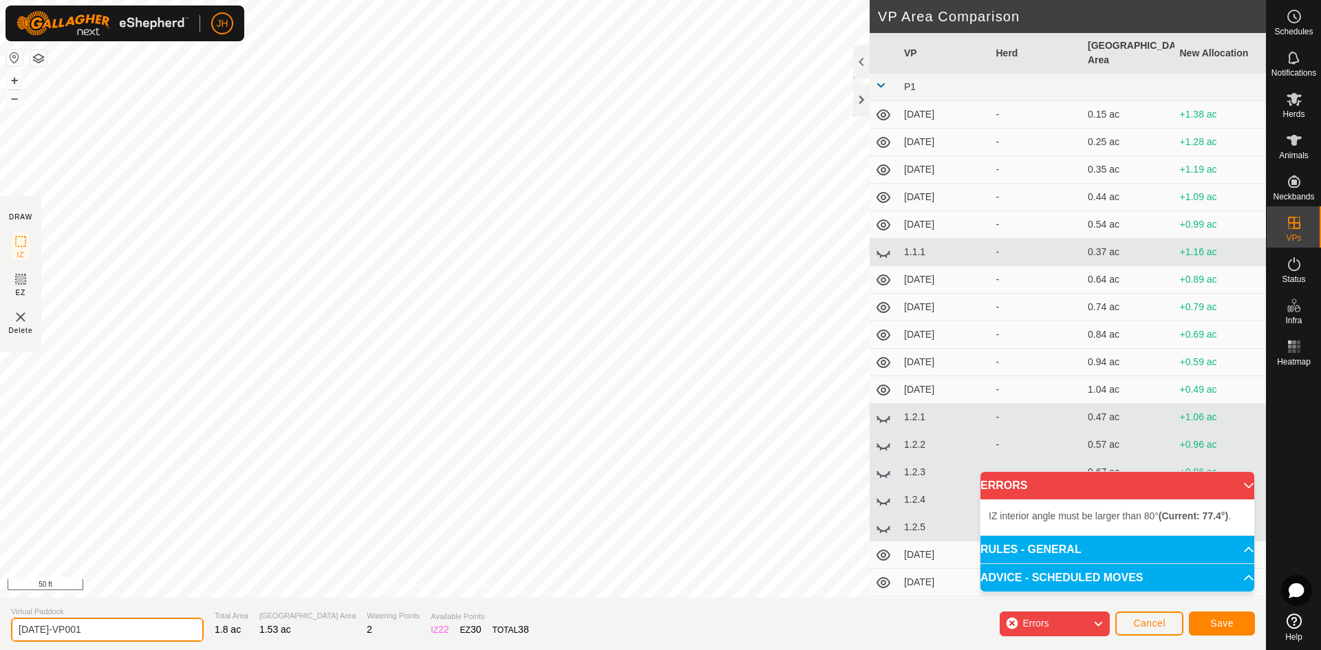
click at [43, 630] on input "[DATE]-VP001" at bounding box center [107, 630] width 193 height 24
type input "[DATE]"
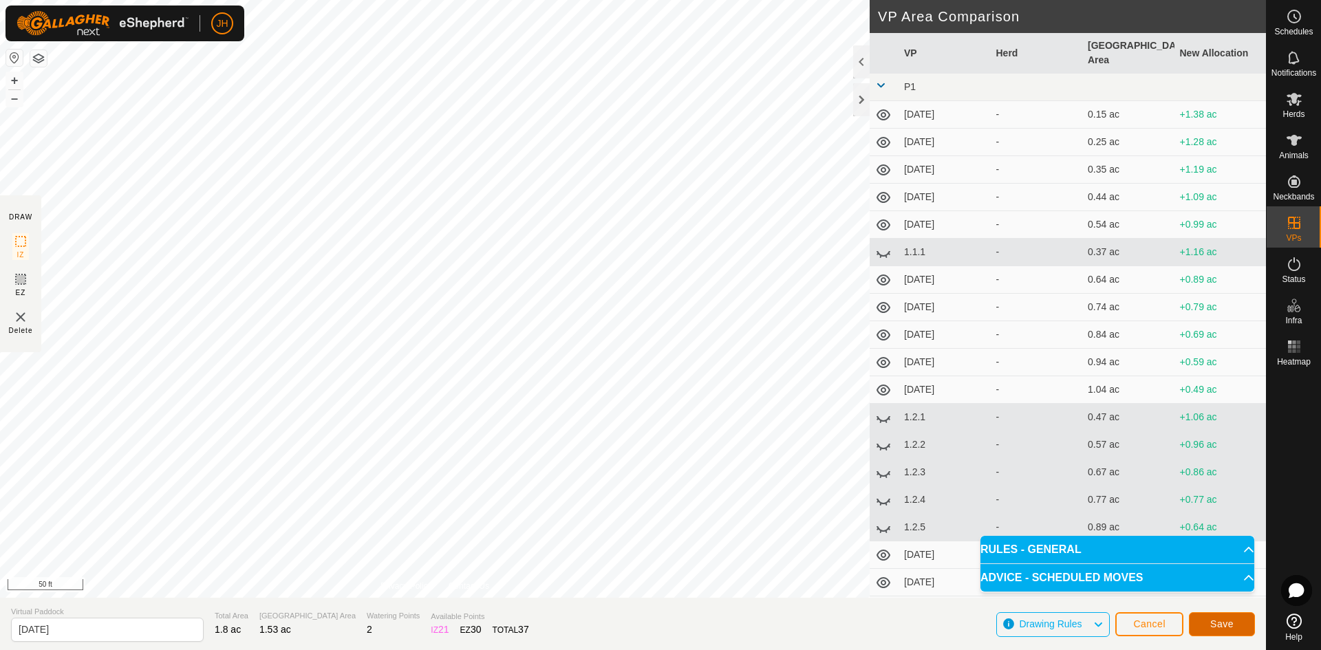
click at [1226, 622] on span "Save" at bounding box center [1221, 623] width 23 height 11
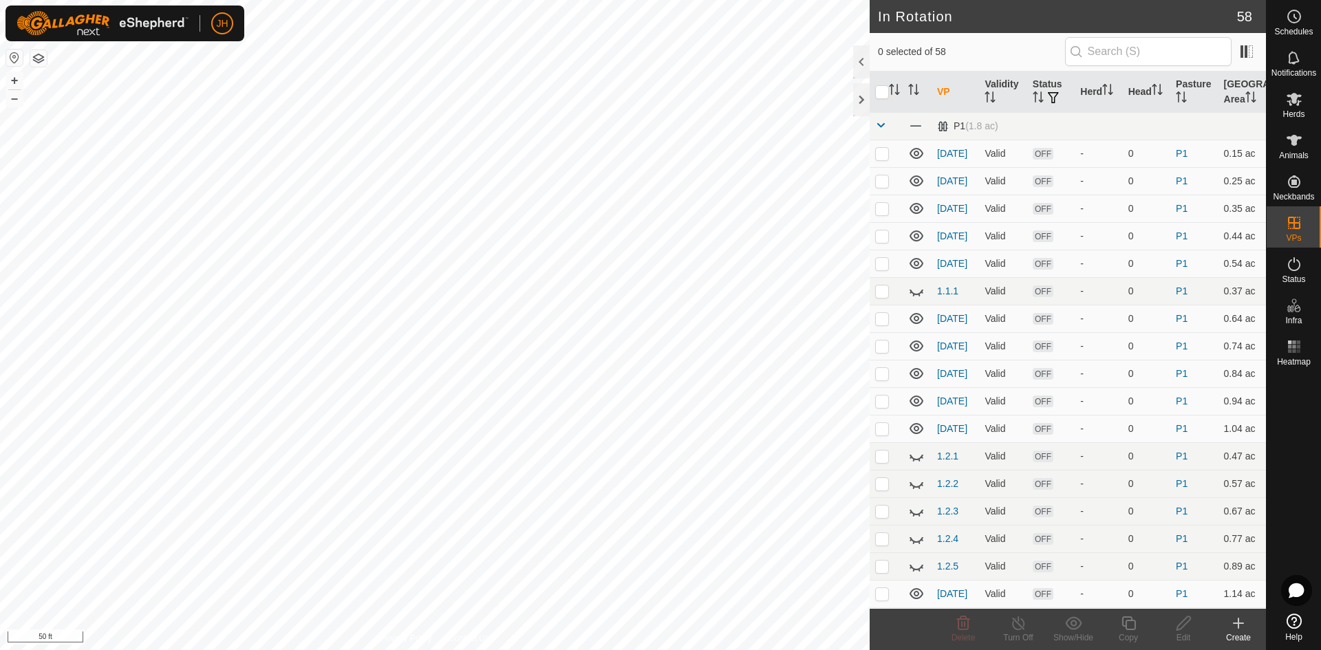
checkbox input "true"
click at [1183, 636] on div "Edit" at bounding box center [1183, 637] width 55 height 12
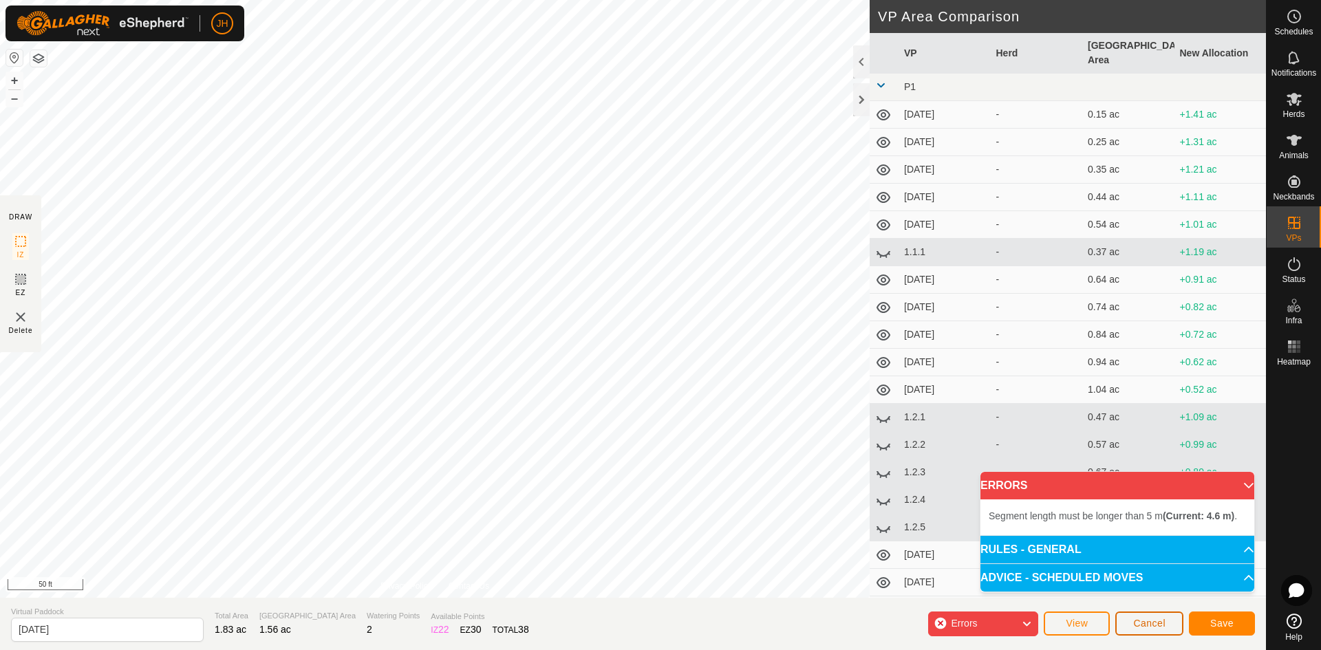
click at [1162, 624] on span "Cancel" at bounding box center [1149, 623] width 32 height 11
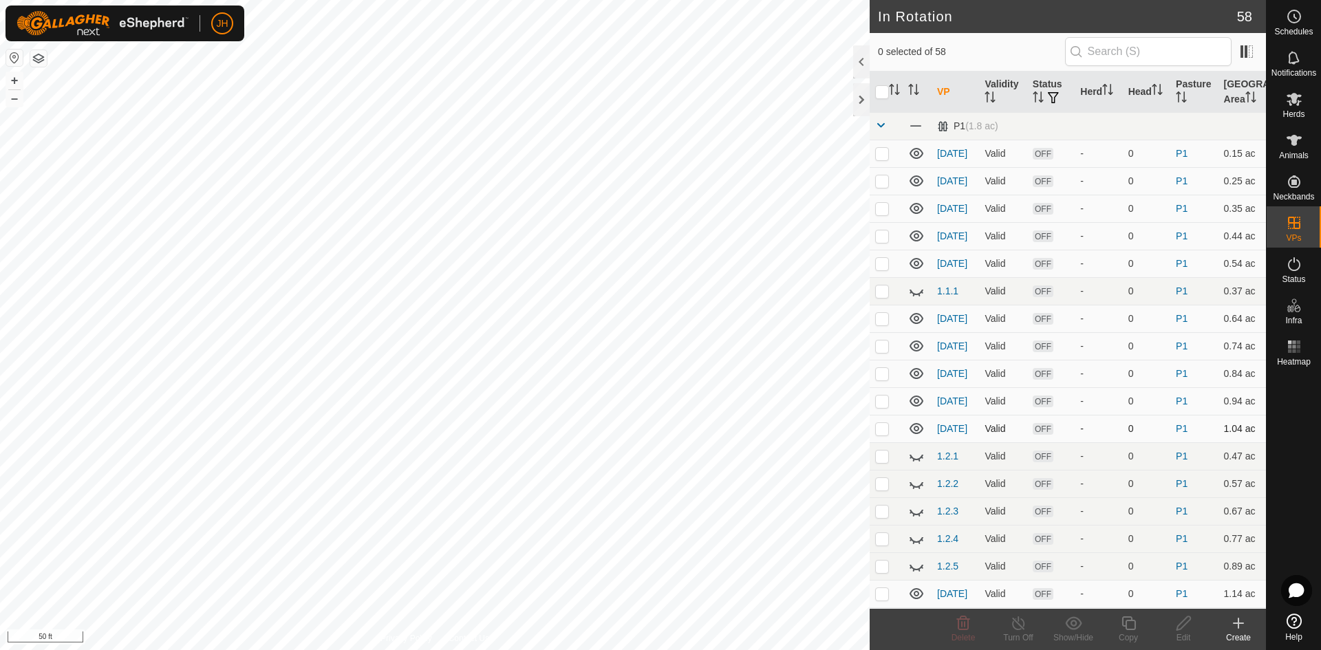
checkbox input "true"
checkbox input "false"
click at [1130, 629] on icon at bounding box center [1128, 623] width 14 height 14
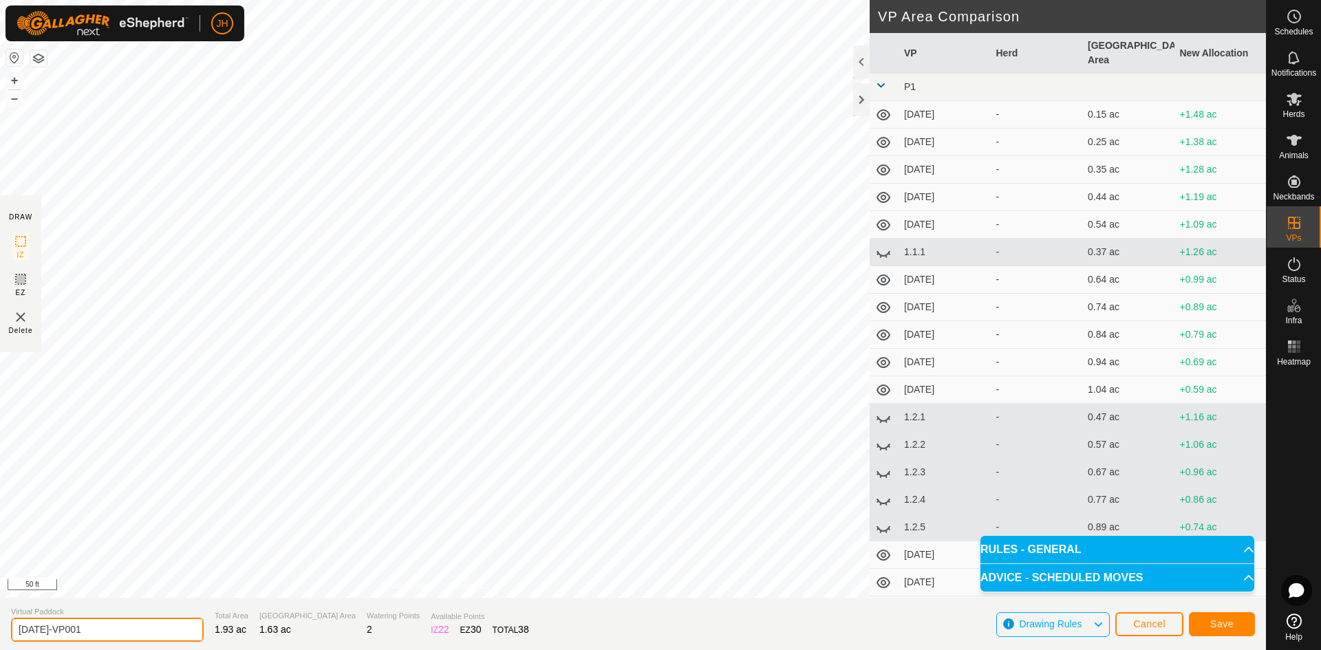
click at [32, 631] on input "[DATE]-VP001" at bounding box center [107, 630] width 193 height 24
type input "[DATE]"
click at [1217, 627] on span "Save" at bounding box center [1221, 623] width 23 height 11
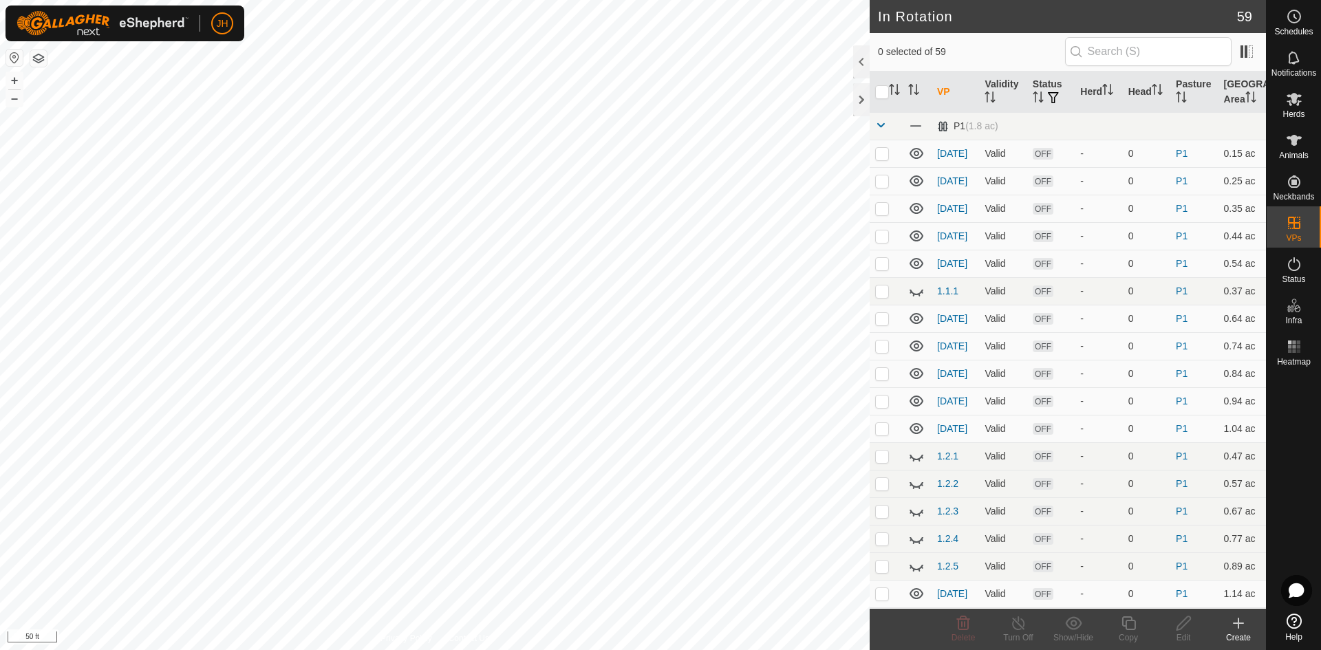
checkbox input "true"
click at [1130, 630] on icon at bounding box center [1128, 623] width 17 height 17
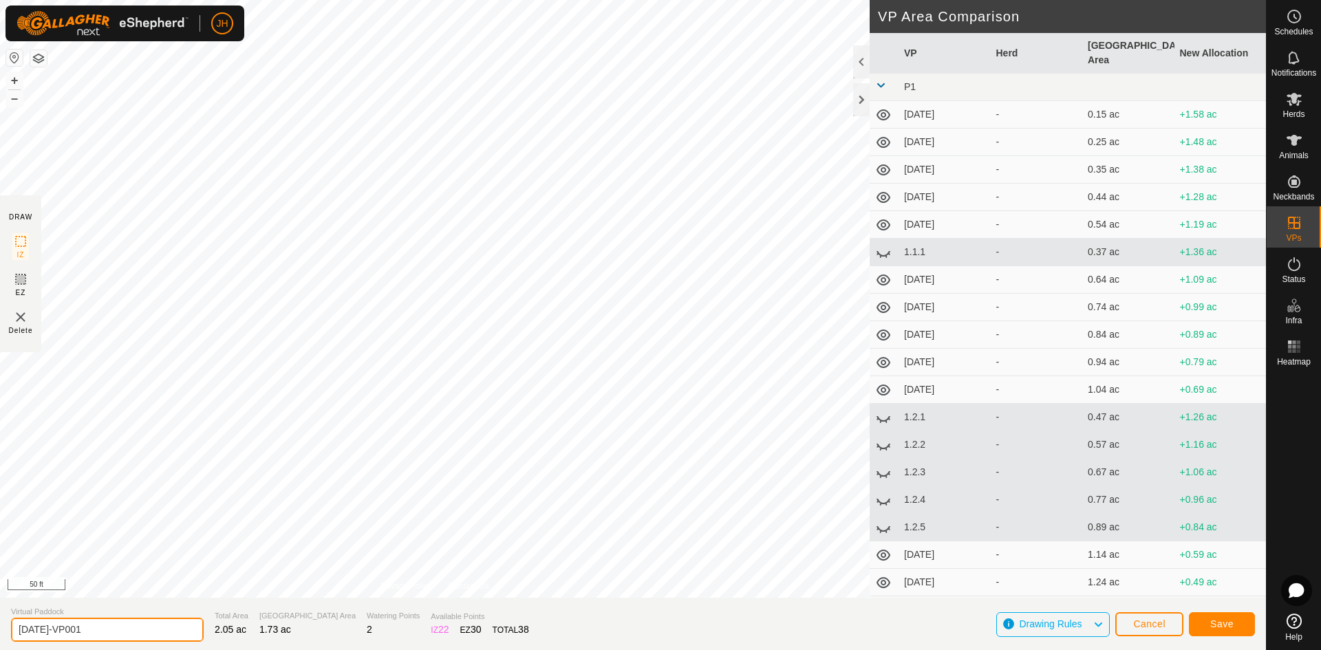
click at [41, 631] on input "[DATE]-VP001" at bounding box center [107, 630] width 193 height 24
type input "[DATE]"
click at [1221, 624] on span "Save" at bounding box center [1221, 623] width 23 height 11
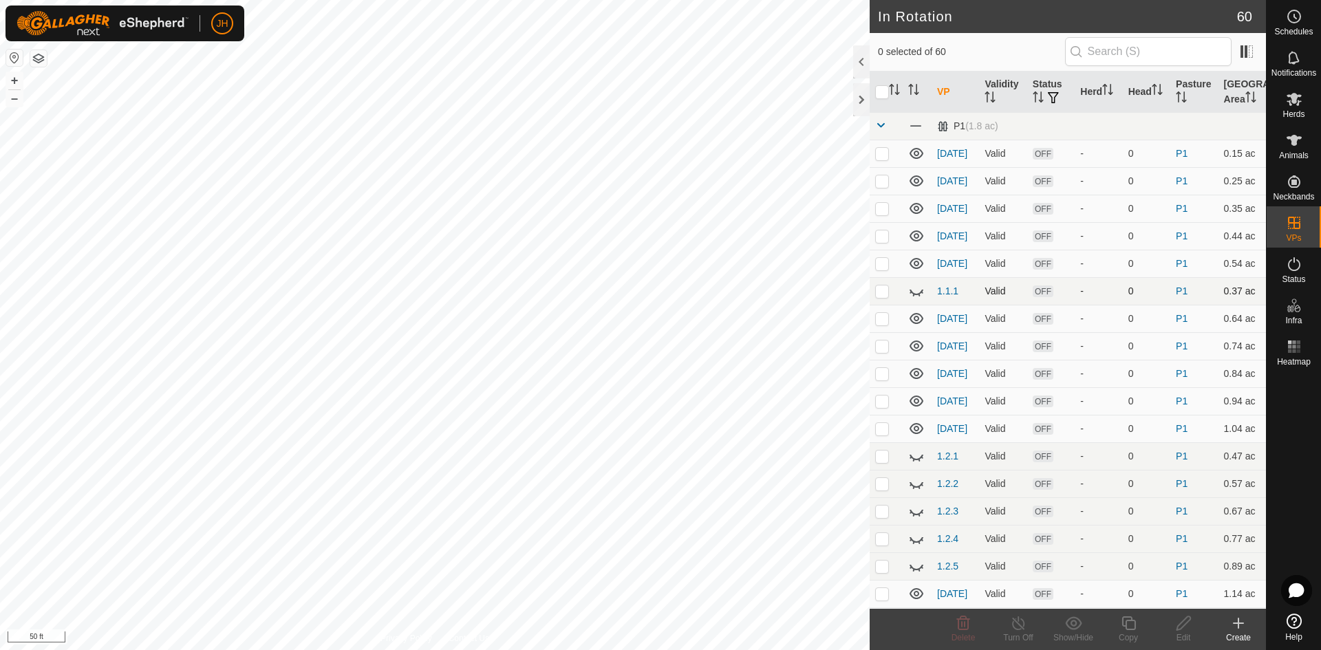
checkbox input "true"
checkbox input "false"
checkbox input "true"
checkbox input "false"
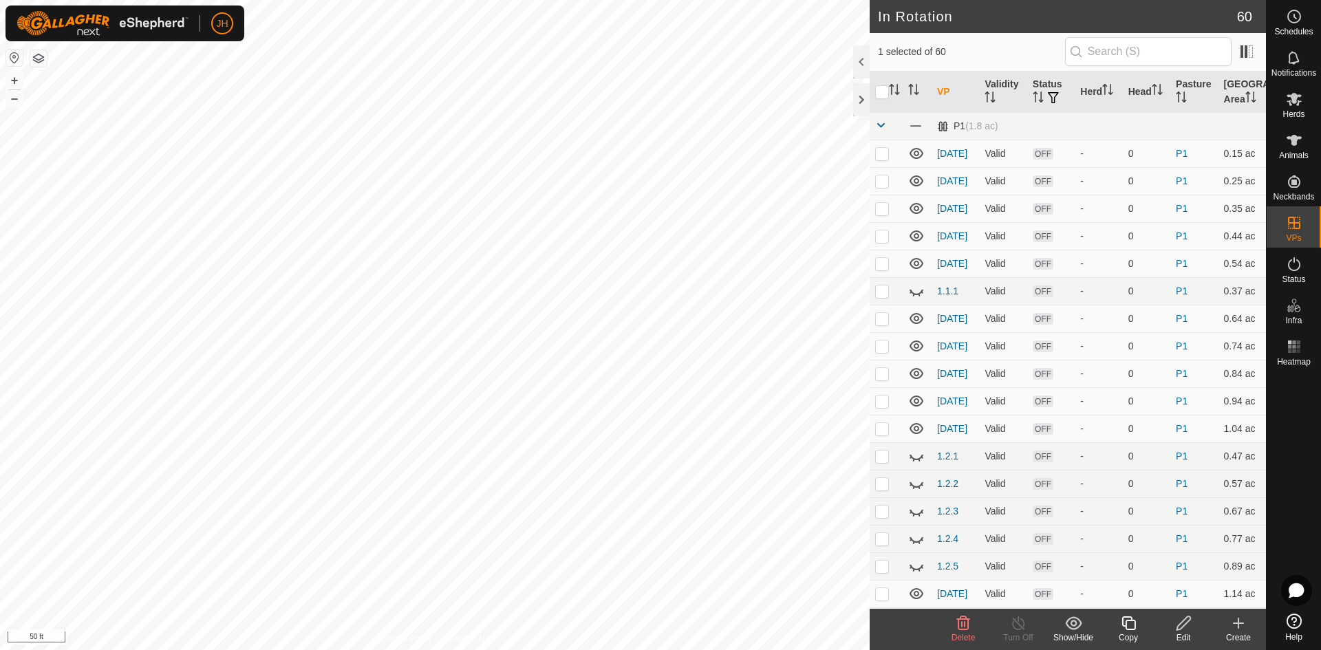
click at [1128, 629] on icon at bounding box center [1128, 623] width 14 height 14
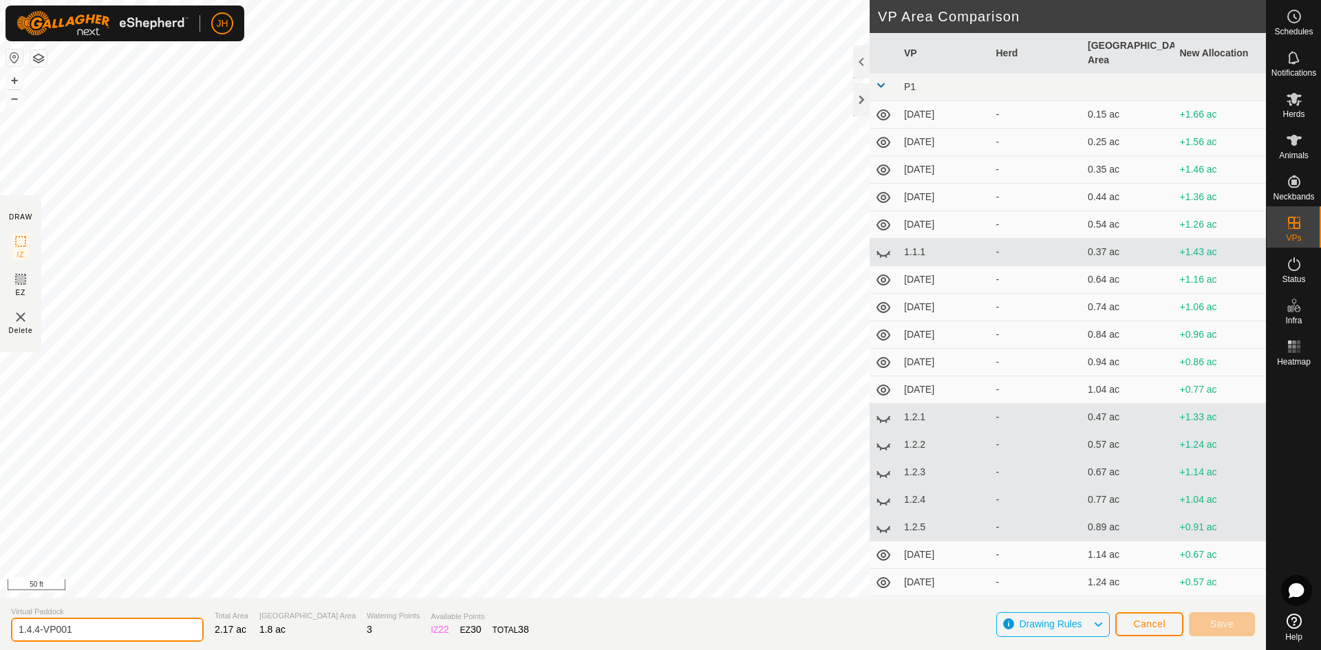
drag, startPoint x: 83, startPoint y: 629, endPoint x: 39, endPoint y: 632, distance: 43.5
click at [39, 632] on input "1.4.4-VP001" at bounding box center [107, 630] width 193 height 24
type input "[DATE]"
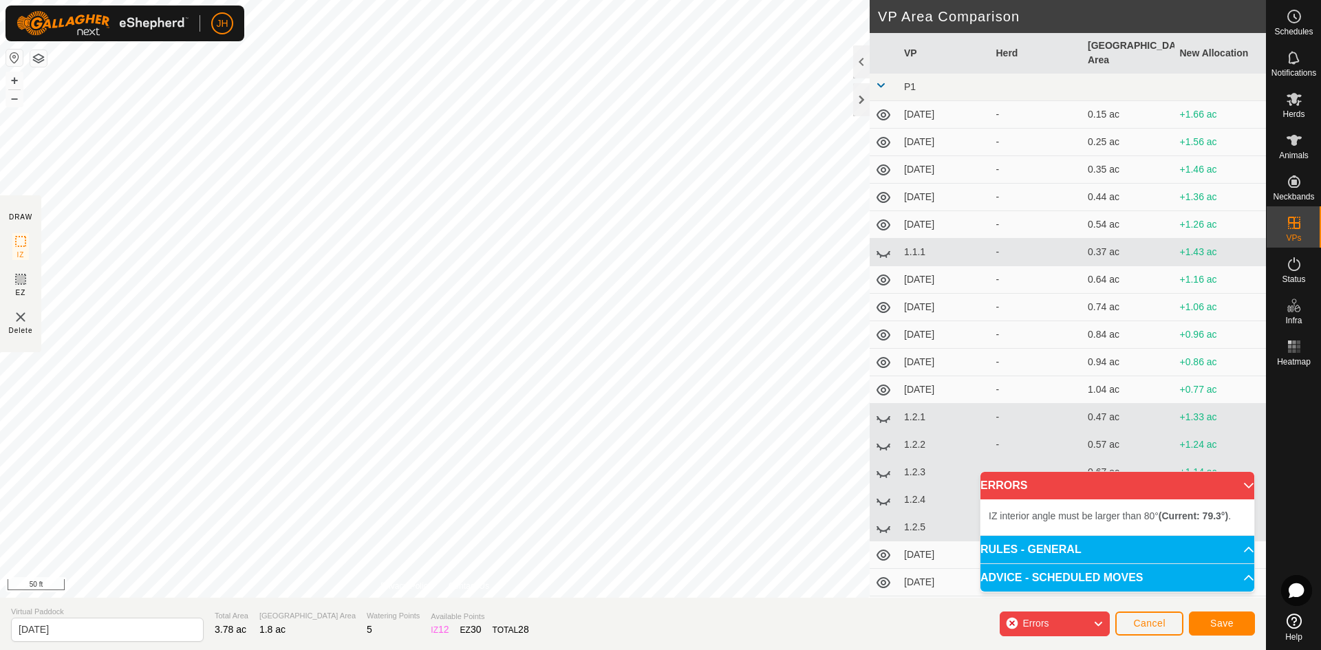
click at [785, 111] on div "IZ interior angle must be larger than 80° (Current: 79.3°) . + – ⇧ i 50 ft" at bounding box center [434, 299] width 869 height 598
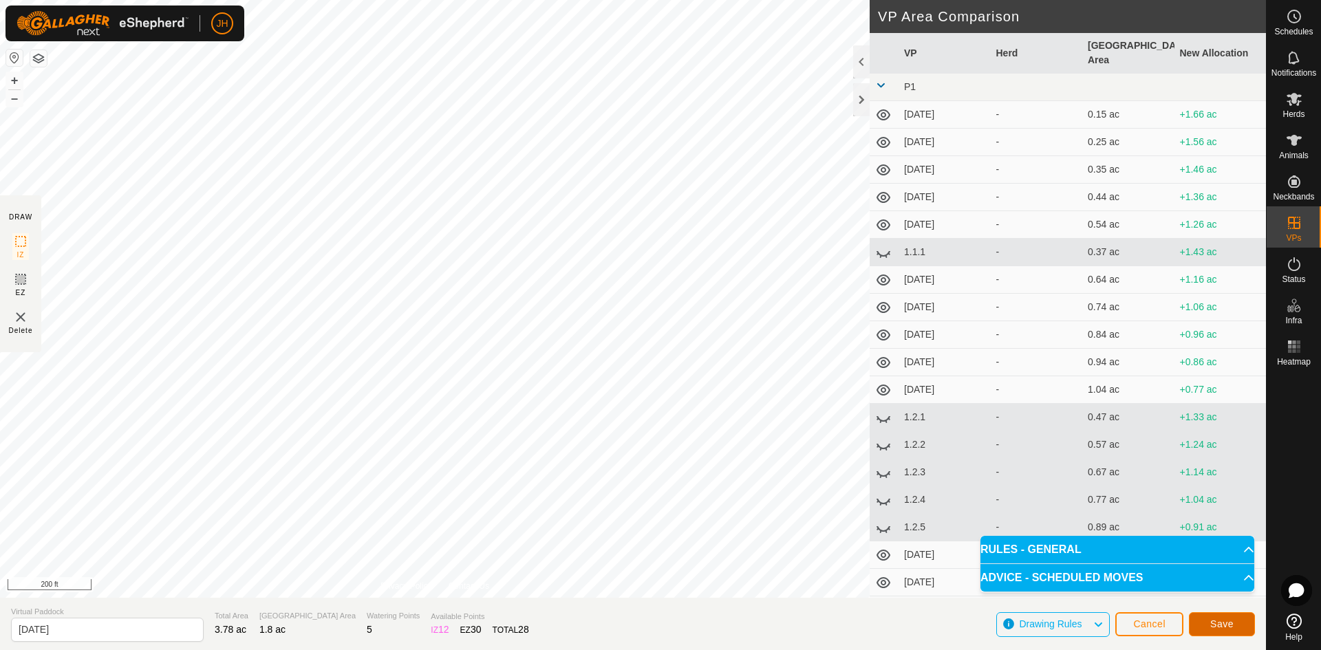
click at [1237, 622] on button "Save" at bounding box center [1222, 624] width 66 height 24
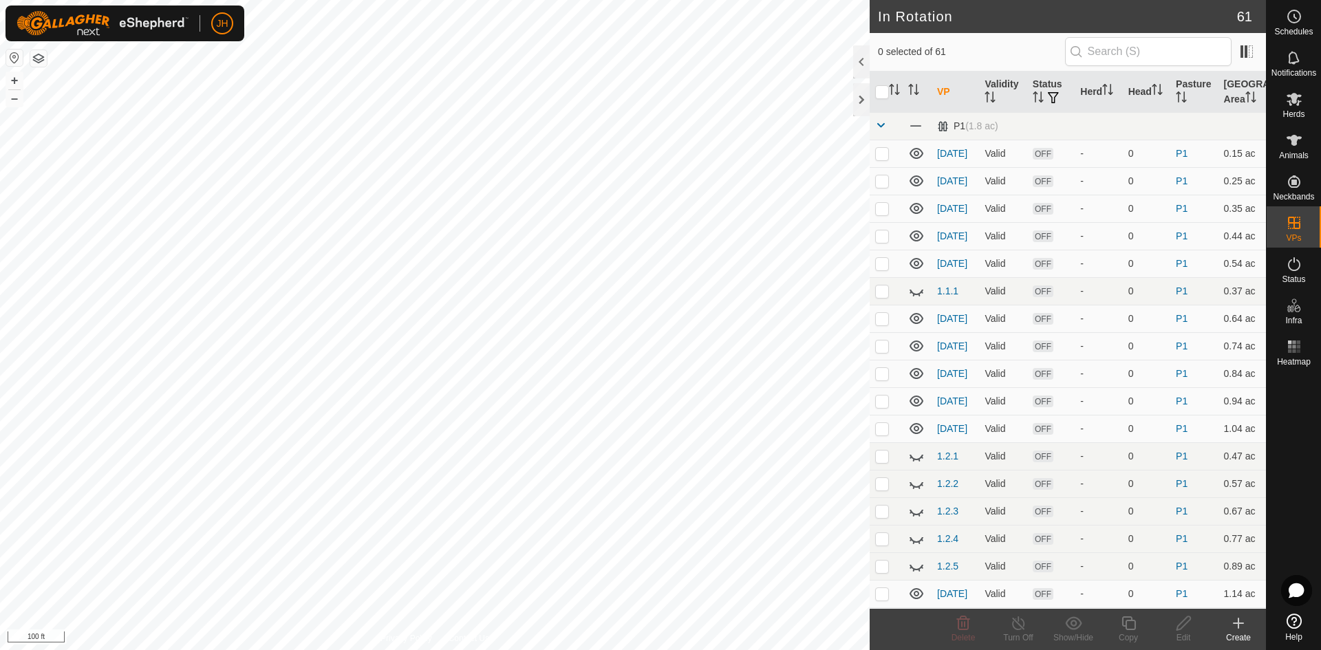
checkbox input "true"
click at [1185, 629] on icon at bounding box center [1183, 623] width 17 height 17
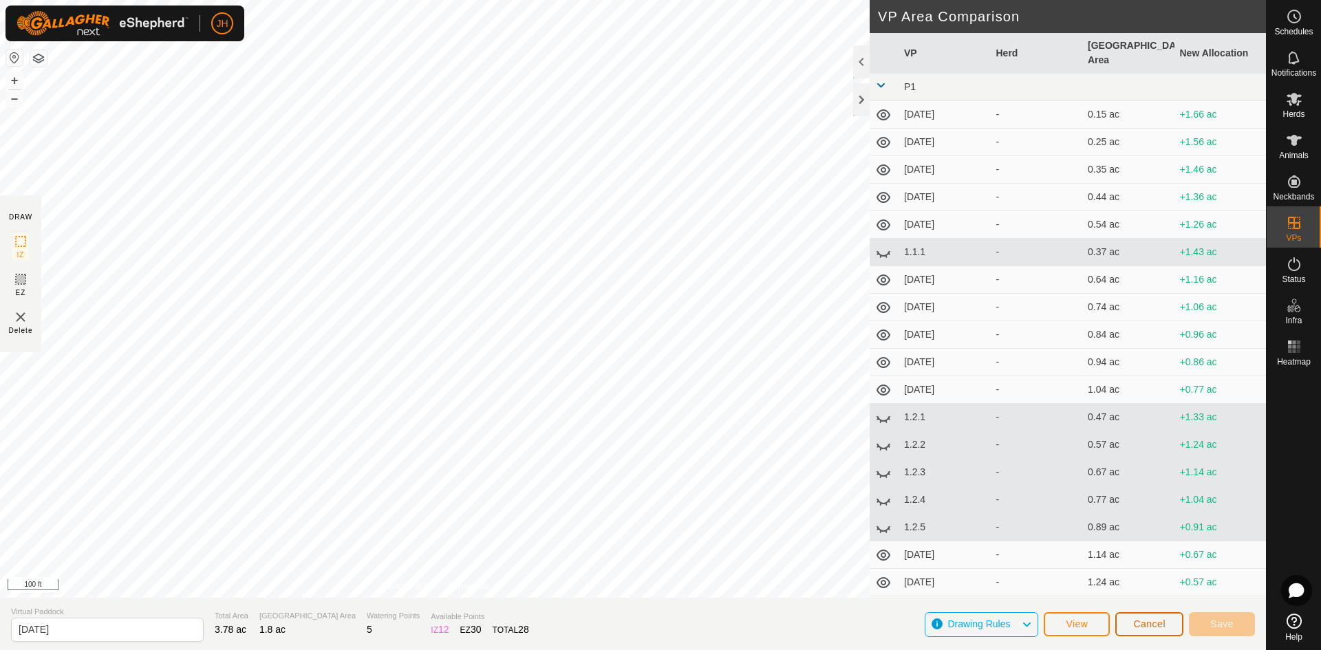
click at [1162, 632] on button "Cancel" at bounding box center [1149, 624] width 68 height 24
